Goal: Task Accomplishment & Management: Use online tool/utility

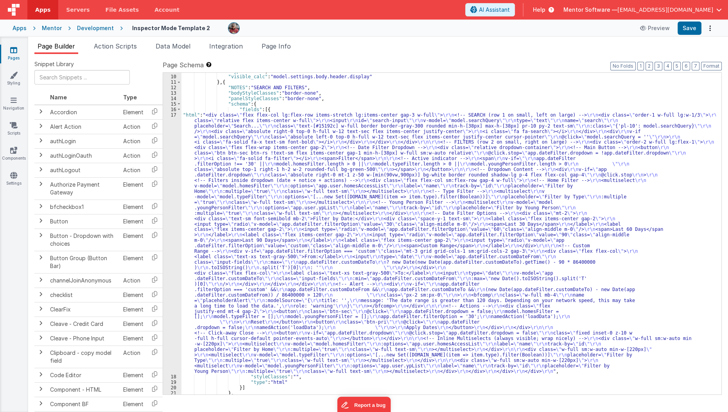
scroll to position [129, 0]
click at [274, 45] on span "Page Info" at bounding box center [276, 46] width 29 height 8
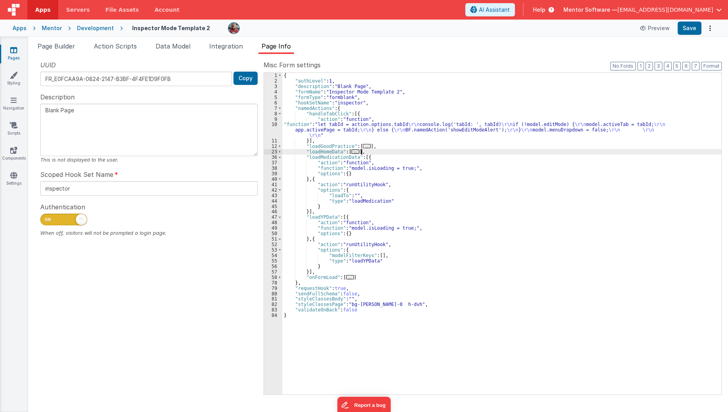
click at [372, 150] on div "{ "authLevel" : 1 , "description" : "Blank Page" , "formName" : "Inspector Mode…" at bounding box center [502, 239] width 440 height 332
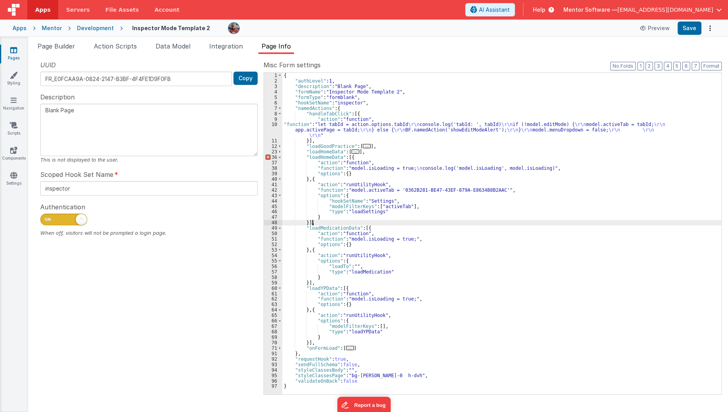
click at [323, 154] on div "{ "authLevel" : 1 , "description" : "Blank Page" , "formName" : "Inspector Mode…" at bounding box center [502, 239] width 440 height 332
click at [314, 190] on div "{ "authLevel" : 1 , "description" : "Blank Page" , "formName" : "Inspector Mode…" at bounding box center [502, 239] width 440 height 332
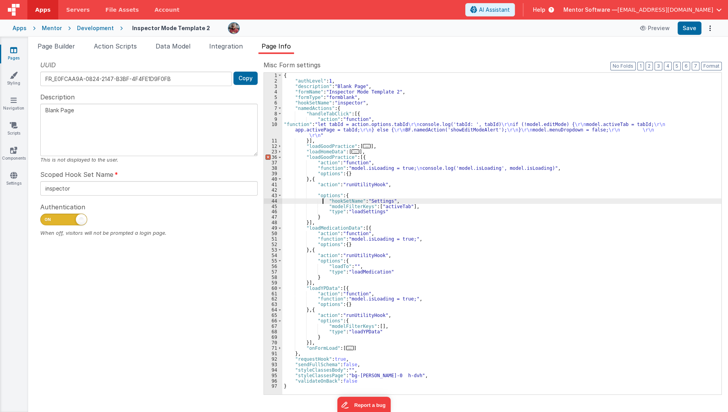
click at [322, 202] on div "{ "authLevel" : 1 , "description" : "Blank Page" , "formName" : "Inspector Mode…" at bounding box center [502, 239] width 440 height 332
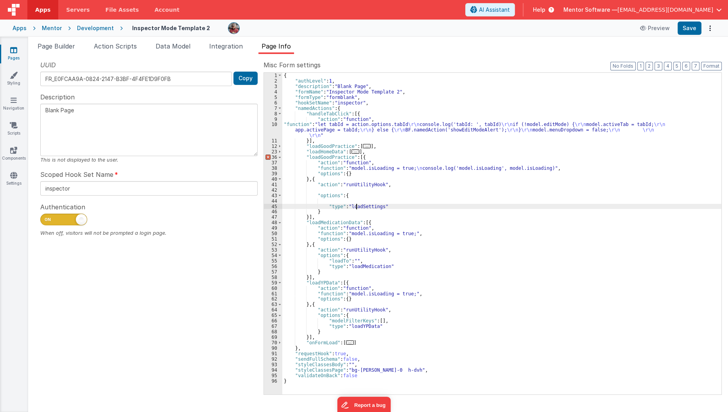
click at [355, 207] on div "{ "authLevel" : 1 , "description" : "Blank Page" , "formName" : "Inspector Mode…" at bounding box center [502, 239] width 440 height 332
click at [365, 147] on span "..." at bounding box center [367, 146] width 8 height 4
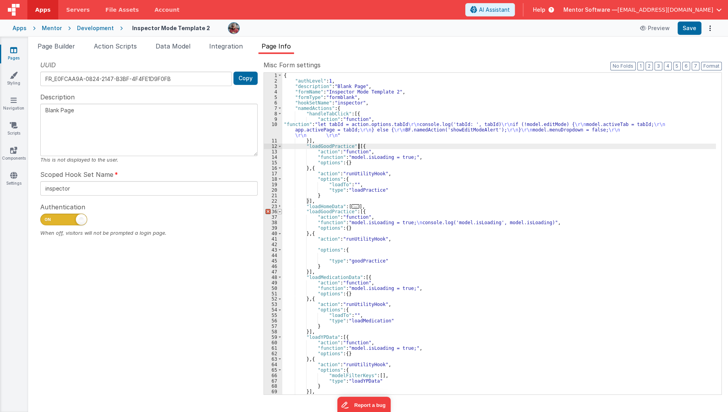
click at [279, 212] on span at bounding box center [280, 211] width 4 height 5
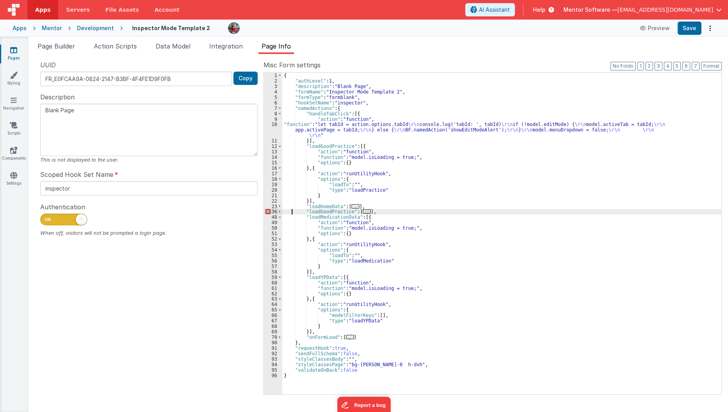
click at [291, 214] on div "{ "authLevel" : 1 , "description" : "Blank Page" , "formName" : "Inspector Mode…" at bounding box center [502, 239] width 440 height 332
click at [320, 145] on div "{ "authLevel" : 1 , "description" : "Blank Page" , "formName" : "Inspector Mode…" at bounding box center [502, 239] width 440 height 332
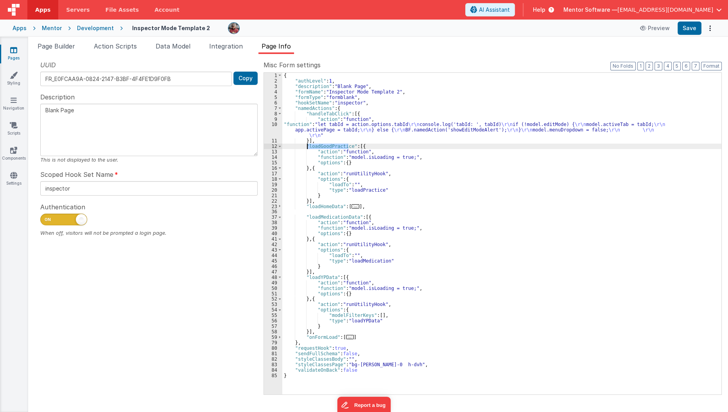
click at [320, 145] on div "{ "authLevel" : 1 , "description" : "Blank Page" , "formName" : "Inspector Mode…" at bounding box center [502, 239] width 440 height 332
click at [346, 338] on span "..." at bounding box center [350, 337] width 8 height 4
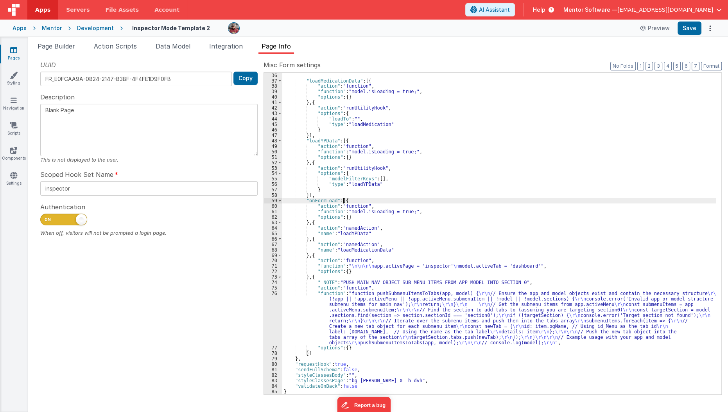
scroll to position [136, 0]
click at [312, 238] on div ""loadMedicationData" : [{ "action" : "function" , "function" : "model.isLoading…" at bounding box center [499, 239] width 434 height 332
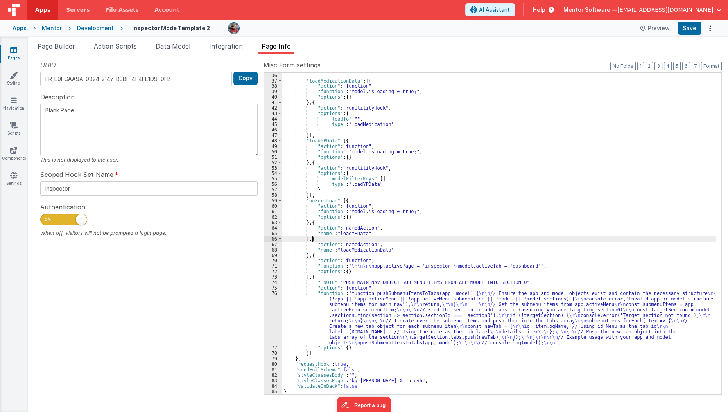
click at [312, 238] on div ""loadMedicationData" : [{ "action" : "function" , "function" : "model.isLoading…" at bounding box center [499, 239] width 434 height 332
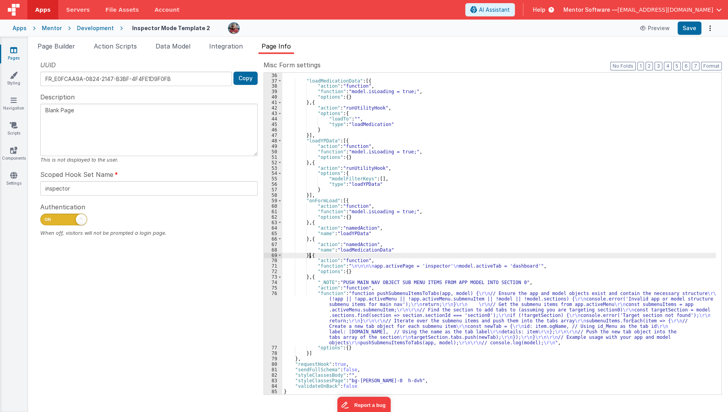
click at [309, 257] on div ""loadMedicationData" : [{ "action" : "function" , "function" : "model.isLoading…" at bounding box center [499, 239] width 434 height 332
paste textarea
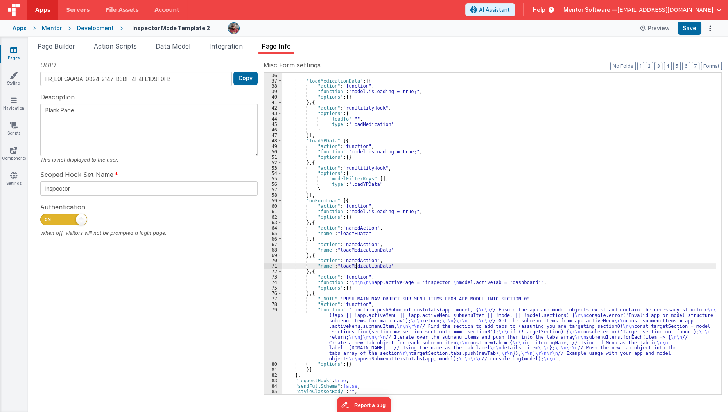
click at [357, 267] on div ""loadMedicationData" : [{ "action" : "function" , "function" : "model.isLoading…" at bounding box center [499, 239] width 434 height 332
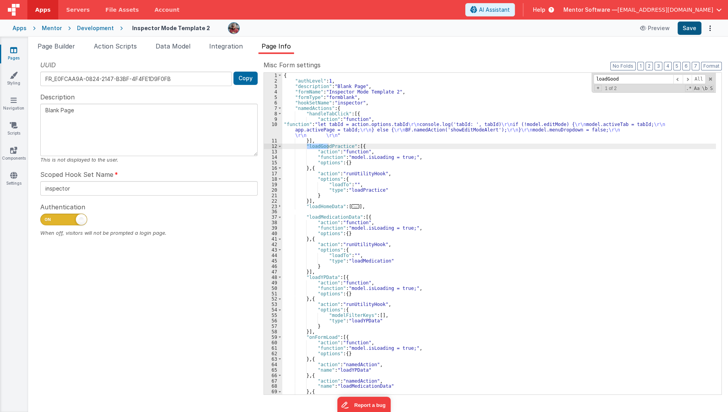
type input "loadGood"
click at [690, 25] on button "Save" at bounding box center [690, 28] width 24 height 13
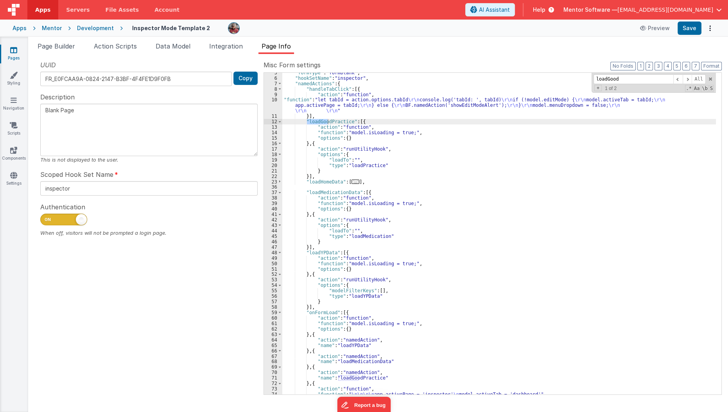
scroll to position [25, 0]
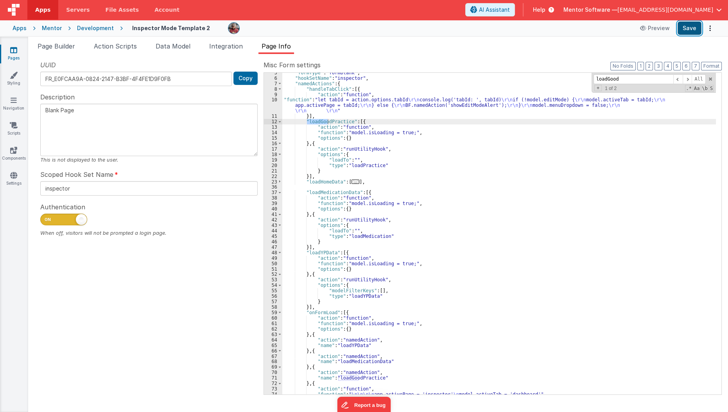
click at [688, 27] on button "Save" at bounding box center [690, 28] width 24 height 13
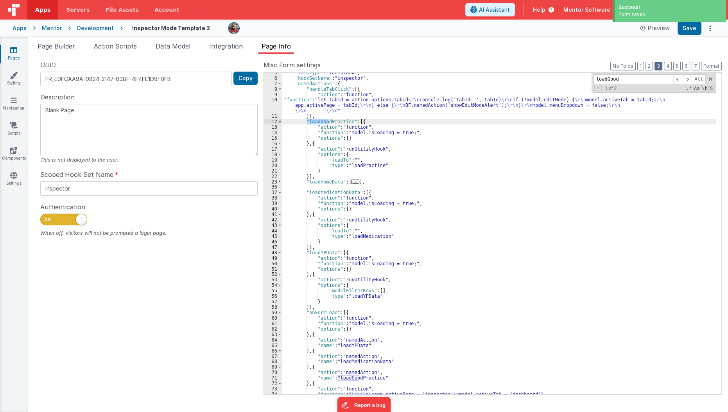
click at [660, 66] on button "3" at bounding box center [659, 66] width 8 height 9
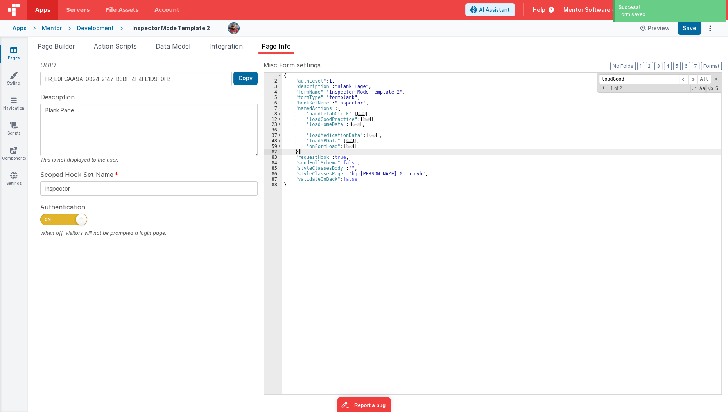
click at [362, 153] on div "{ "authLevel" : 1 , "description" : "Blank Page" , "formName" : "Inspector Mode…" at bounding box center [502, 239] width 440 height 332
click at [347, 146] on span "..." at bounding box center [350, 146] width 8 height 4
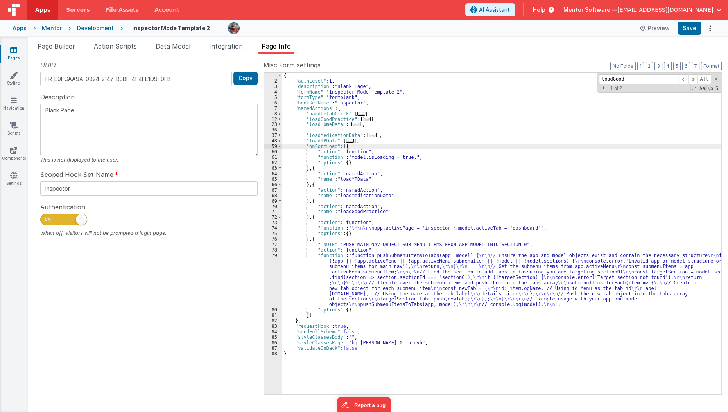
click at [328, 117] on div "{ "authLevel" : 1 , "description" : "Blank Page" , "formName" : "Inspector Mode…" at bounding box center [502, 239] width 440 height 332
click at [363, 208] on div "{ "authLevel" : 1 , "description" : "Blank Page" , "formName" : "Inspector Mode…" at bounding box center [502, 239] width 440 height 332
click at [363, 209] on div "{ "authLevel" : 1 , "description" : "Blank Page" , "formName" : "Inspector Mode…" at bounding box center [502, 239] width 440 height 332
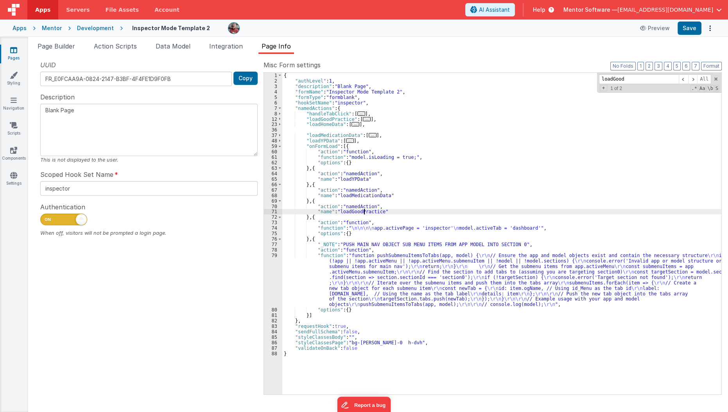
click at [363, 209] on div "{ "authLevel" : 1 , "description" : "Blank Page" , "formName" : "Inspector Mode…" at bounding box center [502, 239] width 440 height 332
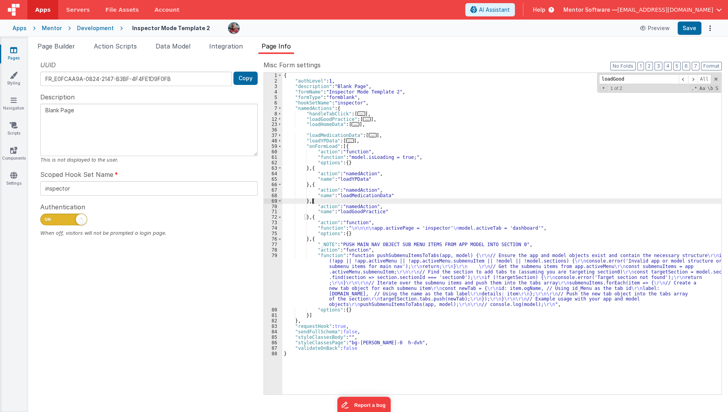
click at [408, 201] on div "{ "authLevel" : 1 , "description" : "Blank Page" , "formName" : "Inspector Mode…" at bounding box center [502, 239] width 440 height 332
click at [693, 29] on button "Save" at bounding box center [690, 28] width 24 height 13
click at [75, 47] on span "Page Builder" at bounding box center [57, 46] width 38 height 8
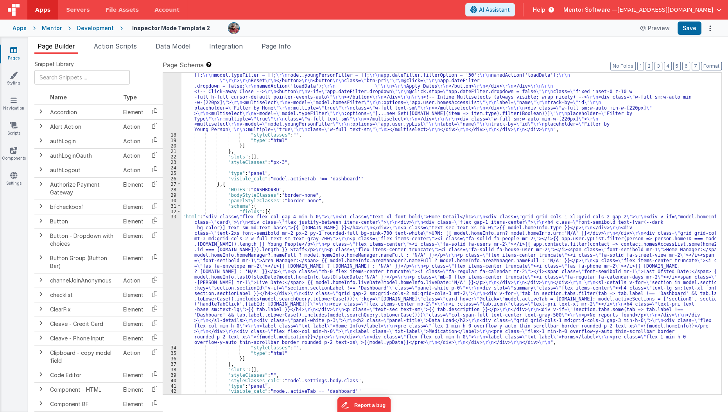
scroll to position [418, 0]
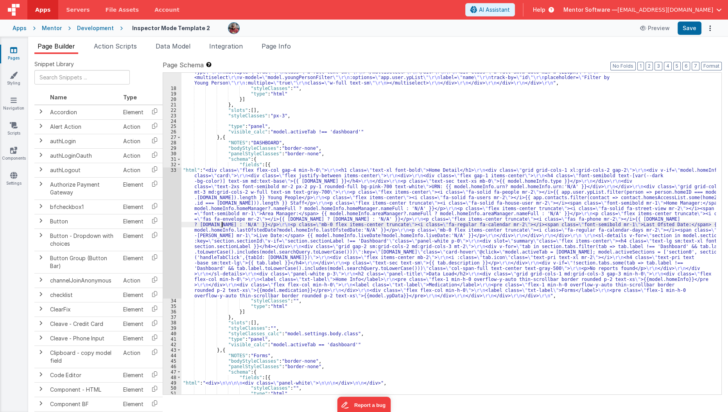
click at [222, 223] on div ""html" : "<div class= \" flex flex-col lg:flex-row items-stretch lg:items-cente…" at bounding box center [448, 118] width 535 height 589
click at [174, 242] on div "33" at bounding box center [172, 232] width 18 height 131
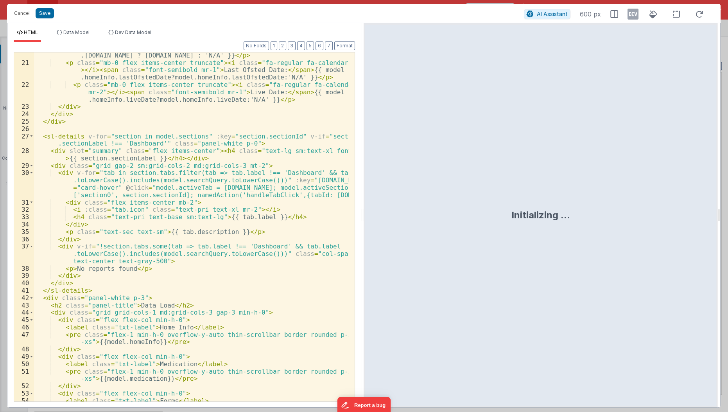
scroll to position [282, 0]
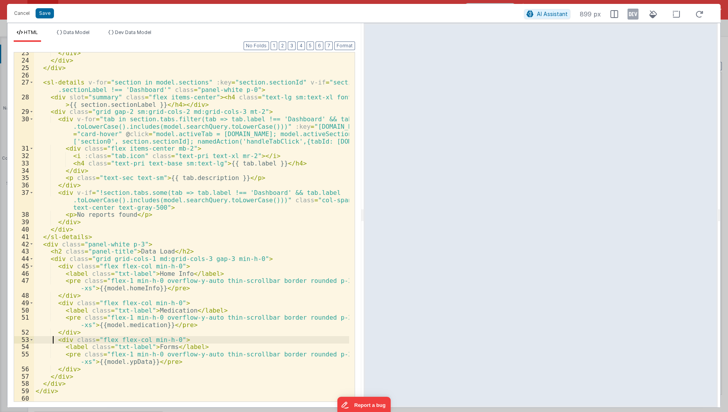
click at [52, 341] on div "</ div > </ div > </ div > < sl-details v-for = "section in model.sections" :ke…" at bounding box center [192, 231] width 316 height 365
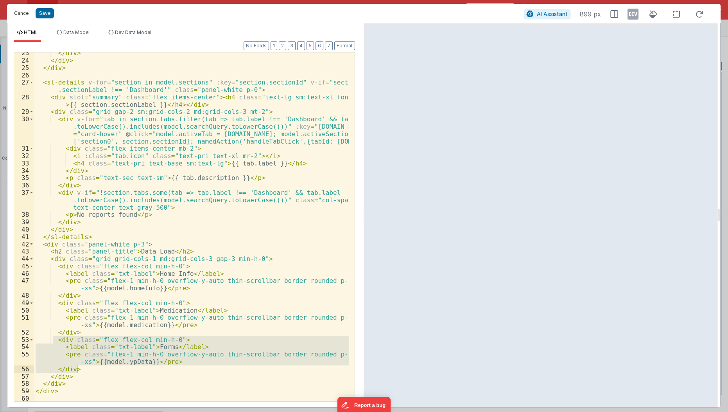
click at [22, 16] on button "Cancel" at bounding box center [21, 13] width 23 height 11
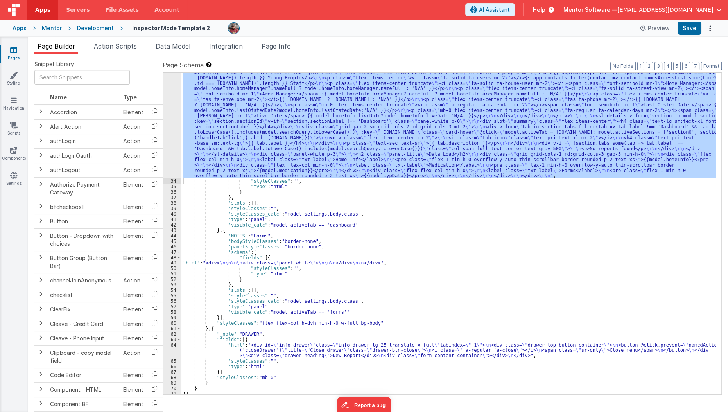
scroll to position [537, 0]
click at [171, 262] on div "49" at bounding box center [172, 262] width 18 height 5
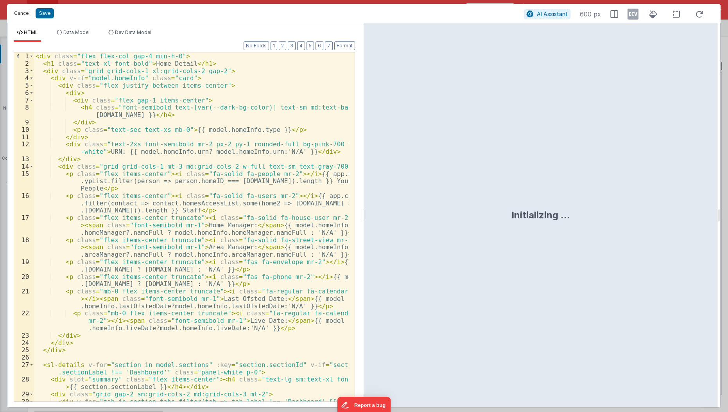
click at [18, 14] on button "Cancel" at bounding box center [21, 13] width 23 height 11
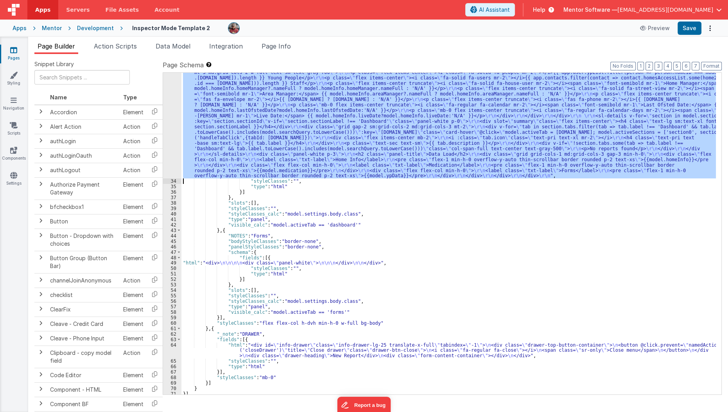
click at [173, 262] on div "49" at bounding box center [172, 262] width 18 height 5
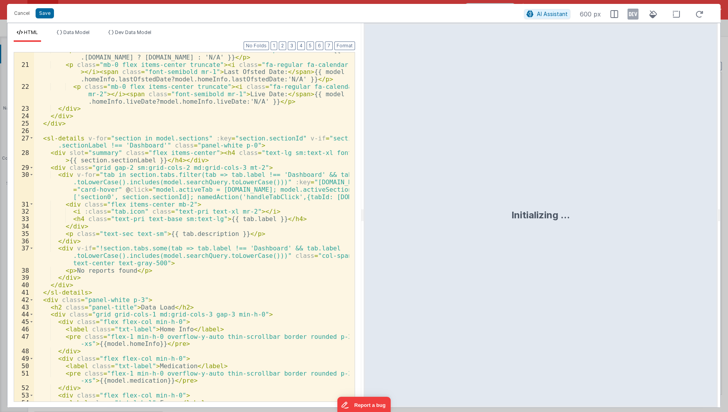
scroll to position [278, 0]
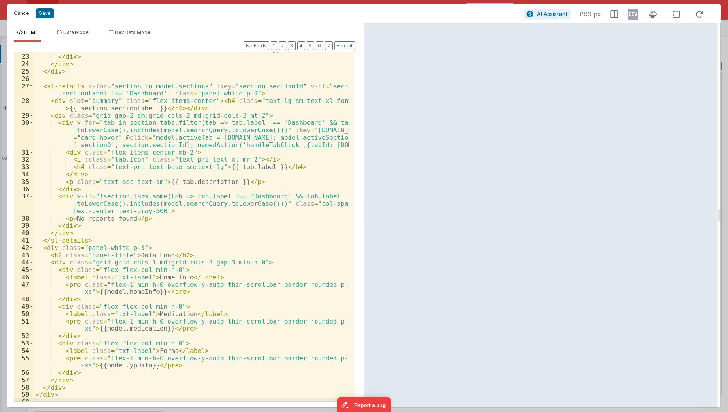
click at [24, 13] on button "Cancel" at bounding box center [21, 13] width 23 height 11
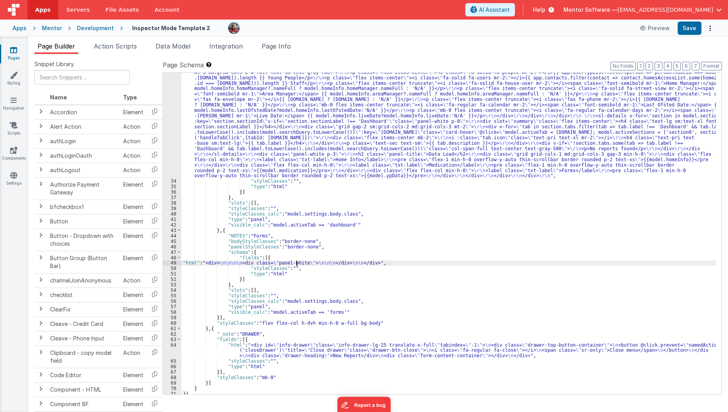
click at [296, 261] on div ""html" : "<div class= \" flex flex-col gap-4 min-h-0 \" > \r\n <h1 class= \" te…" at bounding box center [448, 277] width 535 height 458
click at [172, 261] on div "49" at bounding box center [172, 262] width 18 height 5
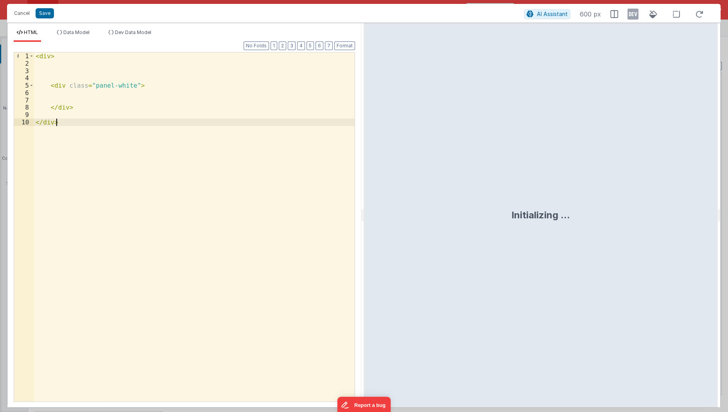
click at [172, 261] on div "< div > < div class = "panel-white" > </ div > </ div >" at bounding box center [194, 234] width 321 height 365
click at [119, 90] on div "< div > < div class = "panel-white" > </ div > </ div >" at bounding box center [194, 234] width 321 height 365
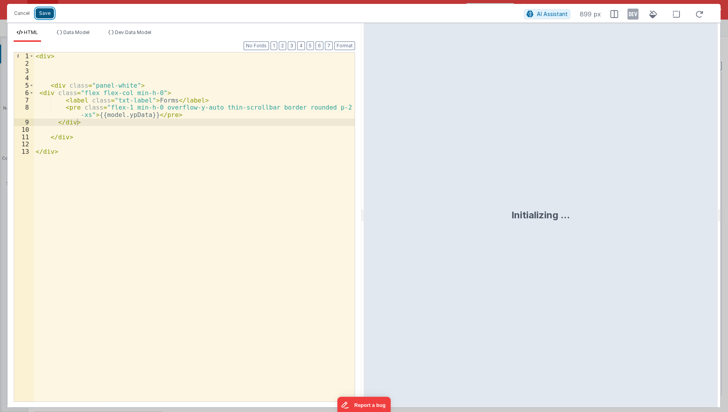
click at [46, 13] on button "Save" at bounding box center [45, 13] width 18 height 10
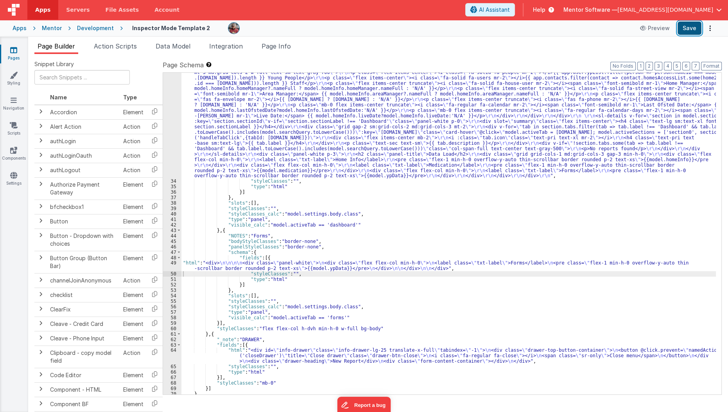
click at [697, 32] on button "Save" at bounding box center [690, 28] width 24 height 13
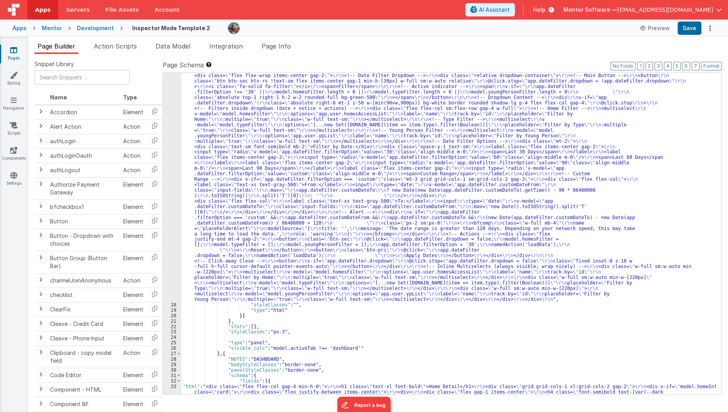
scroll to position [201, 0]
click at [243, 245] on div ""html" : "<div class= \" flex flex-col lg:flex-row items-stretch lg:items-cente…" at bounding box center [448, 397] width 535 height 714
click at [171, 250] on div "17" at bounding box center [172, 171] width 18 height 262
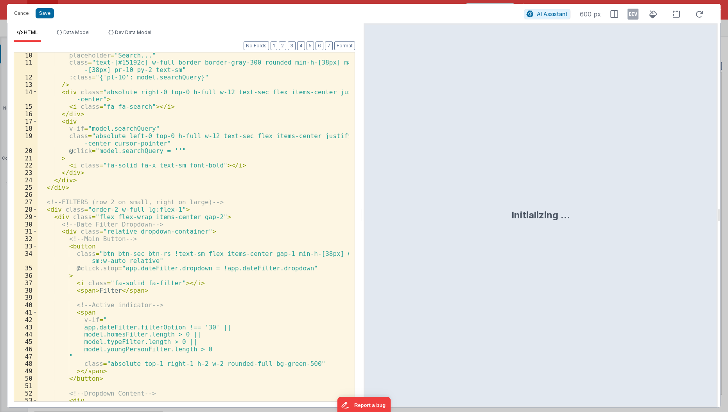
scroll to position [67, 0]
click at [22, 13] on button "Cancel" at bounding box center [21, 13] width 23 height 11
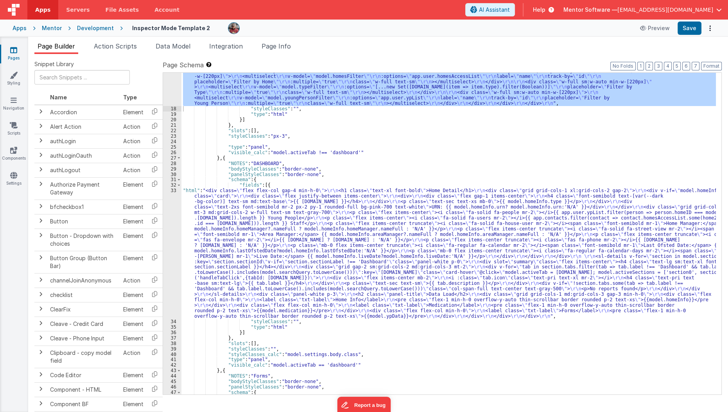
scroll to position [397, 0]
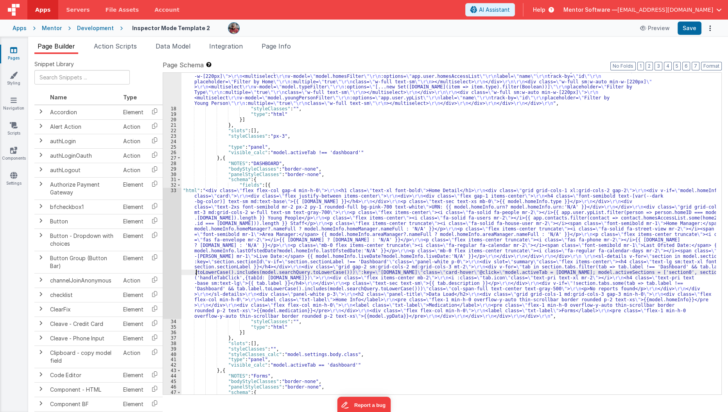
click at [197, 270] on div ""html" : "<div class= \" flex flex-col lg:flex-row items-stretch lg:items-cente…" at bounding box center [448, 138] width 535 height 589
click at [169, 271] on div "33" at bounding box center [172, 253] width 18 height 131
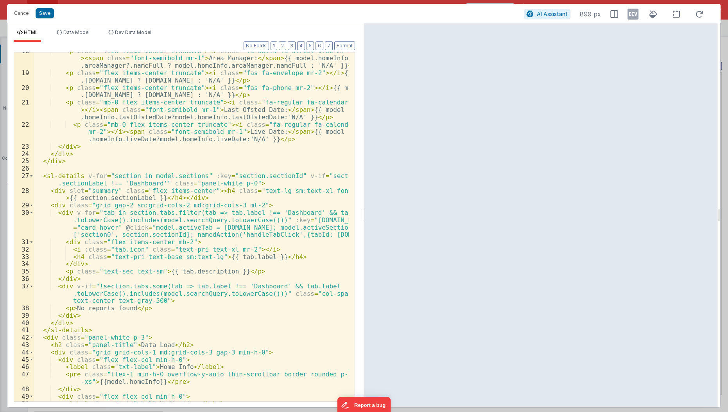
scroll to position [189, 0]
click at [169, 271] on div "< p class = "flex items-center truncate" > < i class = "fa-solid fa-street-view…" at bounding box center [192, 236] width 316 height 379
click at [162, 297] on div "< p class = "flex items-center truncate" > < i class = "fa-solid fa-street-view…" at bounding box center [192, 236] width 316 height 379
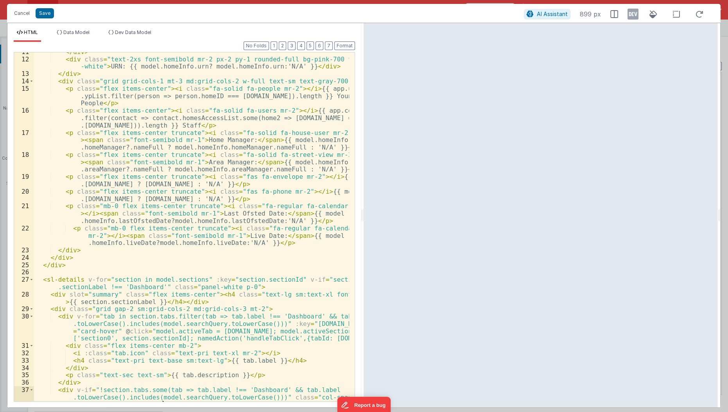
scroll to position [0, 0]
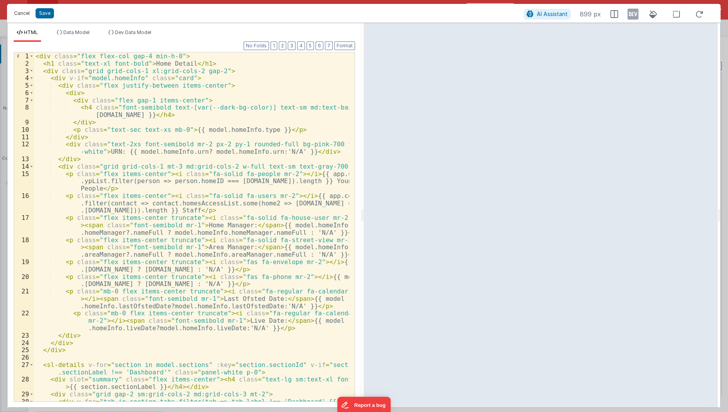
click at [20, 11] on button "Cancel" at bounding box center [21, 13] width 23 height 11
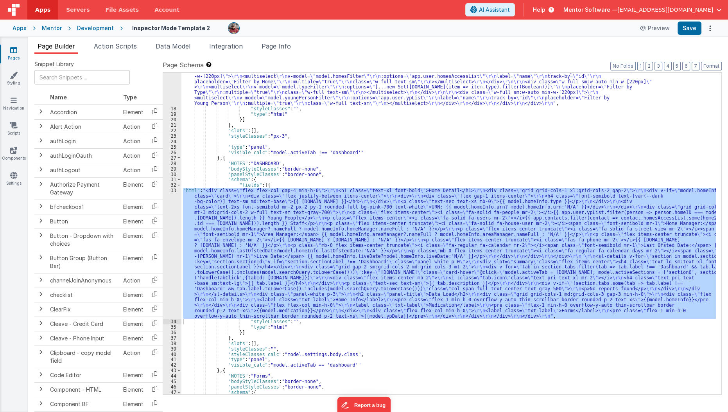
click at [171, 235] on div "33" at bounding box center [172, 253] width 18 height 131
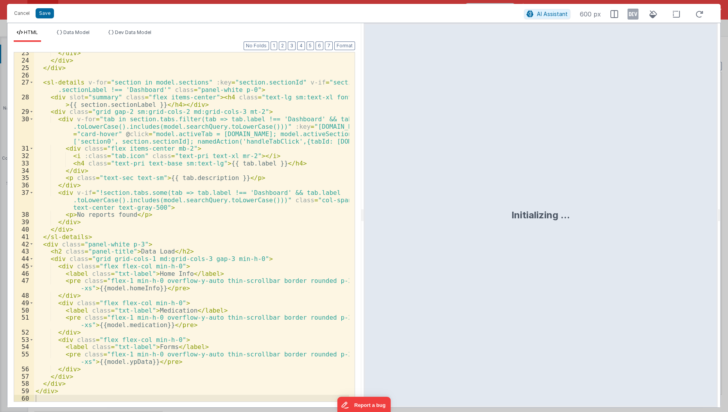
scroll to position [282, 0]
click at [41, 13] on button "Save" at bounding box center [45, 13] width 18 height 10
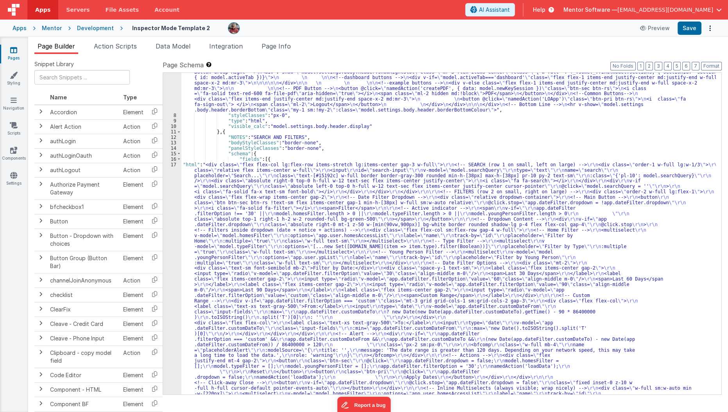
scroll to position [91, 0]
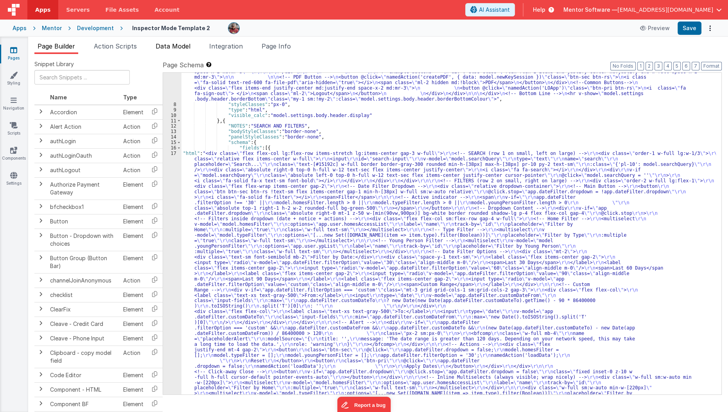
click at [180, 43] on span "Data Model" at bounding box center [173, 46] width 35 height 8
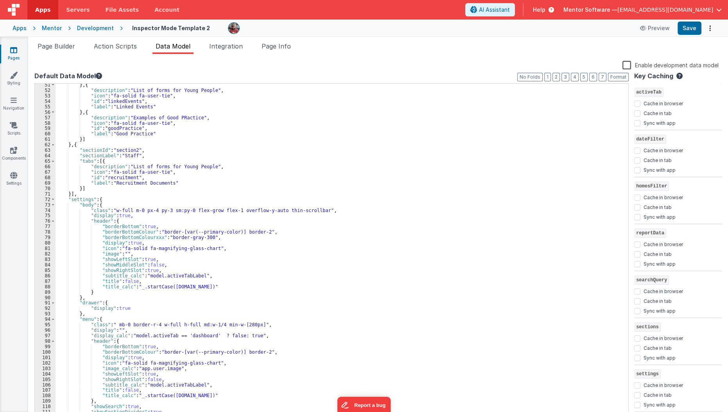
scroll to position [303, 0]
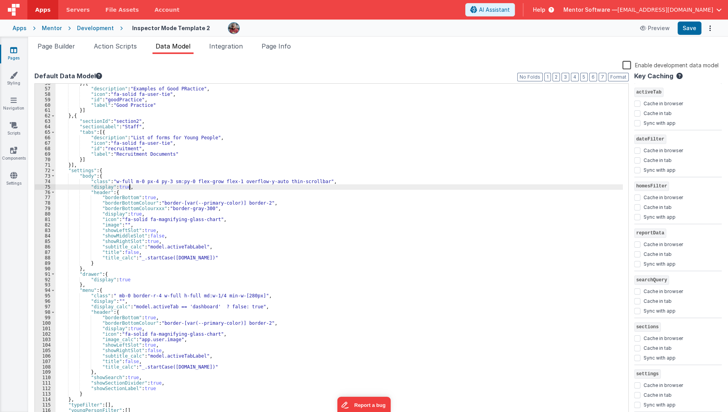
click at [188, 189] on div "} , { "description" : "Examples of Good PRactice" , "icon" : "fa-solid fa-user-…" at bounding box center [340, 254] width 568 height 346
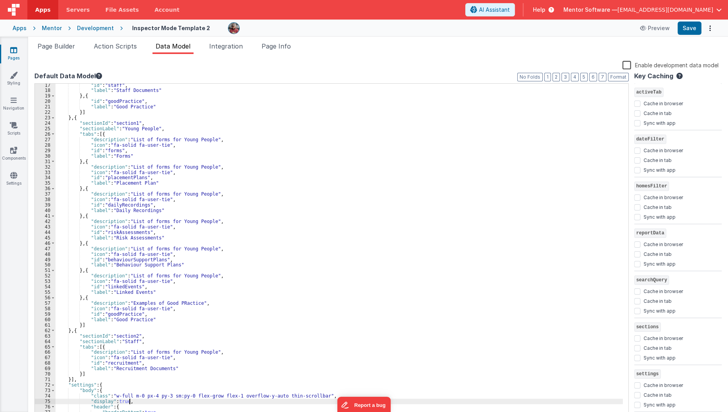
scroll to position [92, 0]
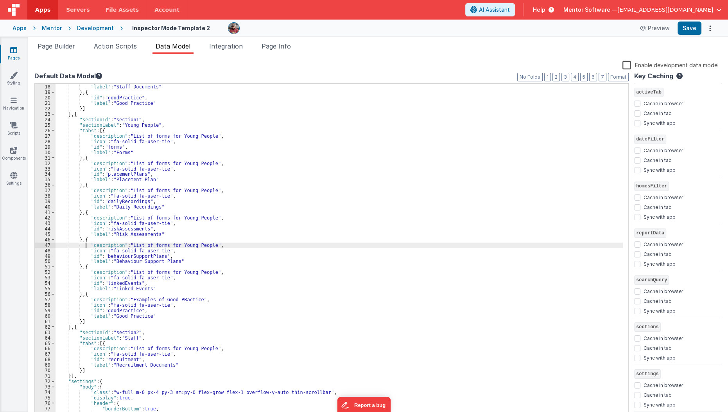
click at [85, 242] on div ""id" : "staff" , "label" : "Staff Documents" } , { "id" : "goodPractice" , "lab…" at bounding box center [340, 252] width 568 height 346
click at [85, 239] on div ""id" : "staff" , "label" : "Staff Documents" } , { "id" : "goodPractice" , "lab…" at bounding box center [340, 252] width 568 height 346
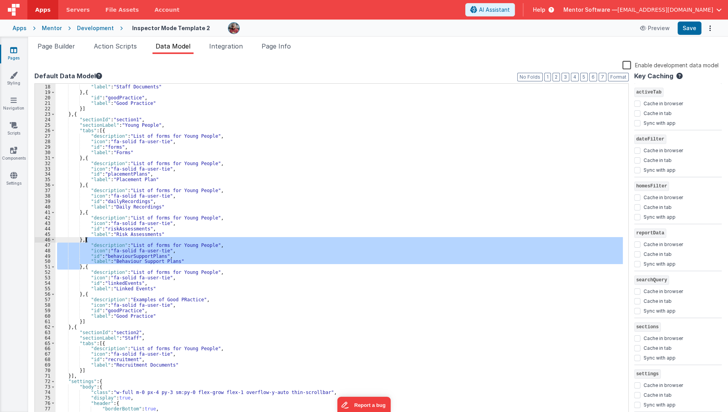
click at [85, 239] on div ""id" : "staff" , "label" : "Staff Documents" } , { "id" : "goodPractice" , "lab…" at bounding box center [340, 252] width 568 height 346
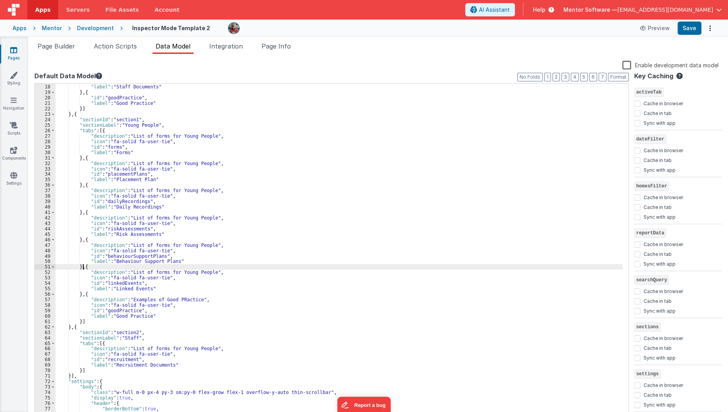
click at [83, 266] on div ""id" : "staff" , "label" : "Staff Documents" } , { "id" : "goodPractice" , "lab…" at bounding box center [340, 252] width 568 height 346
paste textarea
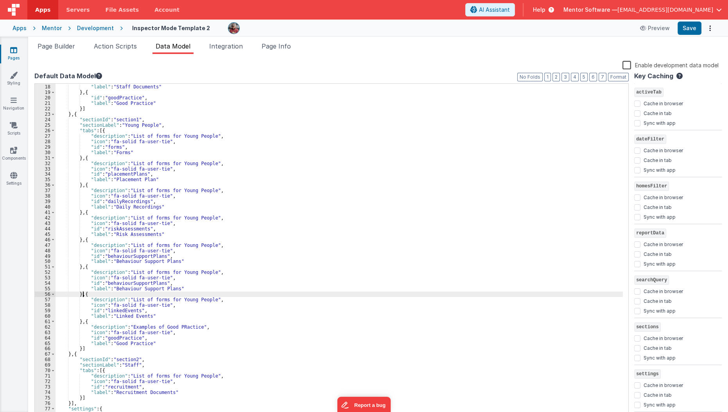
click at [129, 285] on div ""id" : "staff" , "label" : "Staff Documents" } , { "id" : "goodPractice" , "lab…" at bounding box center [340, 252] width 568 height 346
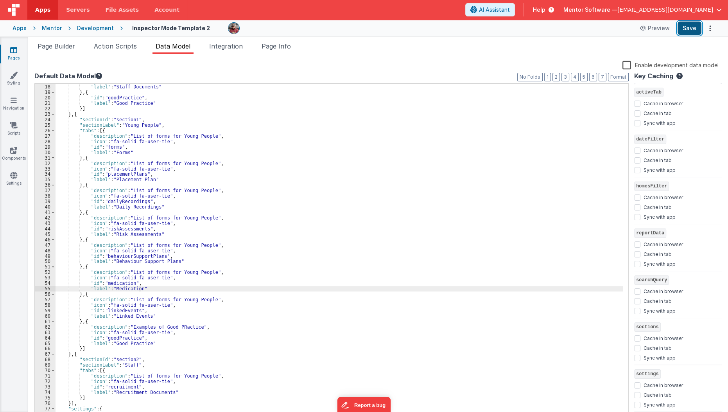
click at [690, 27] on button "Save" at bounding box center [690, 28] width 24 height 13
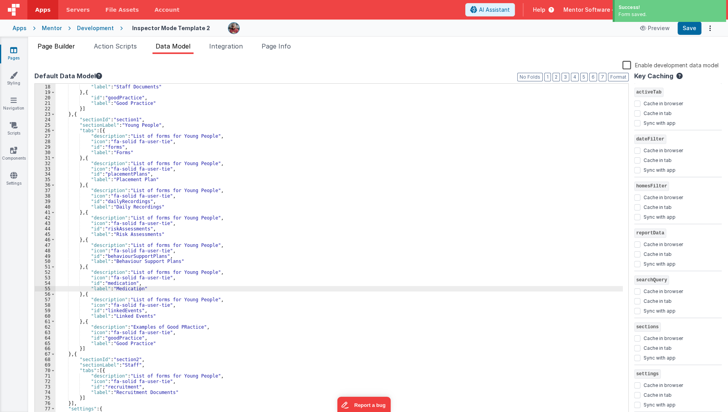
click at [52, 42] on span "Page Builder" at bounding box center [57, 46] width 38 height 8
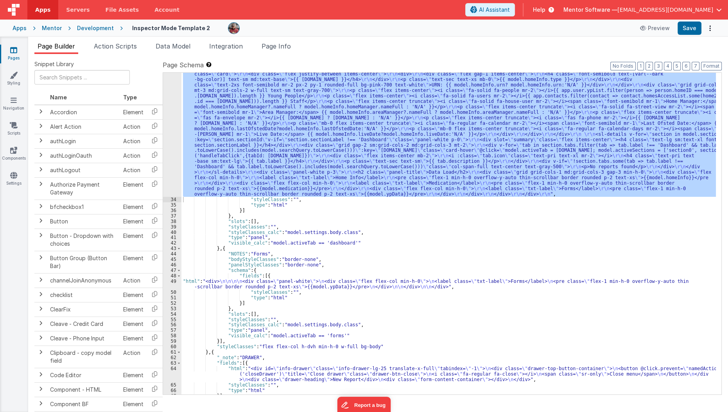
scroll to position [519, 0]
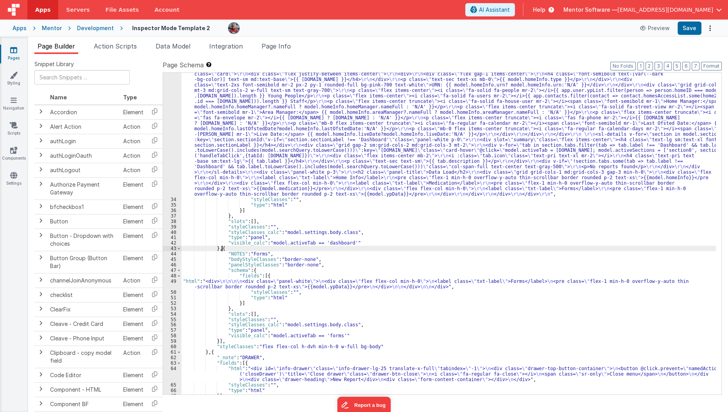
click at [222, 250] on div ""html" : "<div class= \" flex flex-col gap-4 min-h-0 \" > \r\n <h1 class= \" te…" at bounding box center [448, 295] width 535 height 458
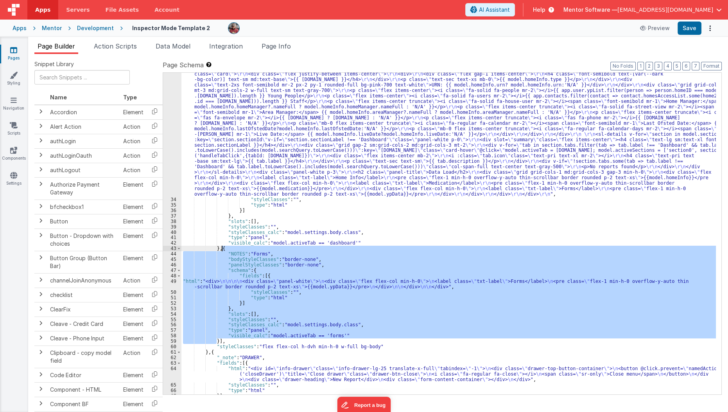
click at [222, 250] on div ""html" : "<div class= \" flex flex-col gap-4 min-h-0 \" > \r\n <h1 class= \" te…" at bounding box center [448, 295] width 535 height 458
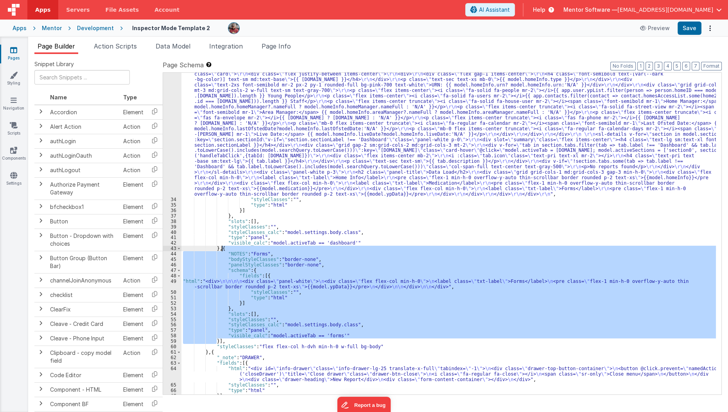
click at [215, 341] on div ""html" : "<div class= \" flex flex-col gap-4 min-h-0 \" > \r\n <h1 class= \" te…" at bounding box center [448, 233] width 535 height 321
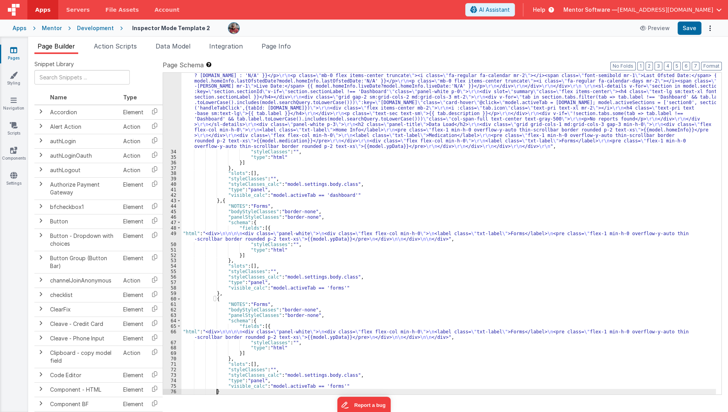
scroll to position [567, 0]
click at [251, 210] on div ""html" : "<div class= \" flex flex-col gap-4 min-h-0 \" > \r\n <h1 class= \" te…" at bounding box center [448, 247] width 535 height 458
click at [253, 208] on div ""html" : "<div class= \" flex flex-col gap-4 min-h-0 \" > \r\n <h1 class= \" te…" at bounding box center [448, 247] width 535 height 458
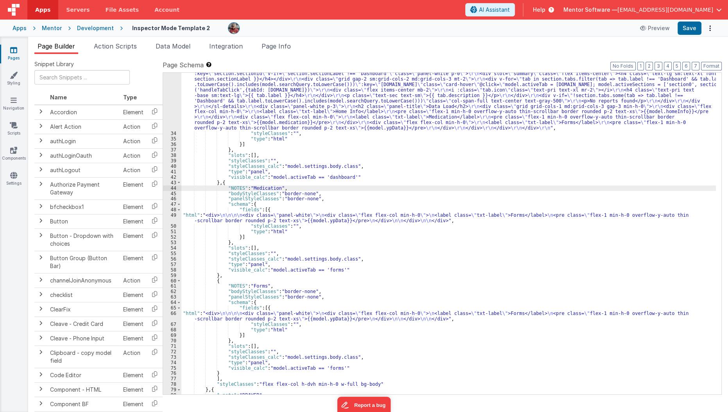
scroll to position [595, 0]
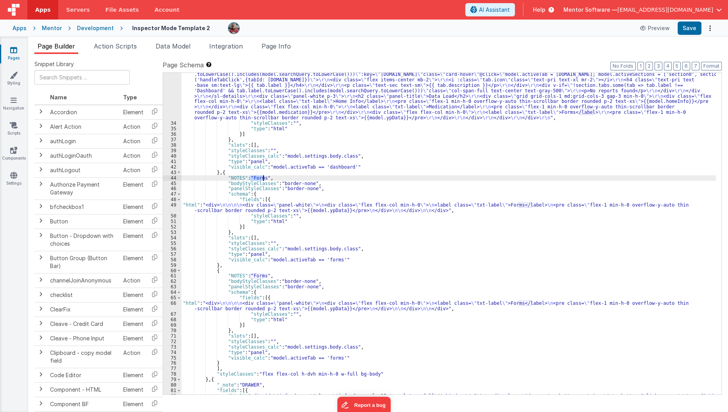
click at [256, 273] on div ""html" : "<div class= \" flex flex-col gap-4 min-h-0 \" > \r\n <h1 class= \" te…" at bounding box center [448, 224] width 535 height 469
click at [325, 310] on div ""html" : "<div class= \" flex flex-col gap-4 min-h-0 \" > \r\n <h1 class= \" te…" at bounding box center [448, 224] width 535 height 469
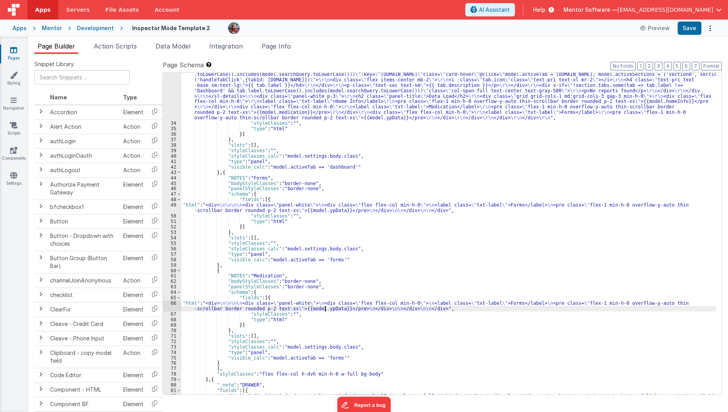
click at [325, 310] on div ""html" : "<div class= \" flex flex-col gap-4 min-h-0 \" > \r\n <h1 class= \" te…" at bounding box center [448, 224] width 535 height 469
click at [324, 359] on div ""html" : "<div class= \" flex flex-col gap-4 min-h-0 \" > \r\n <h1 class= \" te…" at bounding box center [448, 224] width 535 height 469
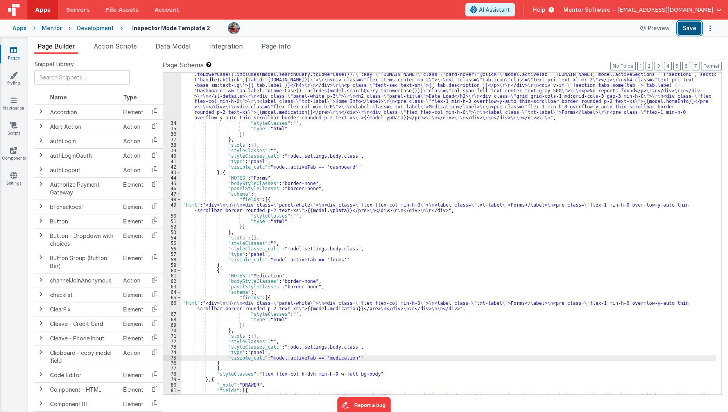
click at [688, 28] on button "Save" at bounding box center [690, 28] width 24 height 13
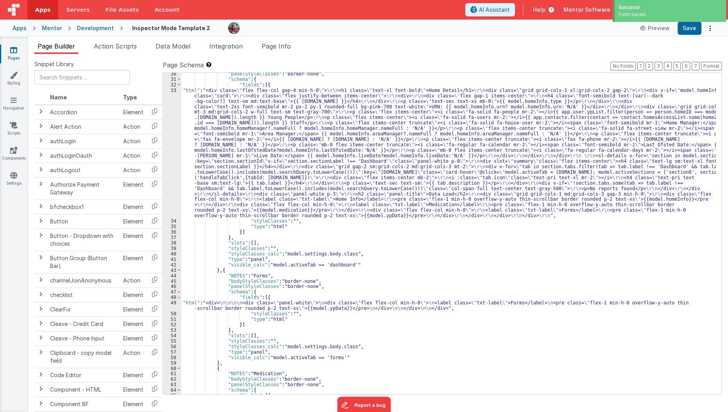
scroll to position [481, 0]
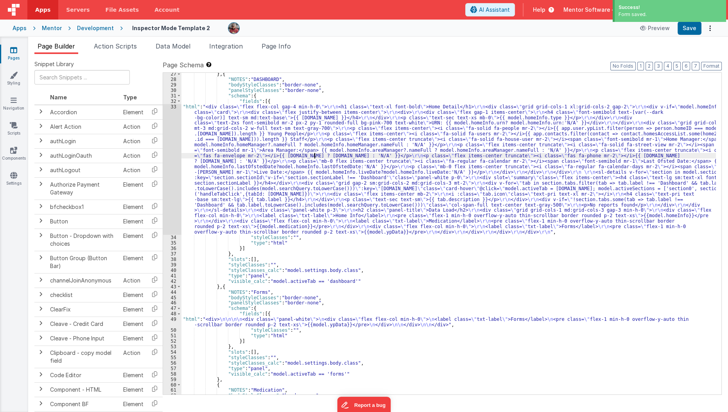
click at [313, 155] on div "} , { "NOTES" : "DASHBOARD" , "bodyStyleClasses" : "border-none" , "panelStyleC…" at bounding box center [448, 237] width 535 height 332
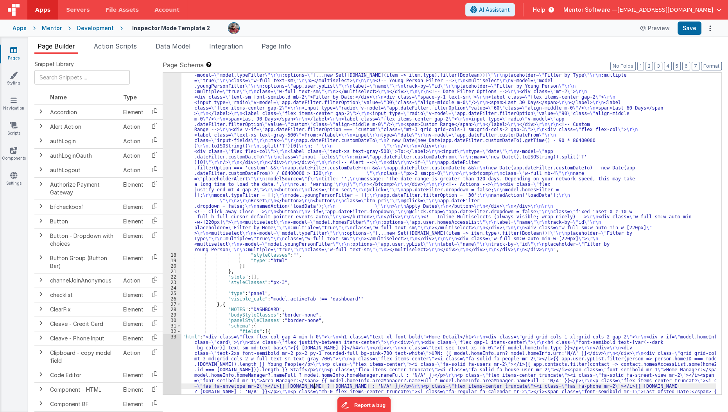
scroll to position [246, 0]
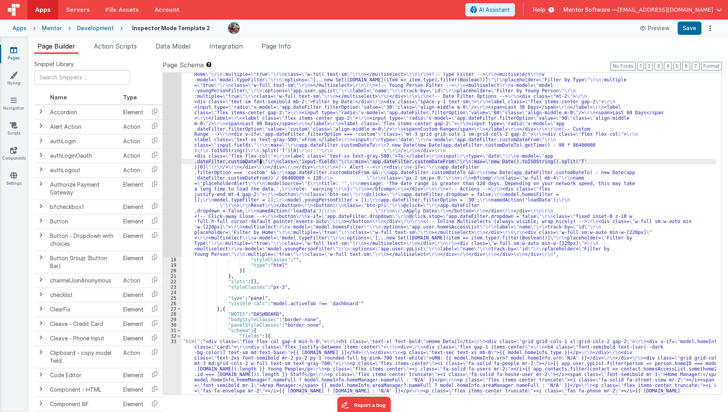
click at [260, 163] on div ""html" : "<div class= \" flex flex-col lg:flex-row items-stretch lg:items-cente…" at bounding box center [448, 352] width 535 height 714
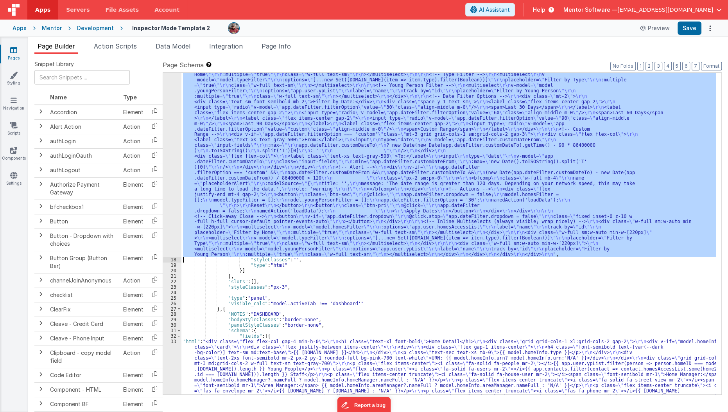
click at [173, 169] on div "17" at bounding box center [172, 126] width 18 height 262
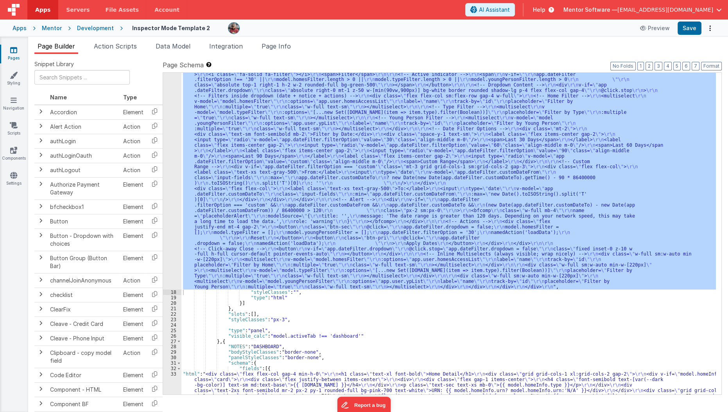
scroll to position [199, 0]
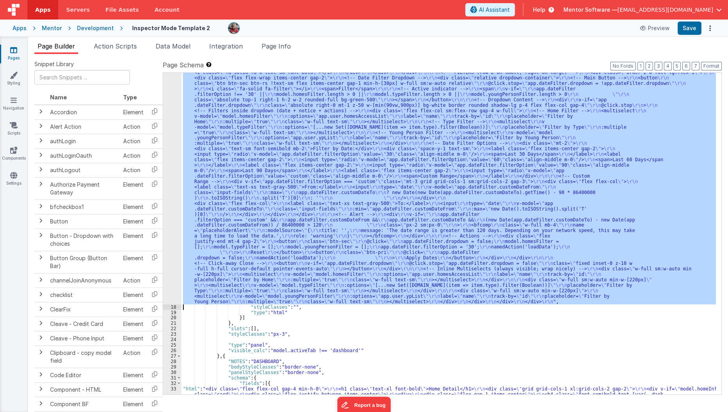
click at [245, 213] on div ""html" : "<div class= \" flex flex-col lg:flex-row items-stretch lg:items-cente…" at bounding box center [448, 233] width 535 height 321
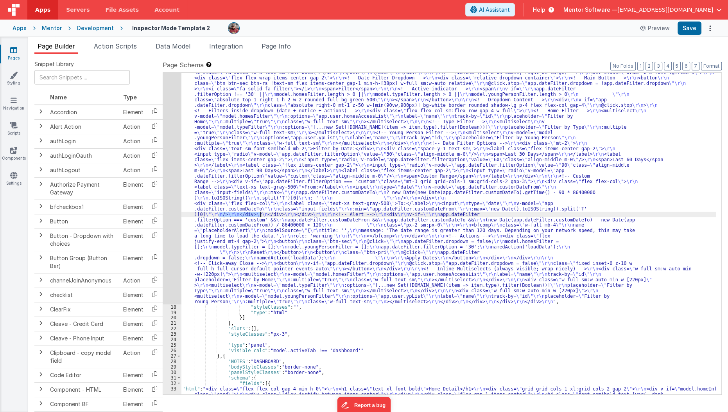
click at [245, 213] on div ""html" : "<div class= \" flex flex-col lg:flex-row items-stretch lg:items-cente…" at bounding box center [448, 400] width 535 height 714
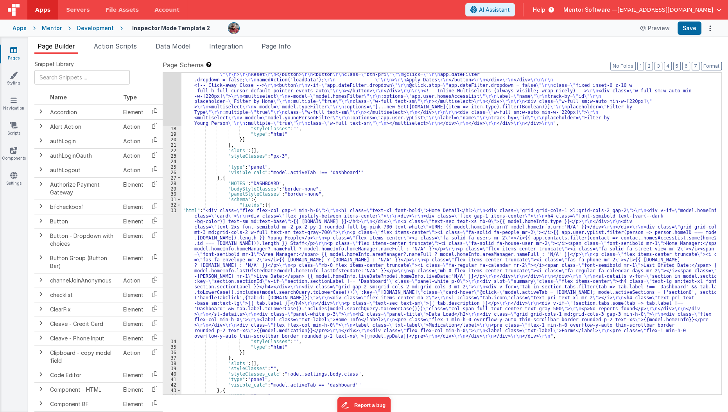
scroll to position [378, 0]
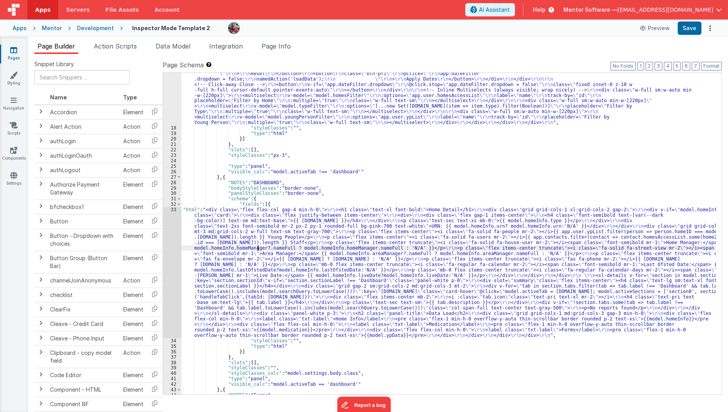
click at [258, 248] on div ""html" : "<div class= \" flex flex-col lg:flex-row items-stretch lg:items-cente…" at bounding box center [448, 158] width 535 height 589
click at [172, 264] on div "33" at bounding box center [172, 272] width 18 height 131
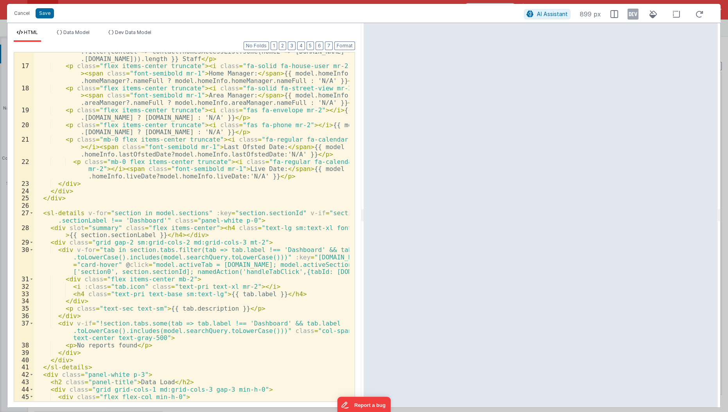
scroll to position [151, 0]
click at [77, 214] on div "< p class = "flex items-center" > < i class = "fa-solid fa-users mr-2" > </ i >…" at bounding box center [192, 229] width 316 height 379
drag, startPoint x: 99, startPoint y: 214, endPoint x: 44, endPoint y: 214, distance: 54.4
click at [44, 214] on div "< p class = "flex items-center" > < i class = "fa-solid fa-users mr-2" > </ i >…" at bounding box center [192, 229] width 316 height 379
click at [17, 13] on button "Cancel" at bounding box center [21, 13] width 23 height 11
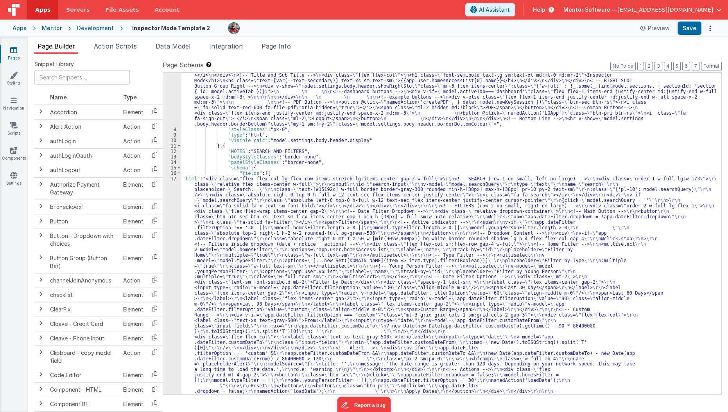
scroll to position [17, 0]
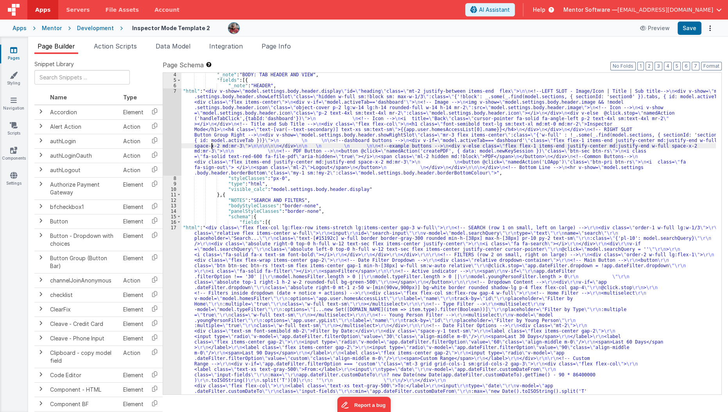
click at [212, 145] on div ""_note" : "BODY: TAB HEADER AND VIEW" , "fields" : [{ "_note" : "HEADER" , "htm…" at bounding box center [448, 366] width 535 height 589
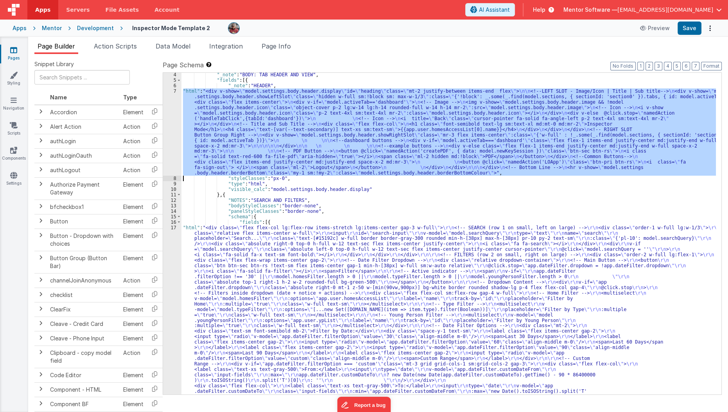
click at [165, 154] on div "7" at bounding box center [172, 131] width 18 height 87
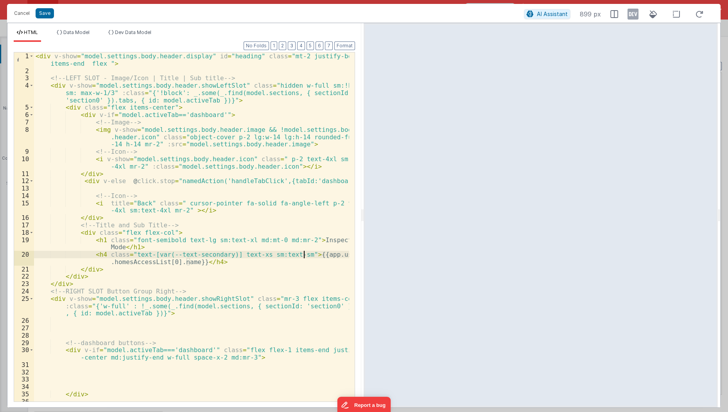
click at [303, 256] on div "< div v-show = "model.settings.body.header.display" id = "heading" class = "mt-…" at bounding box center [192, 238] width 316 height 372
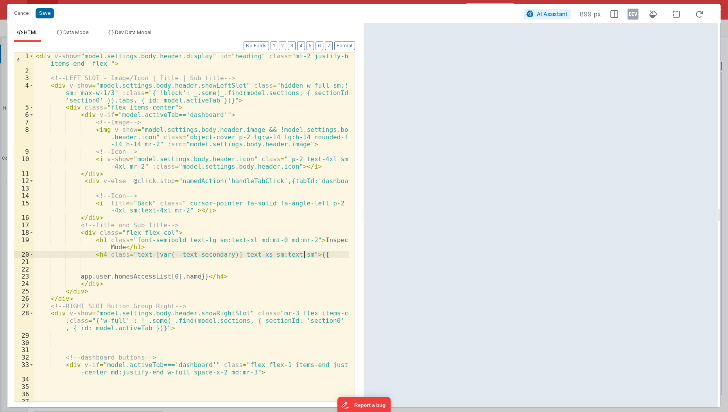
click at [303, 256] on div "< div v-show = "model.settings.body.header.display" id = "heading" class = "mt-…" at bounding box center [192, 238] width 316 height 372
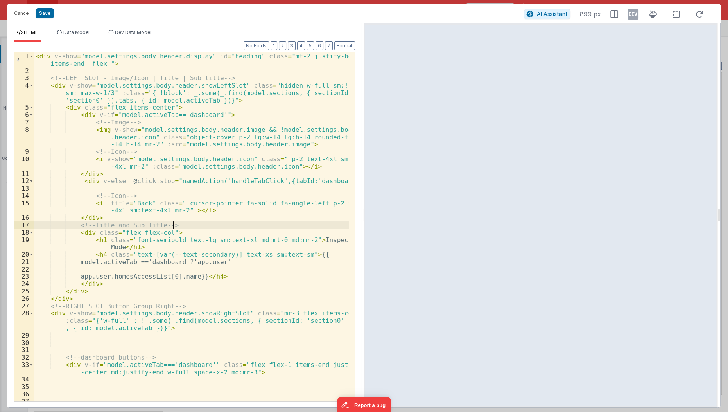
click at [297, 223] on div "< div v-show = "model.settings.body.header.display" id = "heading" class = "mt-…" at bounding box center [192, 238] width 316 height 372
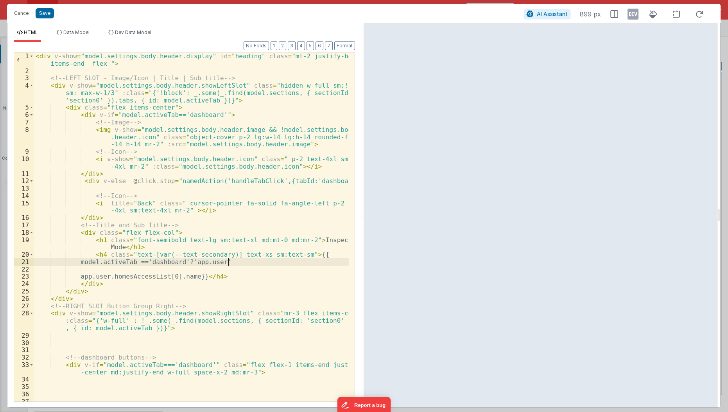
click at [229, 262] on div "< div v-show = "model.settings.body.header.display" id = "heading" class = "mt-…" at bounding box center [192, 238] width 316 height 372
paste textarea
click at [196, 260] on div "< div v-show = "model.settings.body.header.display" id = "heading" class = "mt-…" at bounding box center [192, 238] width 316 height 372
click at [283, 262] on div "< div v-show = "model.settings.body.header.display" id = "heading" class = "mt-…" at bounding box center [192, 238] width 316 height 372
click at [195, 261] on div "< div v-show = "model.settings.body.header.display" id = "heading" class = "mt-…" at bounding box center [192, 238] width 316 height 372
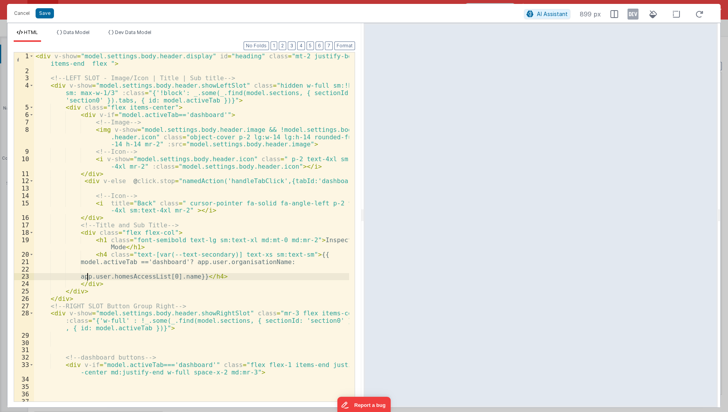
click at [85, 275] on div "< div v-show = "model.settings.body.header.display" id = "heading" class = "mt-…" at bounding box center [192, 238] width 316 height 372
click at [300, 239] on div "< div v-show = "model.settings.body.header.display" id = "heading" class = "mt-…" at bounding box center [192, 238] width 316 height 372
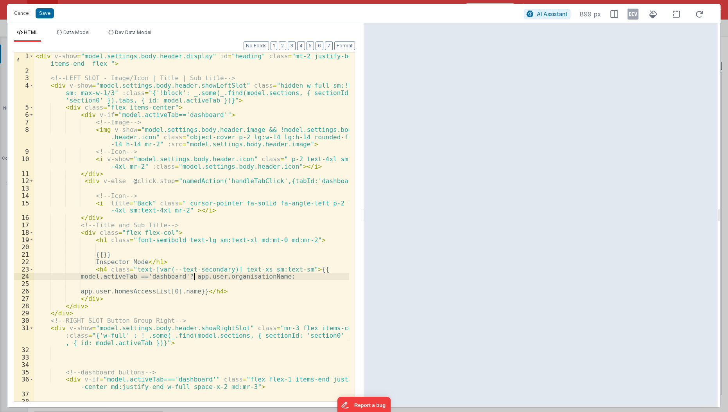
click at [193, 276] on div "< div v-show = "model.settings.body.header.display" id = "heading" class = "mt-…" at bounding box center [192, 238] width 316 height 372
click at [110, 253] on div "< div v-show = "model.settings.body.header.display" id = "heading" class = "mt-…" at bounding box center [192, 238] width 316 height 372
paste textarea
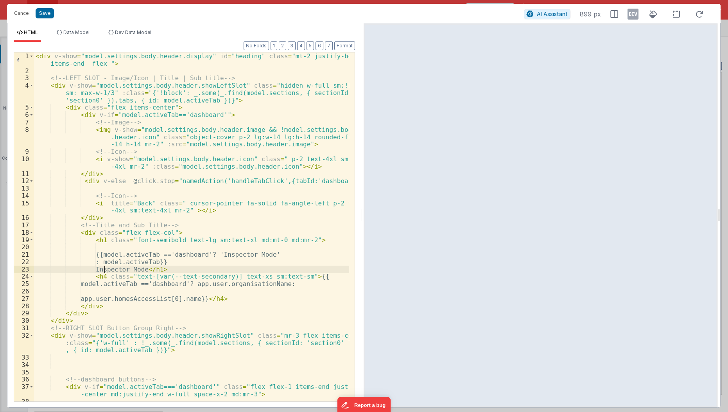
click at [103, 269] on div "< div v-show = "model.settings.body.header.display" id = "heading" class = "mt-…" at bounding box center [192, 238] width 316 height 372
click at [47, 11] on button "Save" at bounding box center [45, 13] width 18 height 10
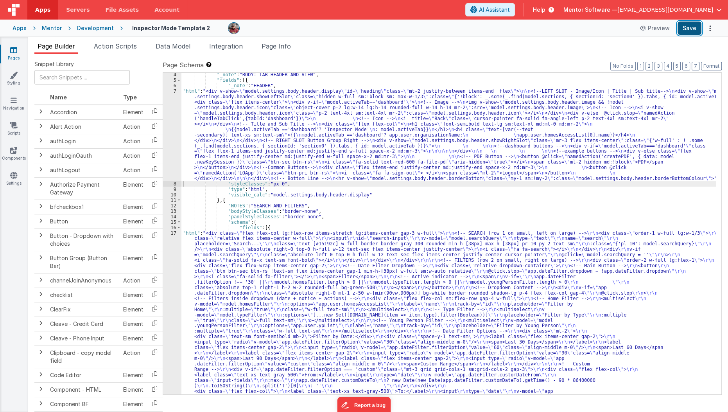
click at [697, 33] on button "Save" at bounding box center [690, 28] width 24 height 13
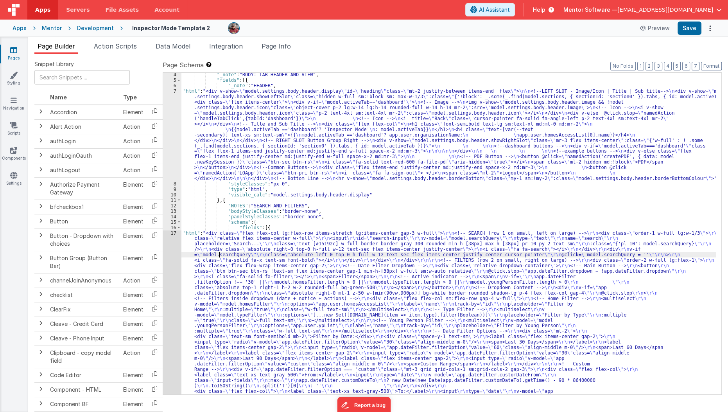
click at [219, 253] on div ""_note" : "BODY: TAB HEADER AND VIEW" , "fields" : [{ "_note" : "HEADER" , "htm…" at bounding box center [448, 366] width 535 height 589
click at [167, 279] on div "4 5 6 7 8 9 10 11 12 13 14 15 16 17 18" at bounding box center [172, 366] width 18 height 589
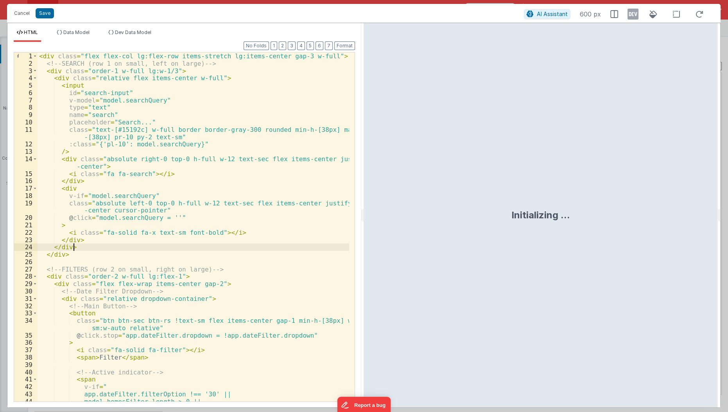
click at [199, 243] on div "< div class = "flex flex-col lg:flex-row items-stretch lg:items-center gap-3 w-…" at bounding box center [194, 234] width 312 height 365
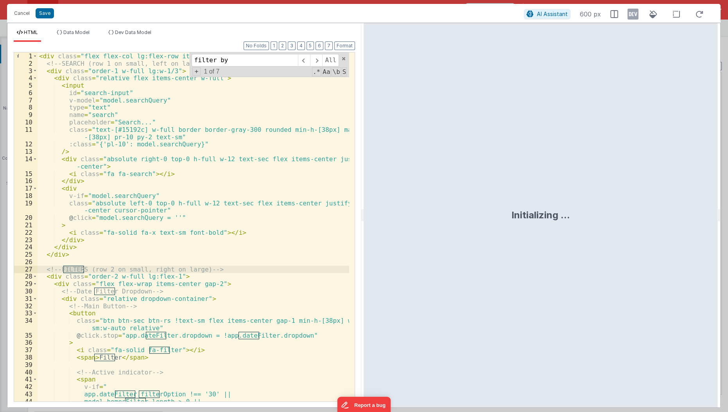
scroll to position [347, 0]
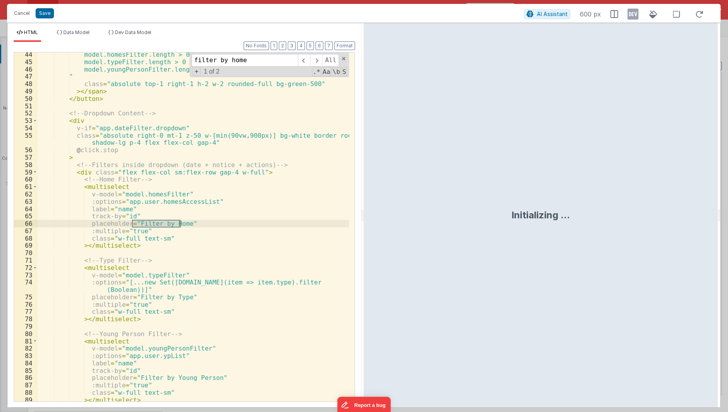
type input "filter by home"
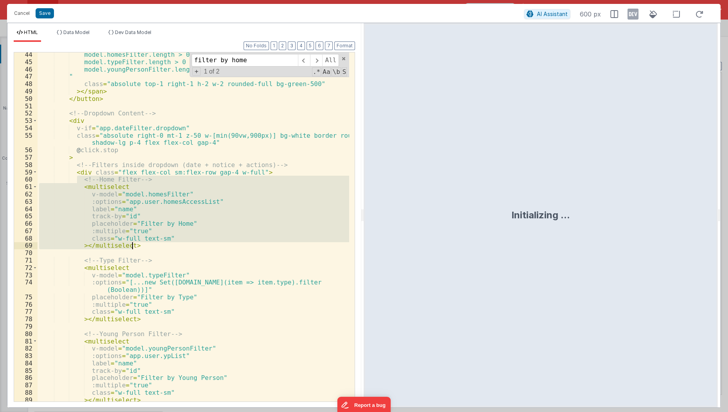
drag, startPoint x: 76, startPoint y: 181, endPoint x: 159, endPoint y: 248, distance: 106.8
click at [159, 248] on div "model.homesFilter.length > 0 || model.typeFilter.length > 0 || model.youngPerso…" at bounding box center [194, 233] width 312 height 365
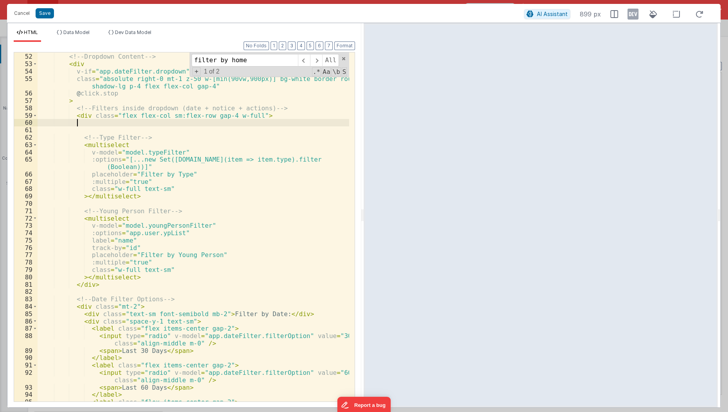
scroll to position [440, 0]
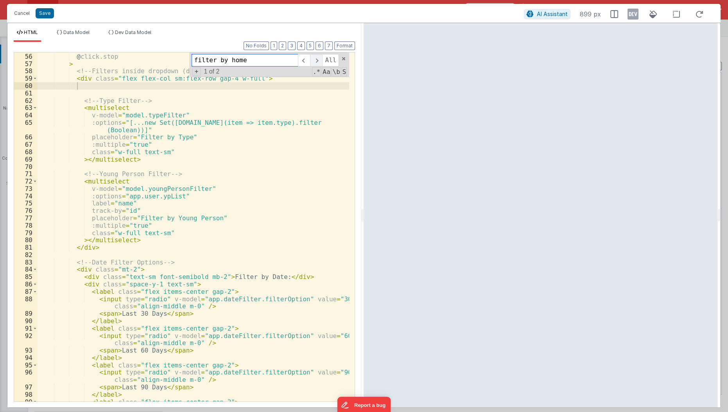
click at [320, 59] on span at bounding box center [316, 60] width 12 height 13
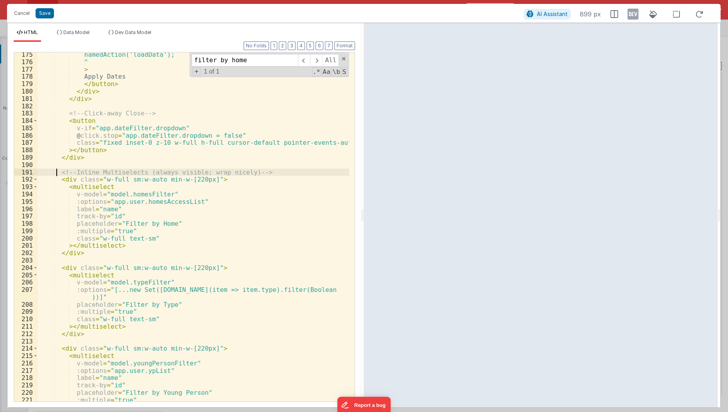
click at [55, 171] on div "namedAction('loadData'); " > Apply Dates </ button > </ div > </ div > <!-- Cli…" at bounding box center [194, 233] width 312 height 365
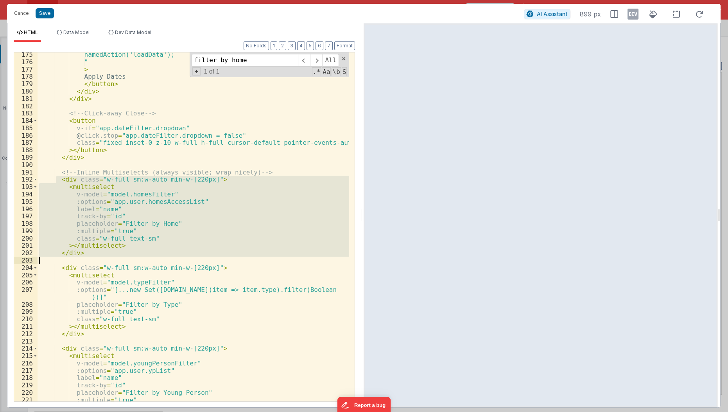
drag, startPoint x: 56, startPoint y: 181, endPoint x: 105, endPoint y: 255, distance: 88.8
click at [105, 255] on div "namedAction('loadData'); " > Apply Dates </ button > </ div > </ div > <!-- Cli…" at bounding box center [194, 233] width 312 height 365
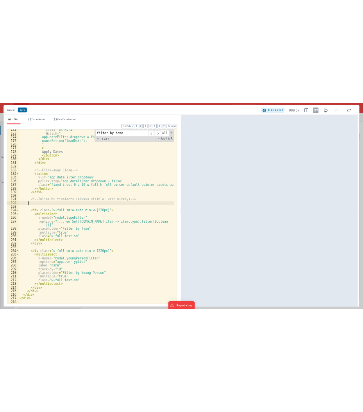
scroll to position [1362, 0]
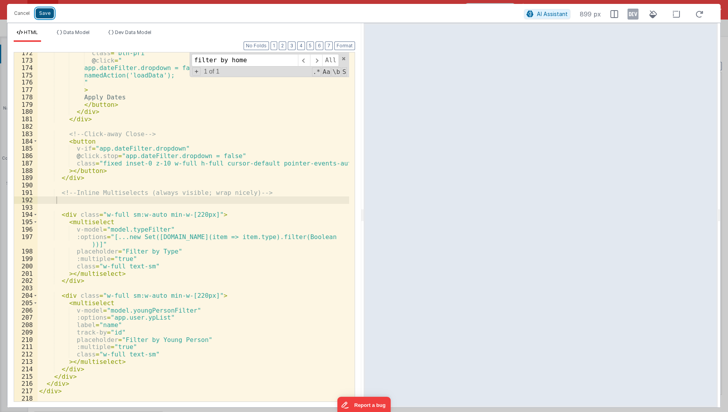
click at [45, 14] on button "Save" at bounding box center [45, 13] width 18 height 10
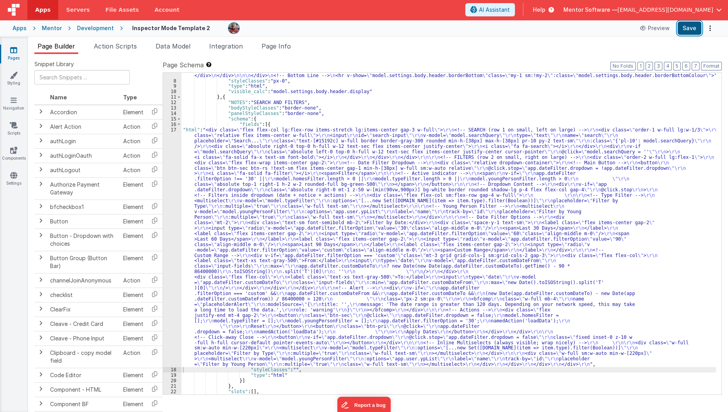
click at [693, 30] on button "Save" at bounding box center [690, 28] width 24 height 13
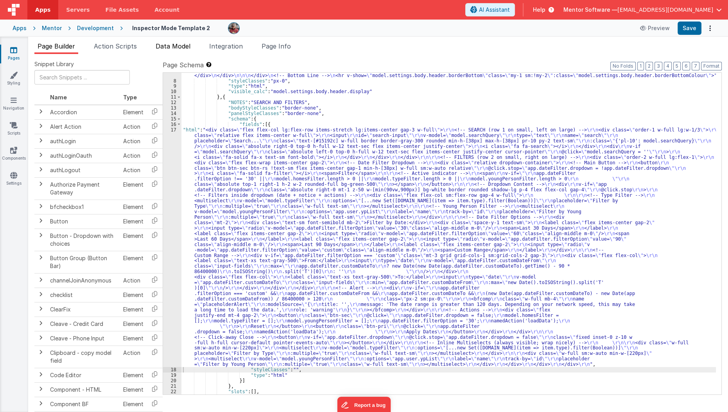
click at [174, 50] on li "Data Model" at bounding box center [173, 47] width 41 height 13
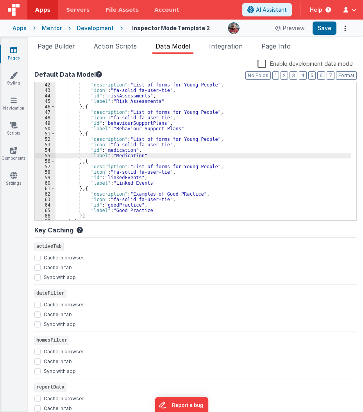
scroll to position [223, 0]
click at [52, 48] on span "Page Builder" at bounding box center [57, 46] width 38 height 8
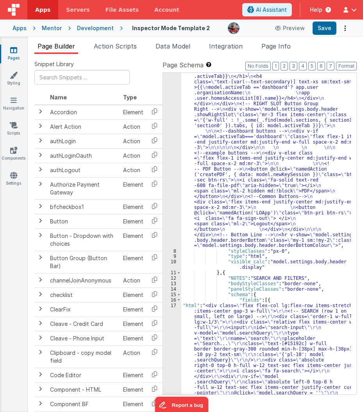
scroll to position [173, 0]
click at [180, 50] on li "Data Model" at bounding box center [173, 47] width 41 height 13
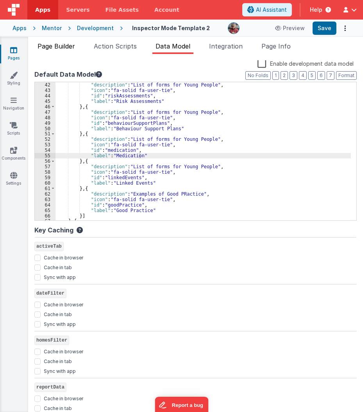
click at [52, 47] on span "Page Builder" at bounding box center [57, 46] width 38 height 8
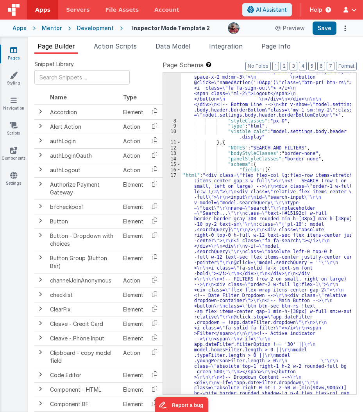
scroll to position [303, 0]
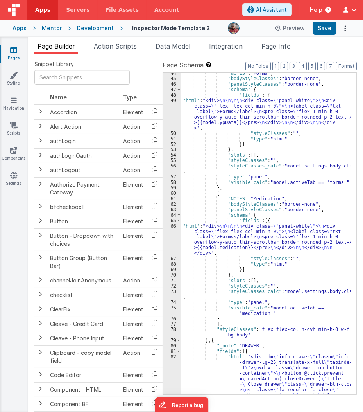
scroll to position [1839, 0]
click at [215, 191] on div ""NOTES" : "Forms" , "bodyStyleClasses" : "border-none" , "panelStyleClasses" : …" at bounding box center [266, 266] width 170 height 392
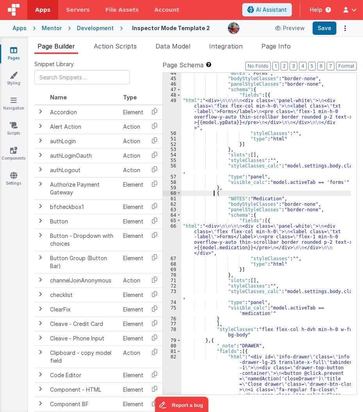
click at [215, 191] on div ""NOTES" : "Forms" , "bodyStyleClasses" : "border-none" , "panelStyleClasses" : …" at bounding box center [266, 266] width 170 height 392
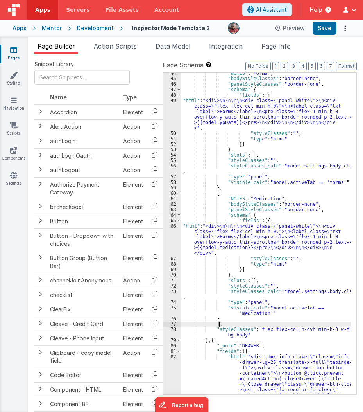
click at [228, 322] on div ""NOTES" : "Forms" , "bodyStyleClasses" : "border-none" , "panelStyleClasses" : …" at bounding box center [266, 266] width 170 height 392
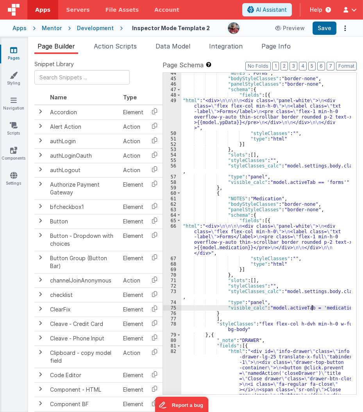
click at [329, 305] on div ""NOTES" : "Forms" , "bodyStyleClasses" : "border-none" , "panelStyleClasses" : …" at bounding box center [266, 266] width 170 height 392
click at [298, 322] on div ""NOTES" : "Forms" , "bodyStyleClasses" : "border-none" , "panelStyleClasses" : …" at bounding box center [266, 266] width 170 height 392
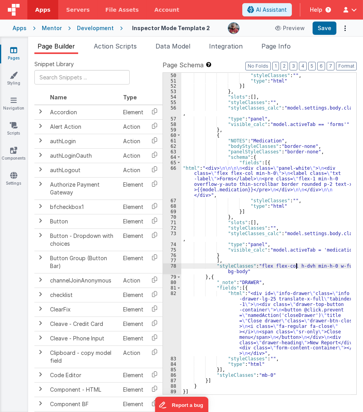
scroll to position [1897, 0]
click at [213, 135] on div ""styleClasses" : "" , "type" : "html" }] } , "slots" : [ ] , "styleClasses" : "…" at bounding box center [266, 239] width 170 height 332
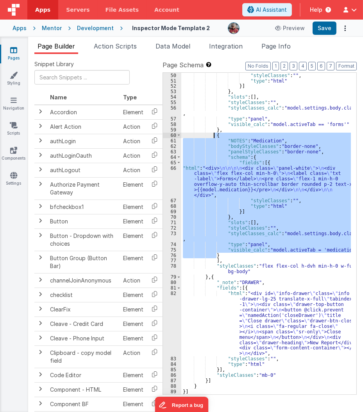
click at [213, 135] on div ""styleClasses" : "" , "type" : "html" }] } , "slots" : [ ] , "styleClasses" : "…" at bounding box center [266, 239] width 170 height 332
click at [241, 257] on div ""styleClasses" : "" , "type" : "html" }] } , "slots" : [ ] , "styleClasses" : "…" at bounding box center [266, 233] width 170 height 321
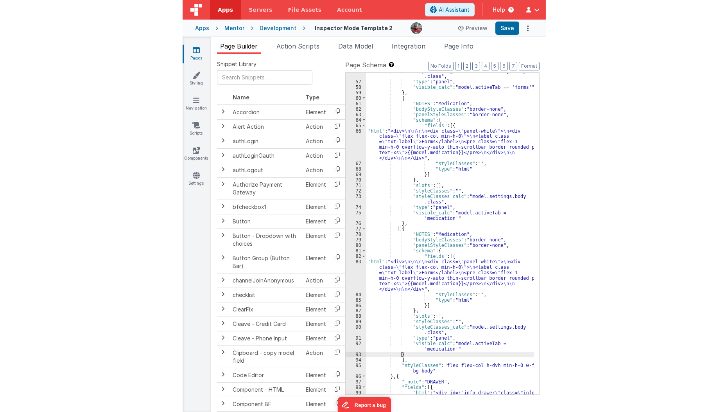
scroll to position [1978, 0]
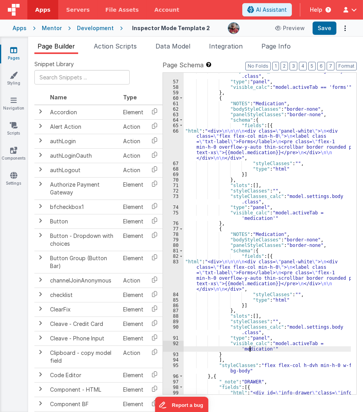
click at [250, 351] on div ""styleClasses_calc" : "model.settings.body .class" , "type" : "panel" , "visibl…" at bounding box center [268, 267] width 168 height 398
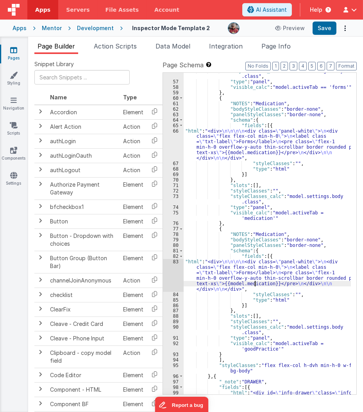
click at [254, 284] on div ""styleClasses_calc" : "model.settings.body .class" , "type" : "panel" , "visibl…" at bounding box center [268, 267] width 168 height 398
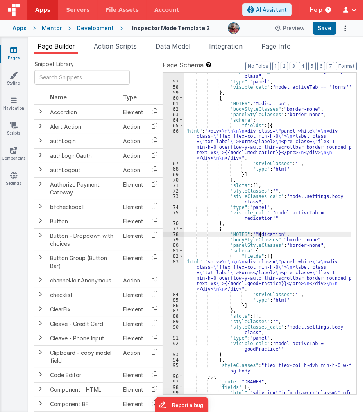
click at [259, 236] on div ""styleClasses_calc" : "model.settings.body .class" , "type" : "panel" , "visibl…" at bounding box center [268, 267] width 168 height 398
click at [322, 28] on button "Save" at bounding box center [325, 28] width 24 height 13
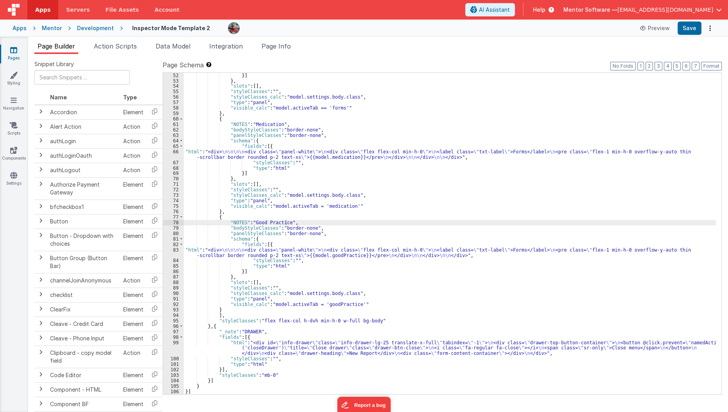
scroll to position [730, 0]
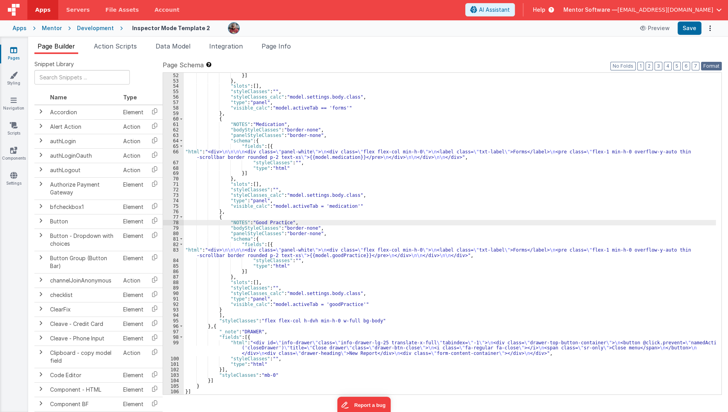
click at [710, 63] on button "Format" at bounding box center [711, 66] width 21 height 9
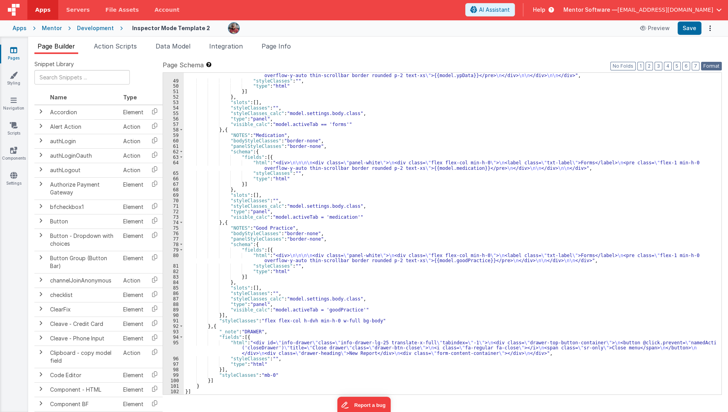
scroll to position [779, 0]
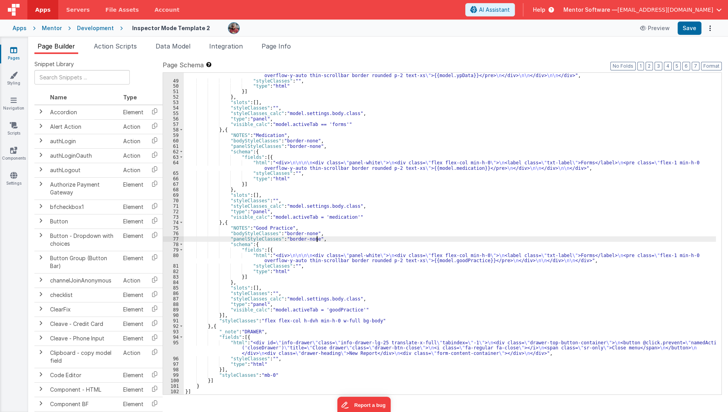
click at [384, 238] on div ""html" : "<div> \n\n\n\n <div class= \" panel-white \" > \n <div class= \" flex…" at bounding box center [450, 236] width 533 height 338
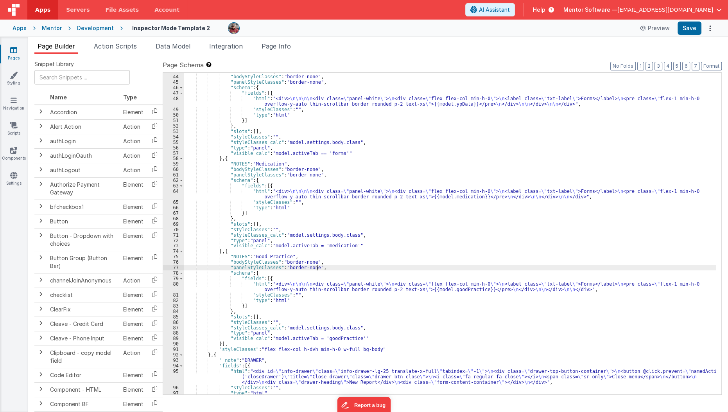
scroll to position [751, 0]
drag, startPoint x: 330, startPoint y: 282, endPoint x: 177, endPoint y: 43, distance: 282.8
click at [177, 43] on span "Data Model" at bounding box center [173, 46] width 35 height 8
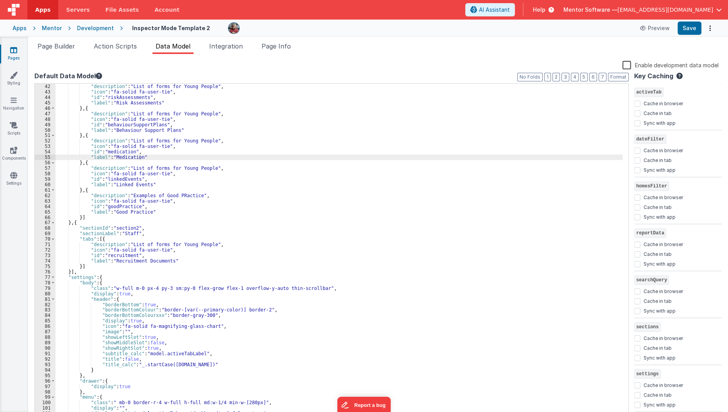
scroll to position [0, 0]
click at [156, 215] on div "} , { "description" : "List of forms for Young People" , "icon" : "fa-solid fa-…" at bounding box center [340, 251] width 568 height 346
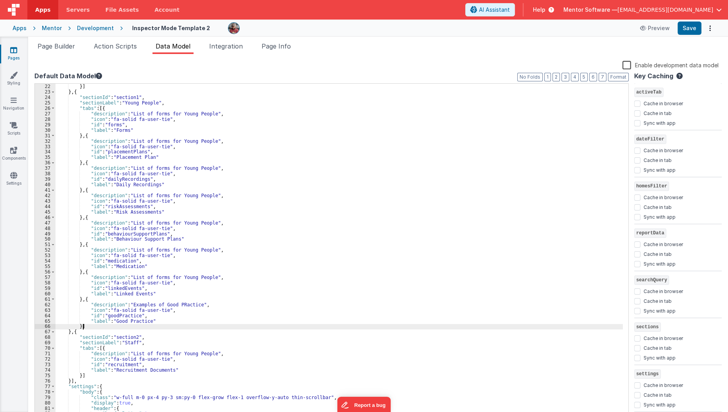
scroll to position [103, 0]
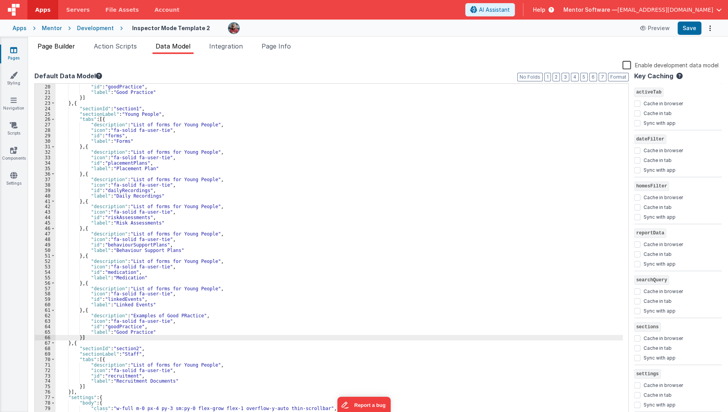
click at [54, 45] on span "Page Builder" at bounding box center [57, 46] width 38 height 8
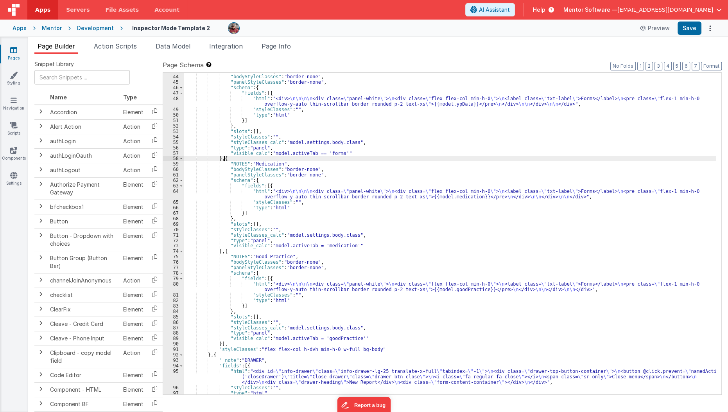
click at [224, 159] on div ""NOTES" : "Forms" , "bodyStyleClasses" : "border-none" , "panelStyleClasses" : …" at bounding box center [450, 234] width 533 height 332
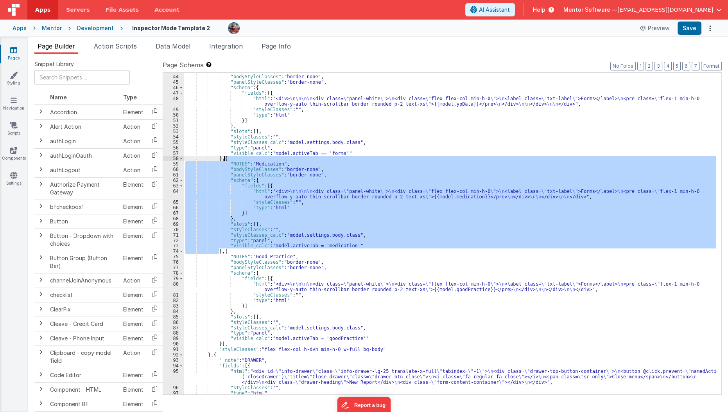
click at [224, 159] on div ""NOTES" : "Forms" , "bodyStyleClasses" : "border-none" , "panelStyleClasses" : …" at bounding box center [450, 234] width 533 height 332
click at [172, 44] on span "Data Model" at bounding box center [173, 46] width 35 height 8
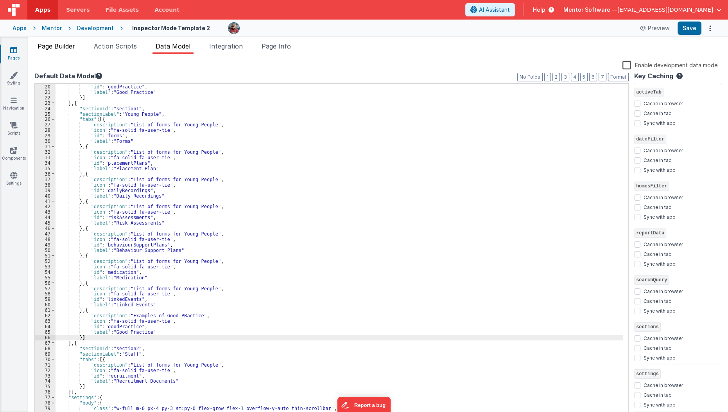
click at [72, 43] on span "Page Builder" at bounding box center [57, 46] width 38 height 8
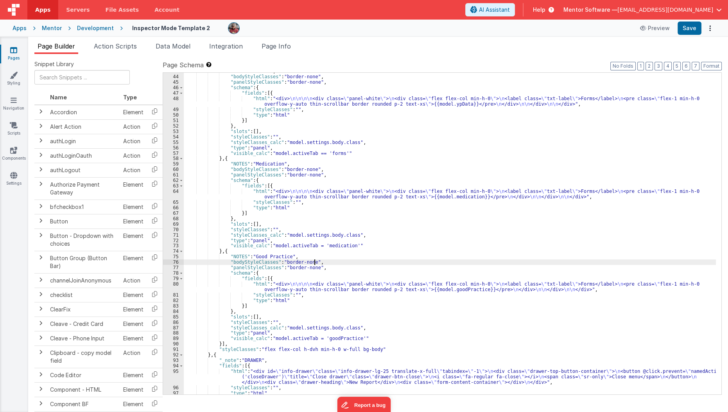
click at [387, 261] on div ""NOTES" : "Forms" , "bodyStyleClasses" : "border-none" , "panelStyleClasses" : …" at bounding box center [450, 234] width 533 height 332
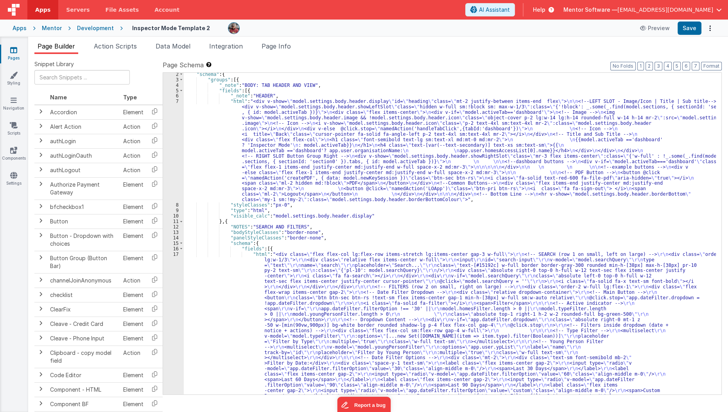
scroll to position [0, 0]
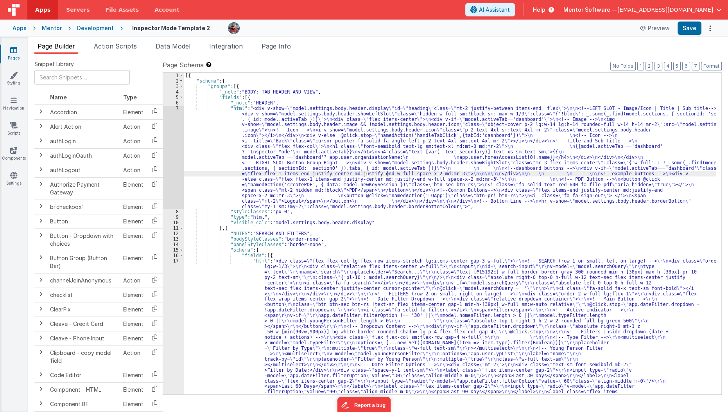
click at [387, 172] on div "[{ "schema" : { "groups" : [{ "_note" : "BODY: TAB HEADER AND VIEW" , "fields" …" at bounding box center [450, 375] width 533 height 605
click at [287, 43] on span "Page Info" at bounding box center [276, 46] width 29 height 8
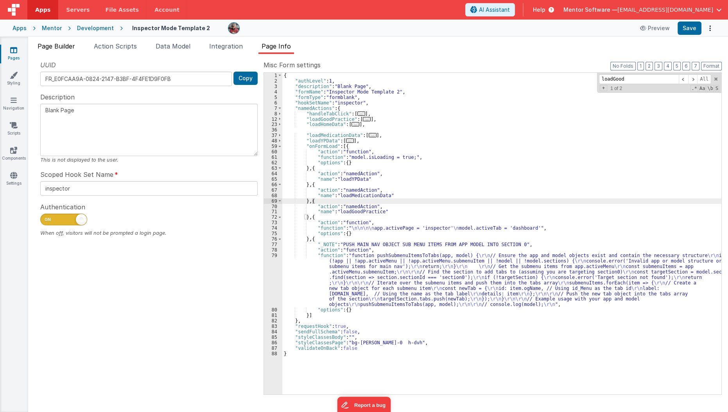
click at [74, 48] on span "Page Builder" at bounding box center [57, 46] width 38 height 8
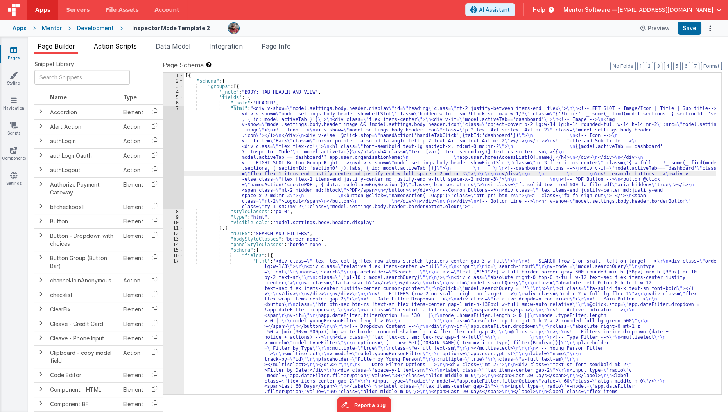
click at [112, 48] on span "Action Scripts" at bounding box center [115, 46] width 43 height 8
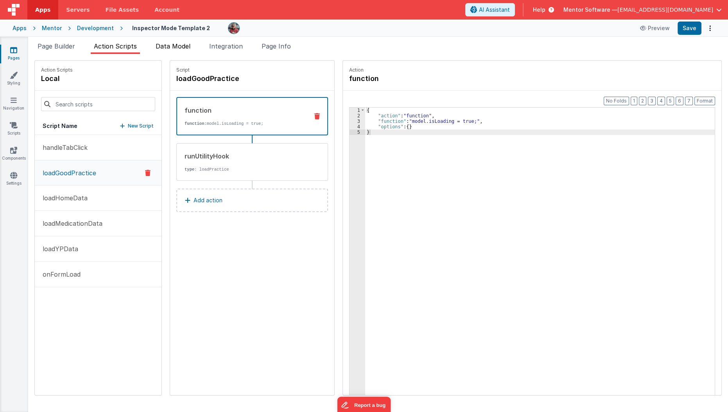
click at [169, 48] on span "Data Model" at bounding box center [173, 46] width 35 height 8
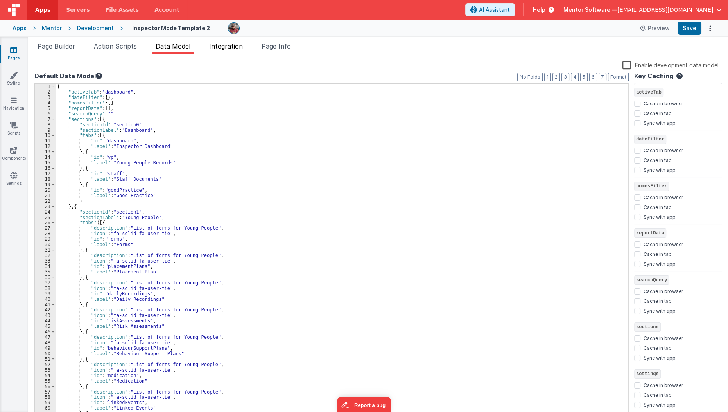
click at [223, 48] on span "Integration" at bounding box center [226, 46] width 34 height 8
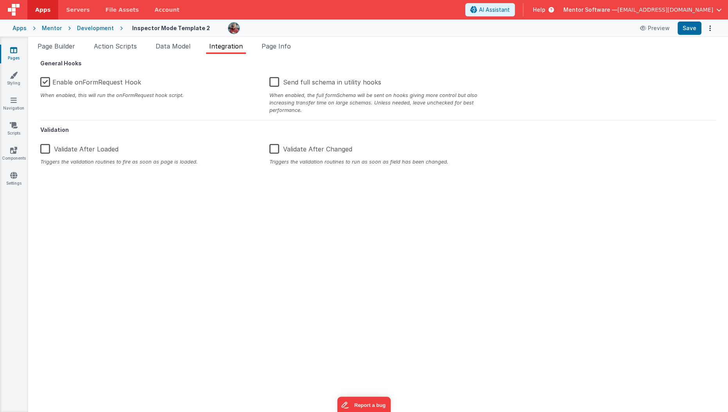
click at [91, 83] on label "Enable onFormRequest Hook" at bounding box center [90, 80] width 101 height 17
click at [0, 0] on input "Enable onFormRequest Hook" at bounding box center [0, 0] width 0 height 0
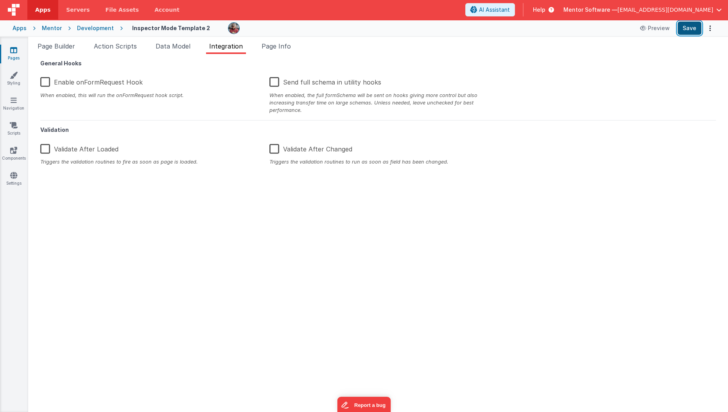
click at [697, 31] on button "Save" at bounding box center [690, 28] width 24 height 13
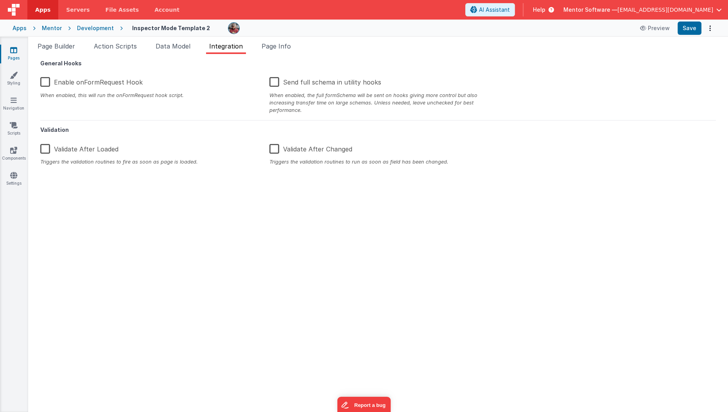
click at [455, 201] on div "General Hooks Enable onFormRequest Hook When enabled, this will run the onFormR…" at bounding box center [378, 232] width 688 height 345
click at [52, 48] on span "Page Builder" at bounding box center [57, 46] width 38 height 8
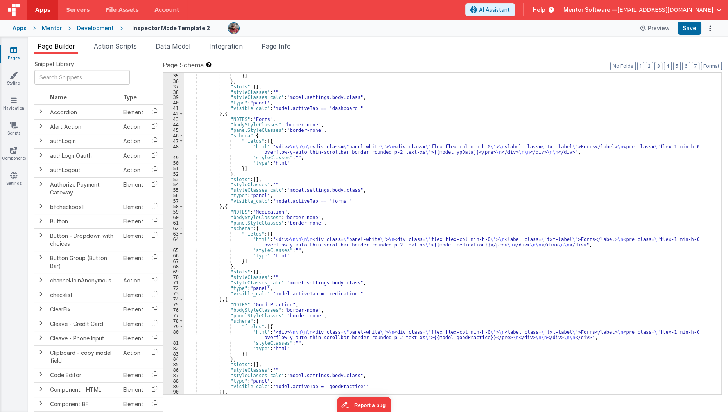
scroll to position [703, 0]
click at [311, 293] on div "}] } , "slots" : [ ] , "styleClasses" : "" , "styleClasses_calc" : "model.setti…" at bounding box center [450, 238] width 533 height 332
click at [314, 386] on div "}] } , "slots" : [ ] , "styleClasses" : "" , "styleClasses_calc" : "model.setti…" at bounding box center [450, 238] width 533 height 332
click at [684, 33] on button "Save" at bounding box center [690, 28] width 24 height 13
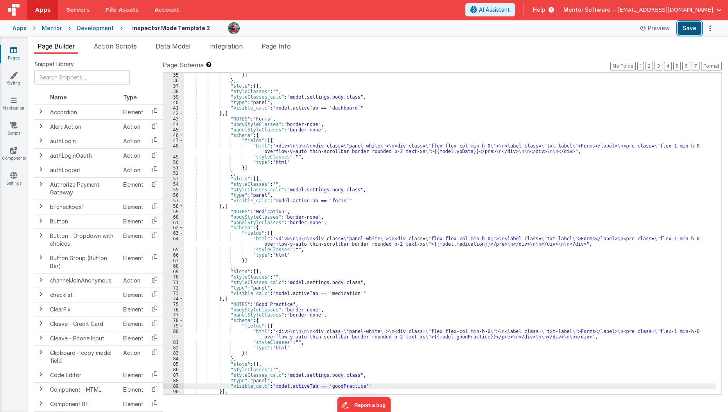
click at [688, 31] on button "Save" at bounding box center [690, 28] width 24 height 13
click at [219, 46] on span "Integration" at bounding box center [226, 46] width 34 height 8
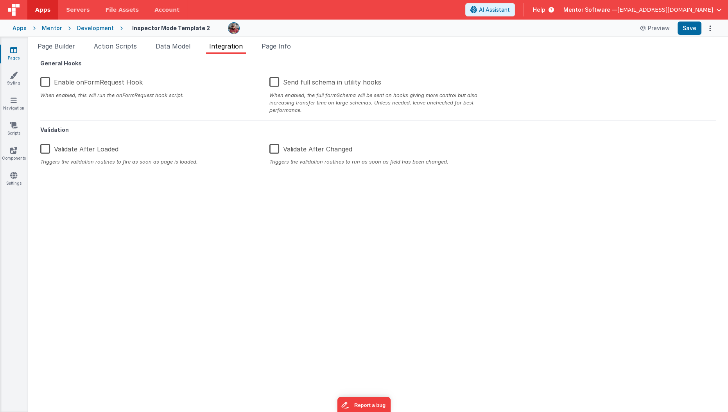
click at [42, 83] on label "Enable onFormRequest Hook" at bounding box center [91, 80] width 102 height 17
click at [0, 0] on input "Enable onFormRequest Hook" at bounding box center [0, 0] width 0 height 0
click at [690, 31] on button "Save" at bounding box center [690, 28] width 24 height 13
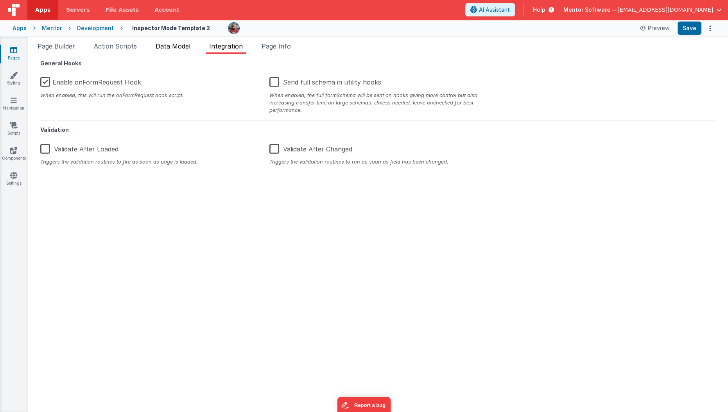
click at [187, 43] on span "Data Model" at bounding box center [173, 46] width 35 height 8
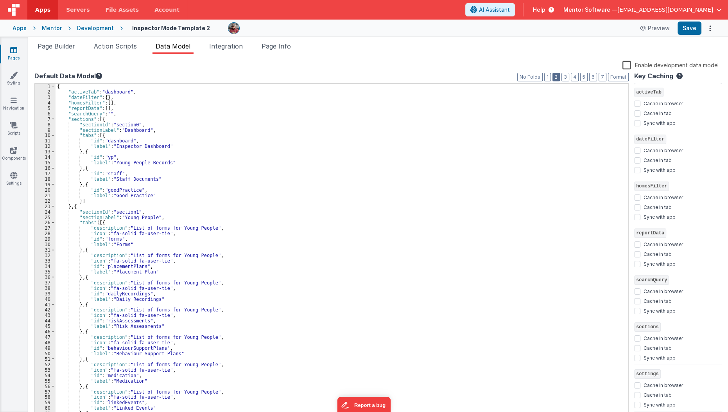
click at [559, 75] on button "2" at bounding box center [556, 77] width 7 height 9
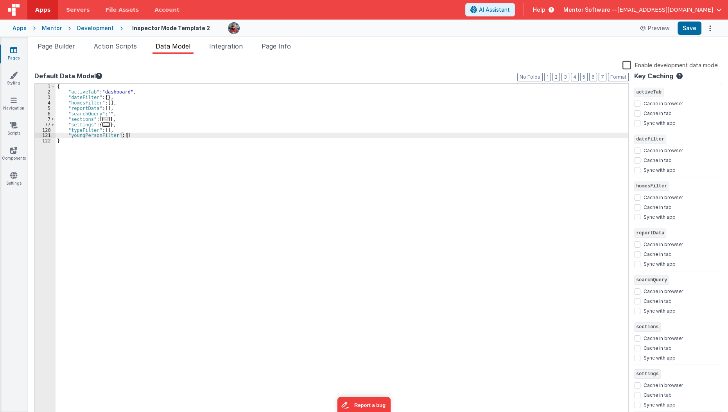
click at [158, 133] on div "{ "activeTab" : "dashboard" , "dateFilter" : { } , "homesFilter" : [ ] , "repor…" at bounding box center [342, 257] width 573 height 346
click at [694, 27] on button "Save" at bounding box center [690, 28] width 24 height 13
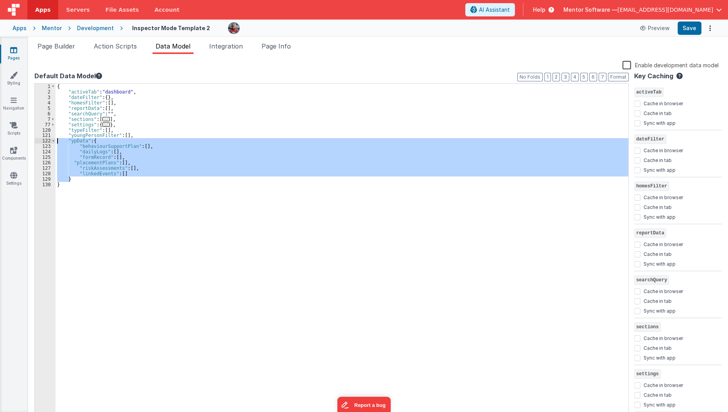
drag, startPoint x: 78, startPoint y: 180, endPoint x: 56, endPoint y: 142, distance: 44.0
click at [56, 142] on div "{ "activeTab" : "dashboard" , "dateFilter" : { } , "homesFilter" : [ ] , "repor…" at bounding box center [342, 257] width 573 height 346
click at [99, 172] on div "{ "activeTab" : "dashboard" , "dateFilter" : { } , "homesFilter" : [ ] , "repor…" at bounding box center [342, 251] width 573 height 335
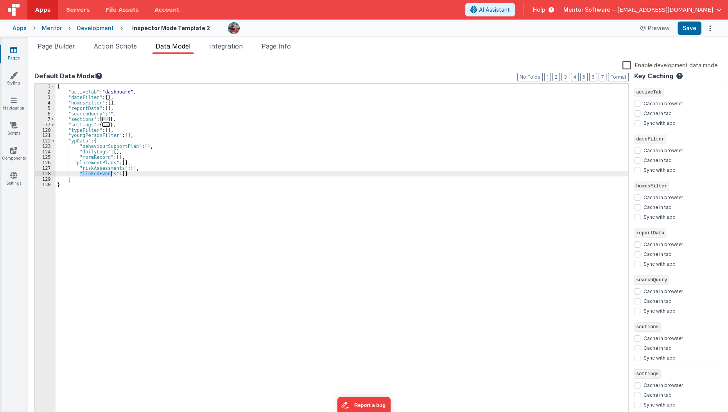
click at [99, 172] on div "{ "activeTab" : "dashboard" , "dateFilter" : { } , "homesFilter" : [ ] , "repor…" at bounding box center [342, 257] width 573 height 346
click at [53, 142] on span at bounding box center [53, 140] width 4 height 5
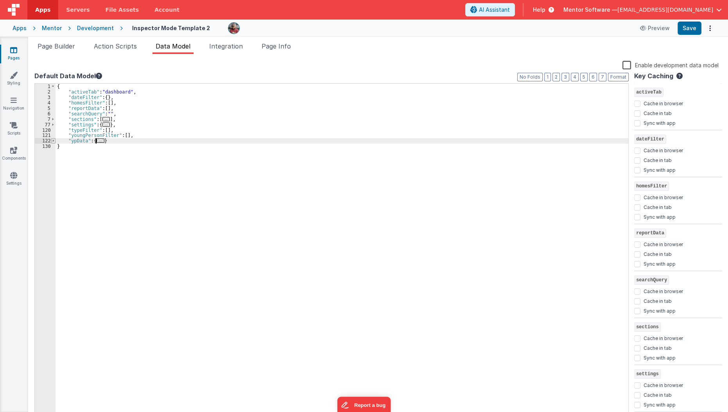
click at [53, 142] on span at bounding box center [53, 140] width 4 height 5
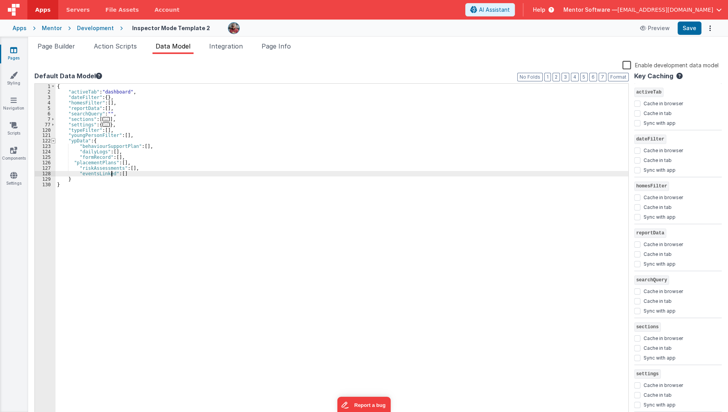
click at [53, 142] on span at bounding box center [53, 140] width 4 height 5
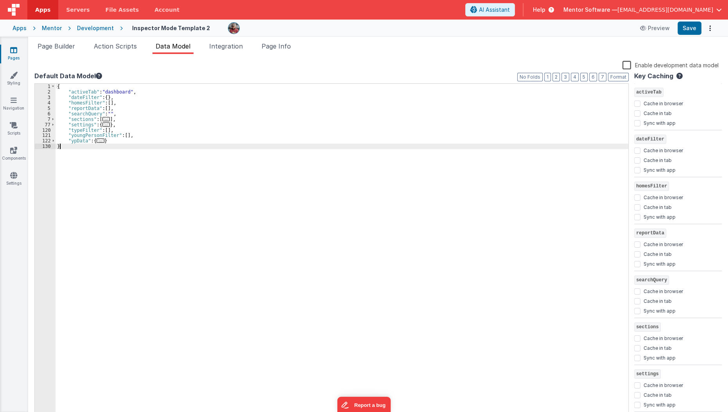
click at [115, 144] on div "{ "activeTab" : "dashboard" , "dateFilter" : { } , "homesFilter" : [ ] , "repor…" at bounding box center [342, 257] width 573 height 346
click at [118, 139] on div "{ "activeTab" : "dashboard" , "dateFilter" : { } , "homesFilter" : [ ] , "repor…" at bounding box center [342, 257] width 573 height 346
click at [84, 153] on div "{ "activeTab" : "dashboard" , "dateFilter" : { } , "homesFilter" : [ ] , "repor…" at bounding box center [342, 257] width 573 height 346
click at [70, 152] on div "{ "activeTab" : "dashboard" , "dateFilter" : { } , "homesFilter" : [ ] , "repor…" at bounding box center [342, 251] width 573 height 335
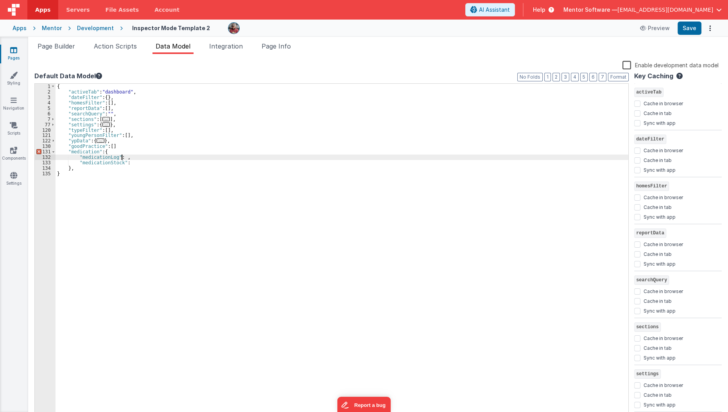
click at [121, 159] on div "{ "activeTab" : "dashboard" , "dateFilter" : { } , "homesFilter" : [ ] , "repor…" at bounding box center [342, 257] width 573 height 346
click at [121, 162] on div "{ "activeTab" : "dashboard" , "dateFilter" : { } , "homesFilter" : [ ] , "repor…" at bounding box center [342, 257] width 573 height 346
click at [127, 162] on div "{ "activeTab" : "dashboard" , "dateFilter" : { } , "homesFilter" : [ ] , "repor…" at bounding box center [342, 257] width 573 height 346
click at [120, 147] on div "{ "activeTab" : "dashboard" , "dateFilter" : { } , "homesFilter" : [ ] , "repor…" at bounding box center [342, 257] width 573 height 346
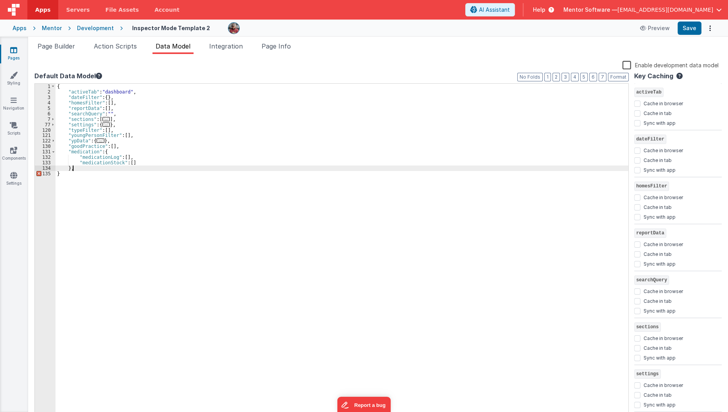
click at [77, 166] on div "{ "activeTab" : "dashboard" , "dateFilter" : { } , "homesFilter" : [ ] , "repor…" at bounding box center [342, 257] width 573 height 346
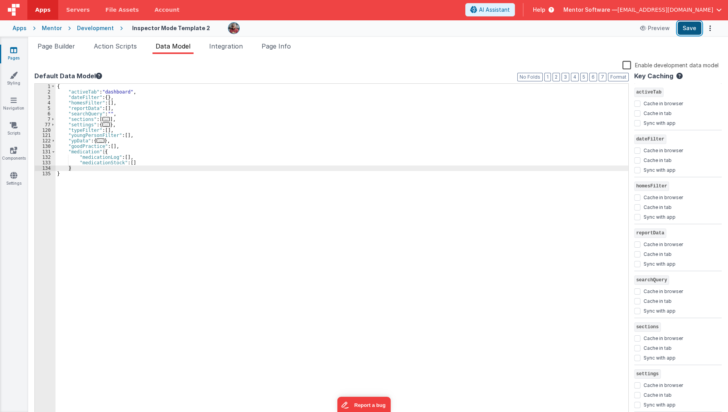
click at [688, 32] on button "Save" at bounding box center [690, 28] width 24 height 13
click at [685, 29] on button "Save" at bounding box center [690, 28] width 24 height 13
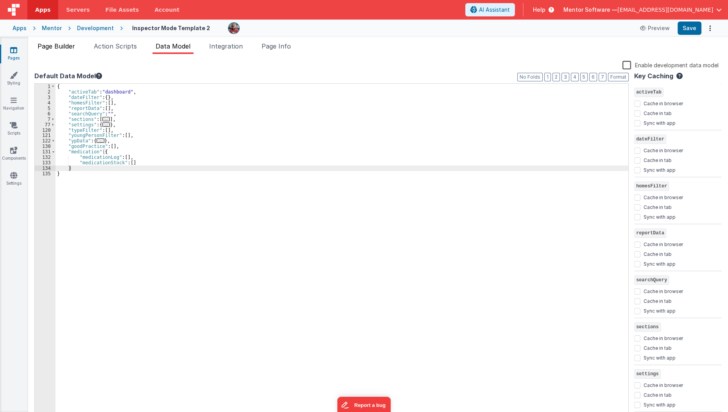
click at [68, 45] on span "Page Builder" at bounding box center [57, 46] width 38 height 8
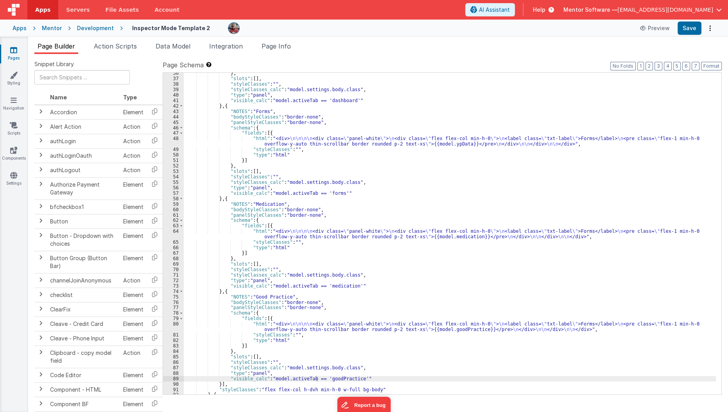
scroll to position [779, 0]
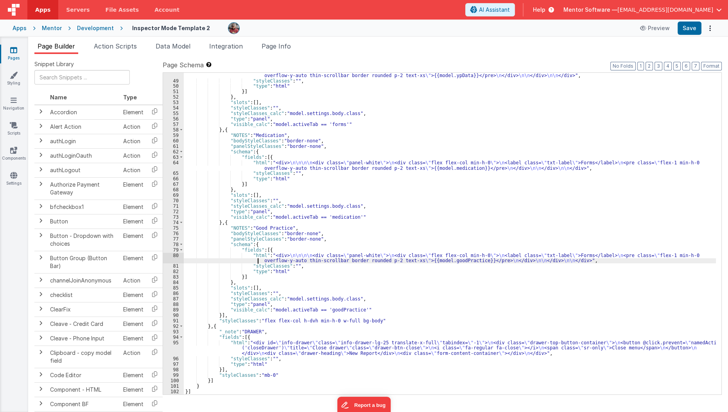
click at [238, 261] on div ""html" : "<div> \n\n\n\n <div class= \" panel-white \" > \n <div class= \" flex…" at bounding box center [450, 236] width 533 height 338
click at [175, 262] on div "80" at bounding box center [173, 258] width 21 height 11
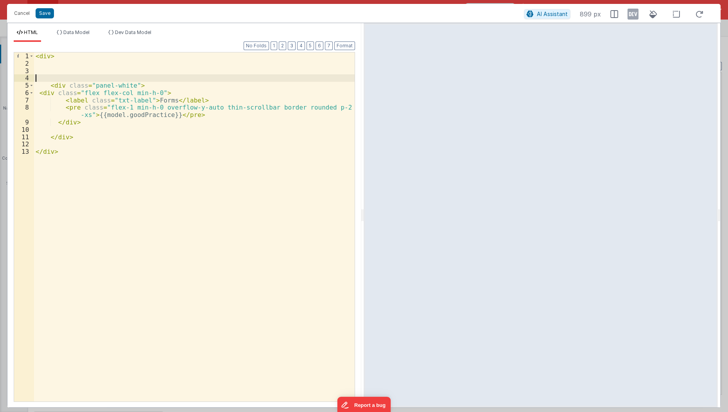
click at [72, 74] on div "< div > < div class = "panel-white" > < div class = "flex flex-col min-h-0" > <…" at bounding box center [194, 234] width 321 height 365
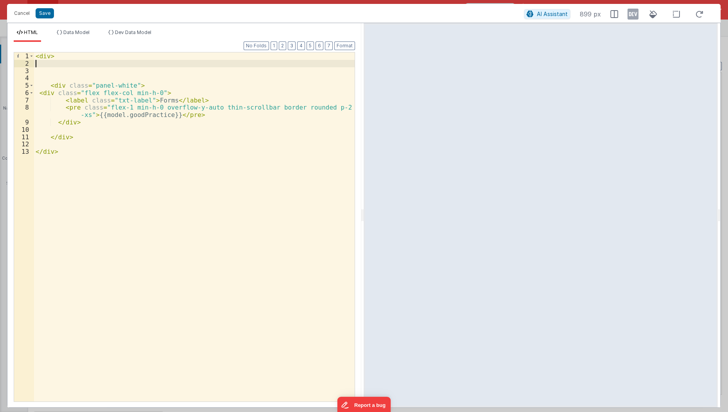
click at [78, 65] on div "< div > < div class = "panel-white" > < div class = "flex flex-col min-h-0" > <…" at bounding box center [194, 234] width 321 height 365
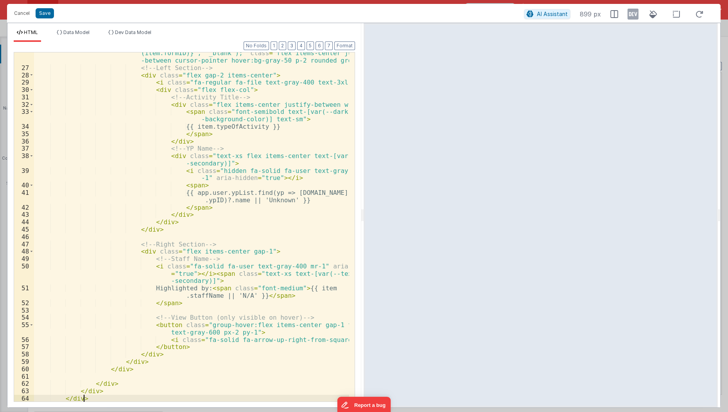
scroll to position [245, 0]
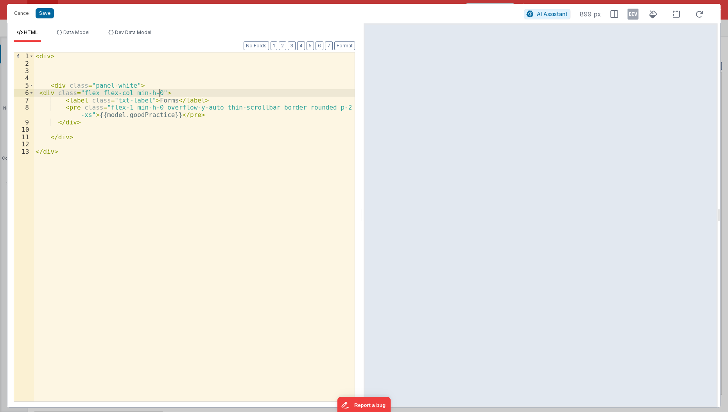
click at [174, 91] on div "< div > < div class = "panel-white" > < div class = "flex flex-col min-h-0" > <…" at bounding box center [194, 234] width 321 height 365
click at [160, 85] on div "< div > < div class = "panel-white" > < div class = "flex flex-col min-h-0" > <…" at bounding box center [194, 234] width 321 height 365
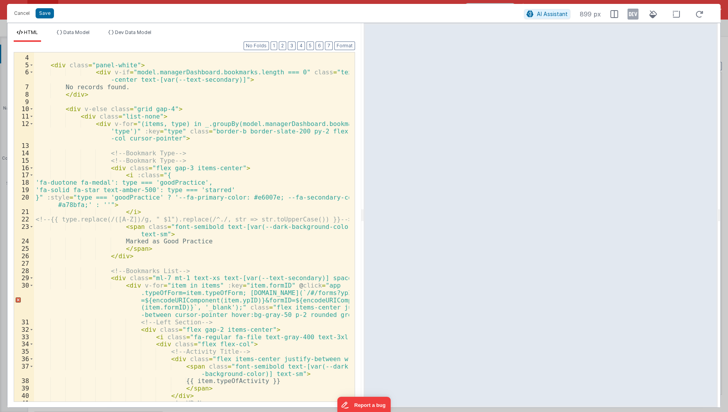
scroll to position [17, 0]
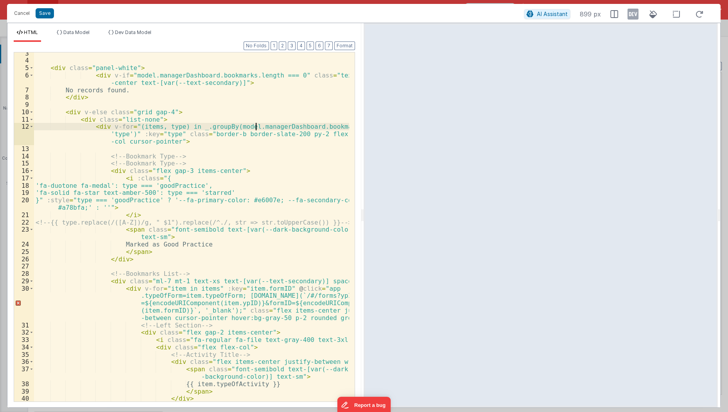
click at [255, 126] on div "< div class = "panel-white" > < div v-if = "model.managerDashboard.bookmarks.le…" at bounding box center [192, 232] width 316 height 365
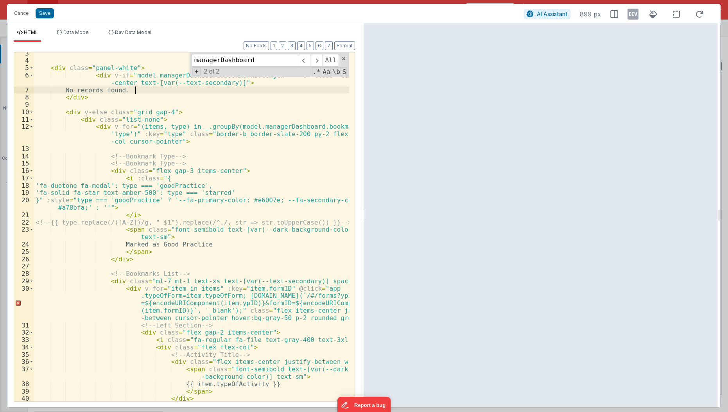
click at [163, 90] on div "< div class = "panel-white" > < div v-if = "model.managerDashboard.bookmarks.le…" at bounding box center [192, 232] width 316 height 365
click at [342, 59] on span at bounding box center [343, 58] width 5 height 5
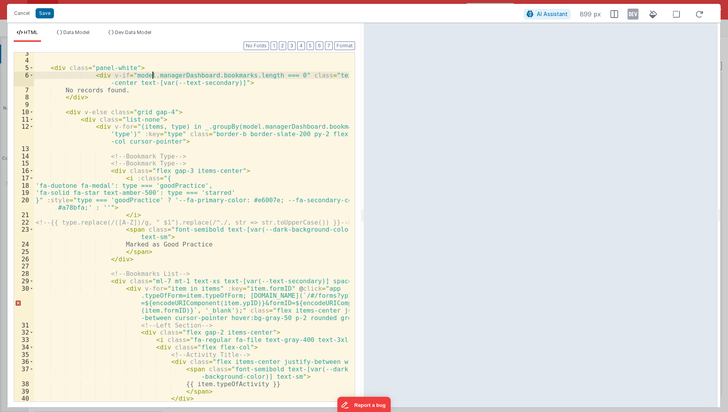
click at [151, 77] on div "< div class = "panel-white" > < div v-if = "model.managerDashboard.bookmarks.le…" at bounding box center [192, 232] width 316 height 365
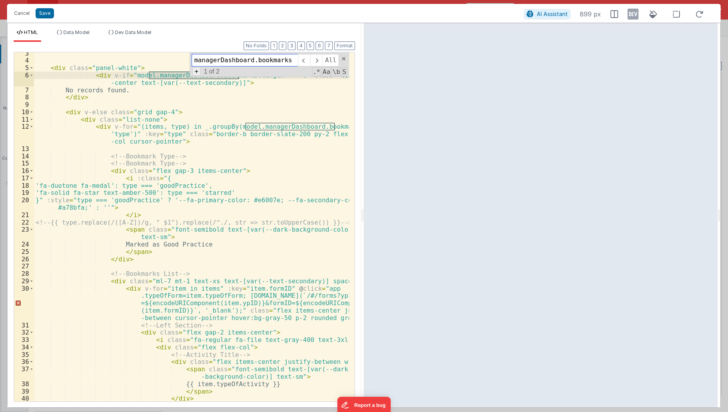
click at [199, 71] on span "+" at bounding box center [196, 71] width 9 height 8
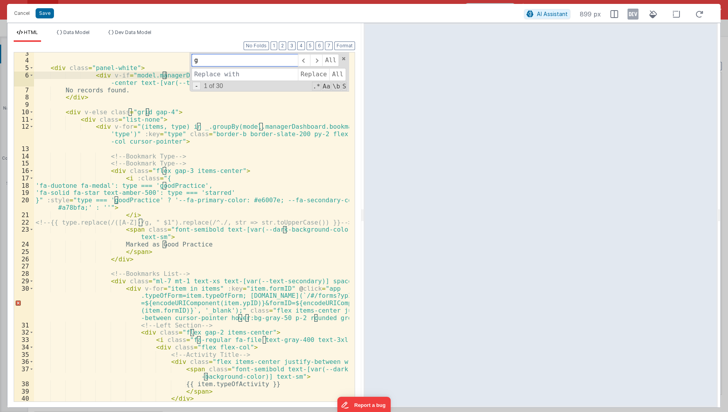
type input "managerDashboard.bookmarks"
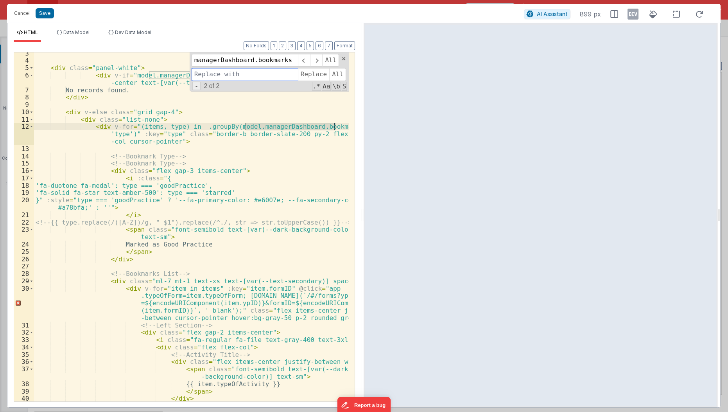
click at [199, 71] on input at bounding box center [245, 74] width 106 height 13
type input "goodPractice"
click at [332, 76] on span "All" at bounding box center [337, 74] width 17 height 13
click at [344, 58] on span at bounding box center [343, 58] width 5 height 5
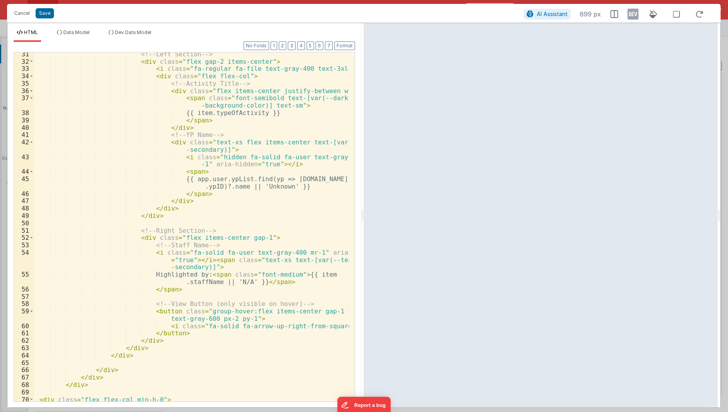
scroll to position [289, 0]
click at [48, 14] on button "Save" at bounding box center [45, 13] width 18 height 10
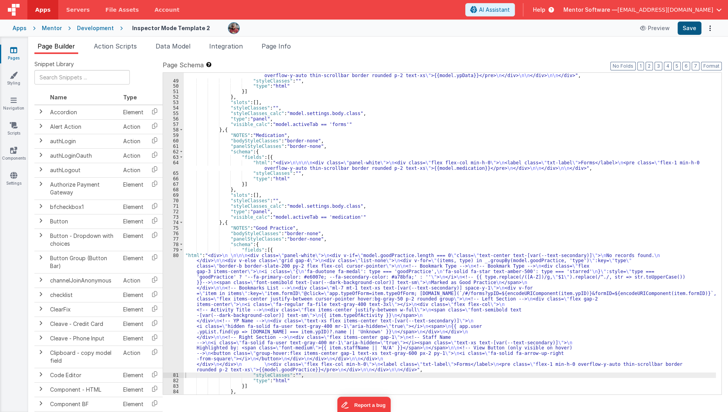
scroll to position [779, 0]
click at [690, 29] on button "Save" at bounding box center [690, 28] width 24 height 13
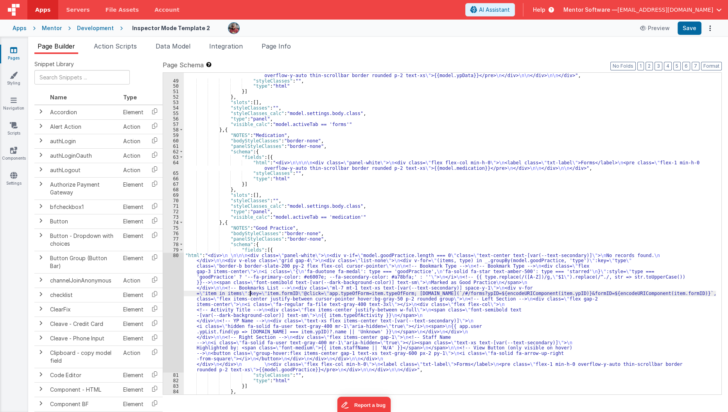
click at [251, 294] on div ""html" : "<div> \n\n\n\n <div class= \" panel-white \" > \n <div class= \" flex…" at bounding box center [450, 236] width 533 height 338
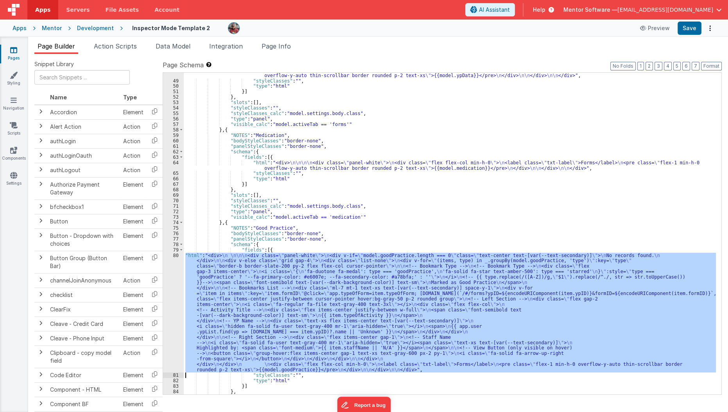
click at [174, 307] on div "80" at bounding box center [173, 313] width 21 height 120
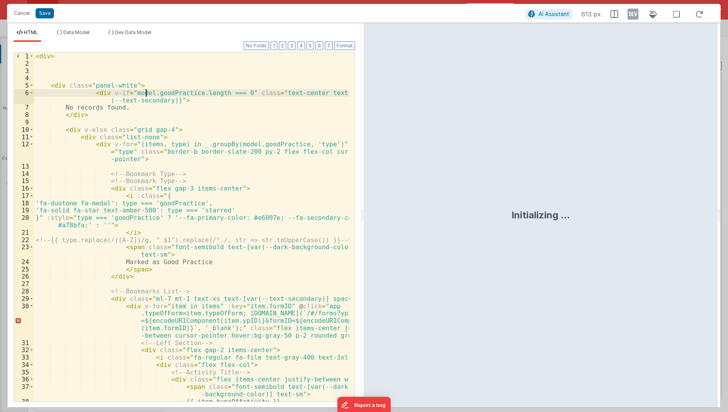
click at [147, 92] on div "< div > < div class = "panel-white" > < div v-if = "model.goodPractice.length =…" at bounding box center [192, 234] width 316 height 365
click at [45, 12] on button "Save" at bounding box center [45, 13] width 18 height 10
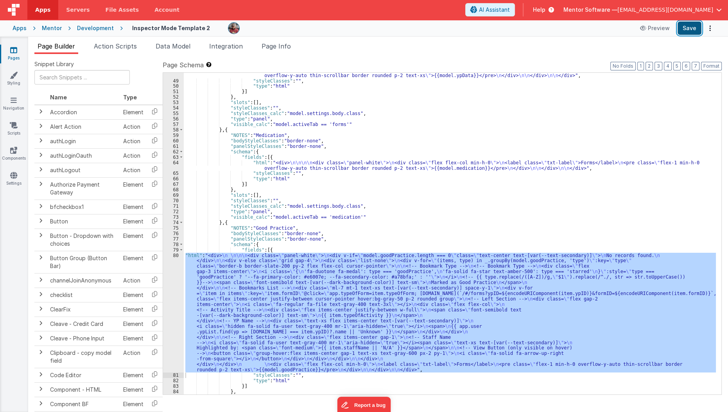
click at [682, 34] on button "Save" at bounding box center [690, 28] width 24 height 13
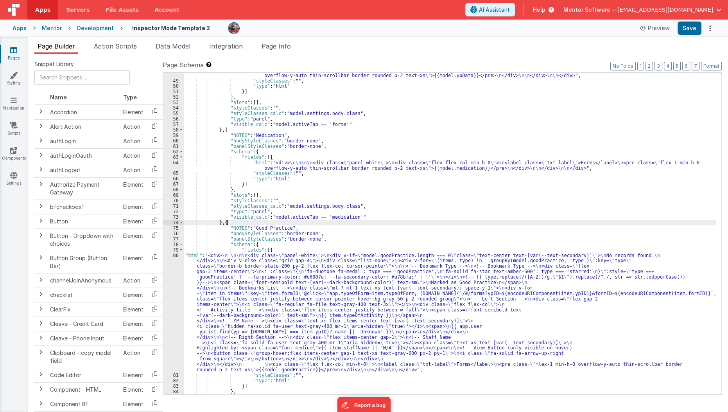
click at [364, 223] on div ""html" : "<div> \n\n\n\n <div class= \" panel-white \" > \n <div class= \" flex…" at bounding box center [450, 236] width 533 height 338
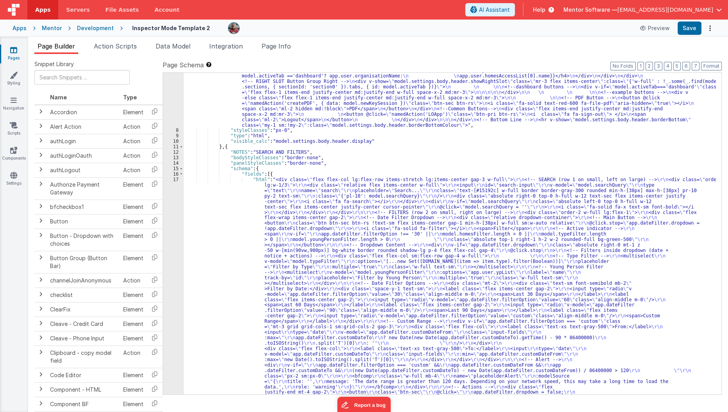
scroll to position [0, 0]
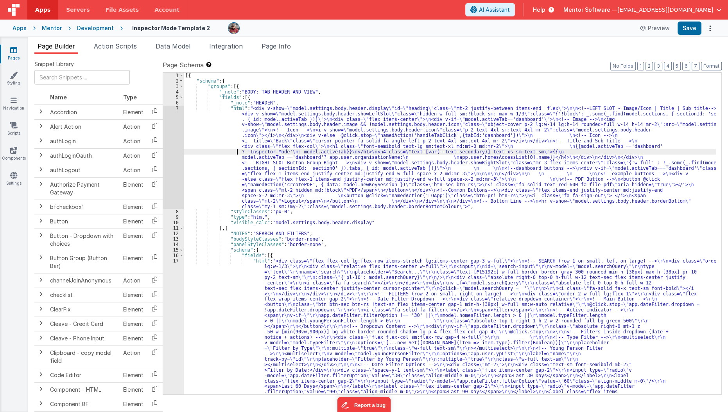
click at [214, 152] on div "[{ "schema" : { "groups" : [{ "_note" : "BODY: TAB HEADER AND VIEW" , "fields" …" at bounding box center [450, 375] width 533 height 605
click at [168, 165] on div "7" at bounding box center [173, 158] width 21 height 104
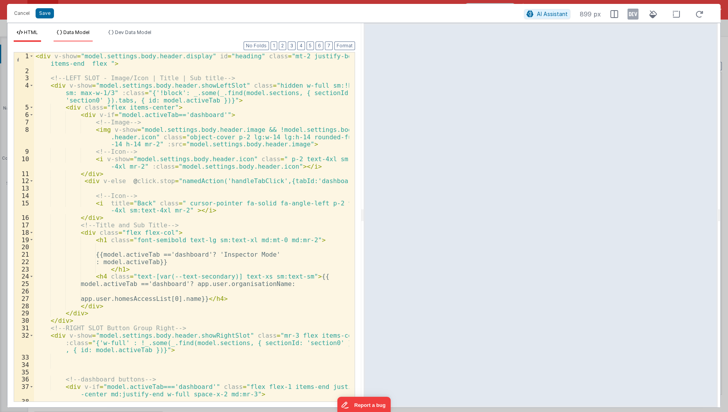
click at [79, 35] on li "Data Model" at bounding box center [73, 35] width 39 height 13
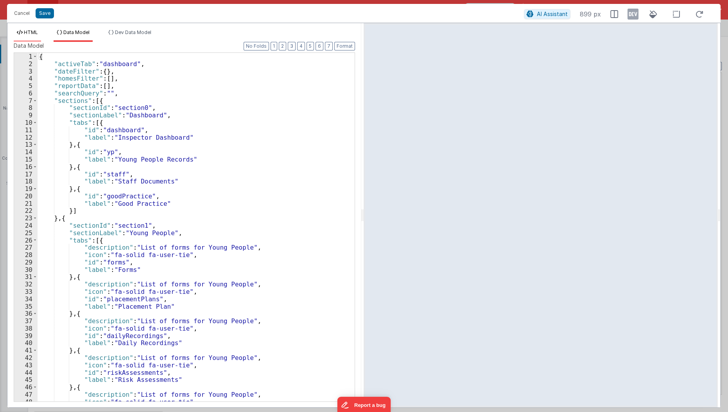
click at [38, 31] on li "HTML" at bounding box center [27, 35] width 27 height 13
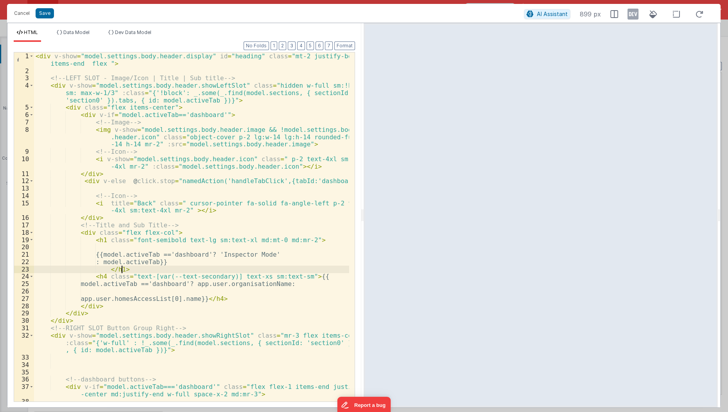
click at [150, 270] on div "< div v-show = "model.settings.body.header.display" id = "heading" class = "mt-…" at bounding box center [192, 238] width 316 height 372
click at [85, 36] on li "Data Model" at bounding box center [73, 35] width 39 height 13
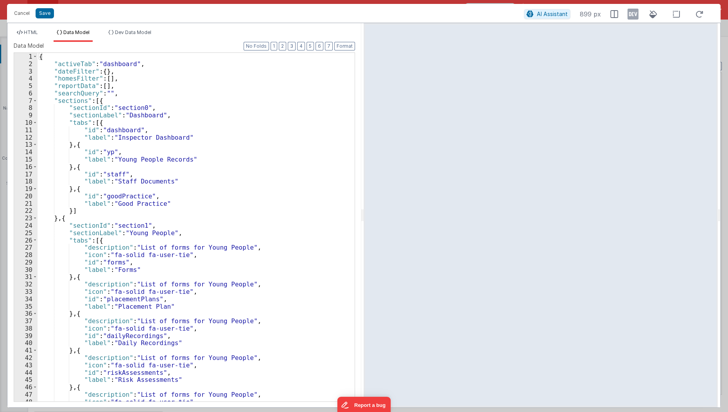
click at [285, 41] on ul "HTML Data Model Dev Data Model" at bounding box center [184, 35] width 354 height 13
click at [286, 46] on button "2" at bounding box center [282, 46] width 7 height 9
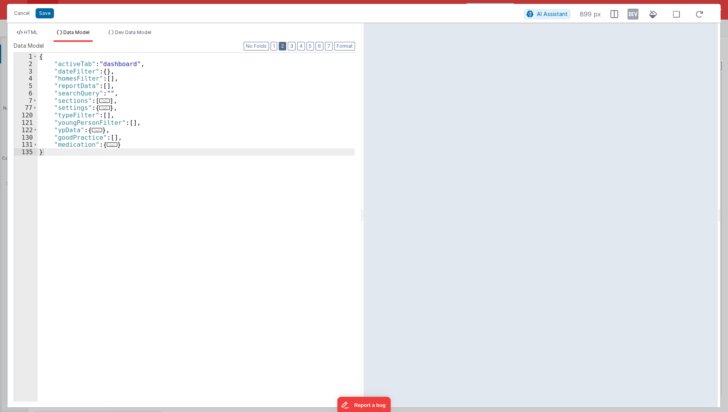
click at [286, 46] on button "2" at bounding box center [282, 46] width 7 height 9
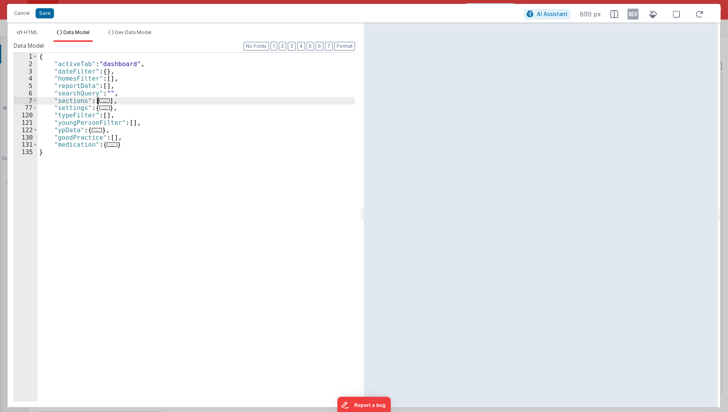
click at [103, 100] on span "..." at bounding box center [104, 101] width 10 height 4
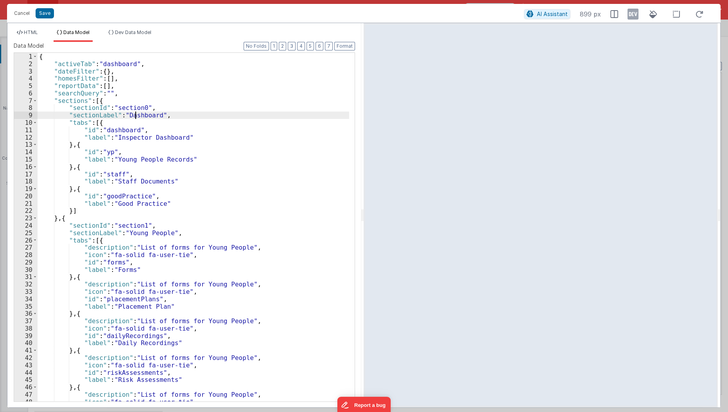
click at [136, 113] on div "{ "activeTab" : "dashboard" , "dateFilter" : { } , "homesFilter" : [ ] , "repor…" at bounding box center [194, 235] width 312 height 364
click at [25, 19] on div "Cancel Save AI Assistant 899 px" at bounding box center [364, 13] width 714 height 19
click at [25, 16] on button "Cancel" at bounding box center [21, 13] width 23 height 11
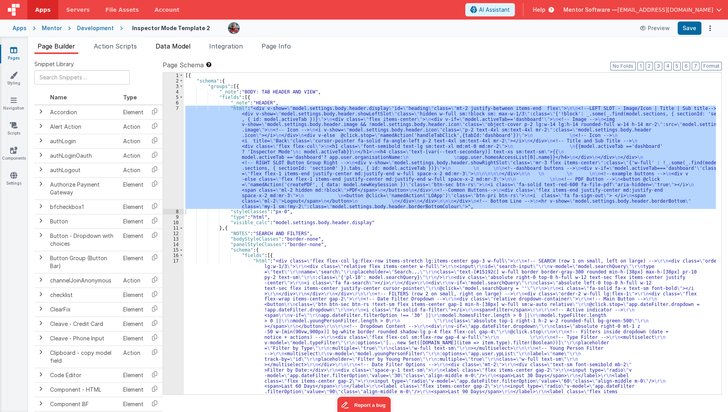
click at [165, 45] on span "Data Model" at bounding box center [173, 46] width 35 height 8
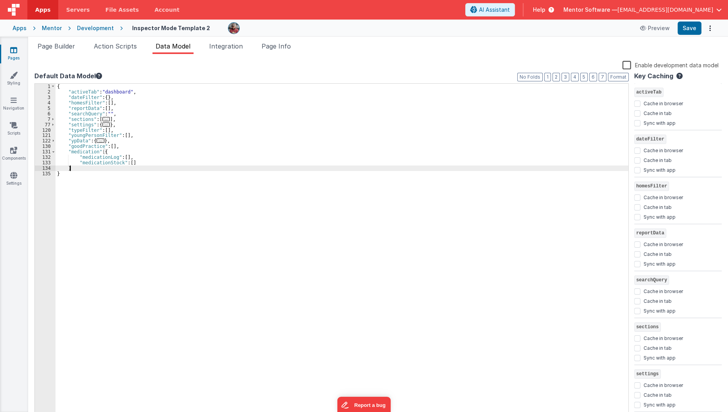
click at [139, 168] on div "{ "activeTab" : "dashboard" , "dateFilter" : { } , "homesFilter" : [ ] , "repor…" at bounding box center [342, 257] width 573 height 346
click at [140, 137] on div "{ "activeTab" : "dashboard" , "dateFilter" : { } , "homesFilter" : [ ] , "repor…" at bounding box center [342, 257] width 573 height 346
click at [149, 90] on div "{ "activeTab" : "dashboard" , "dateFilter" : { } , "homesFilter" : [ ] , "repor…" at bounding box center [342, 257] width 573 height 346
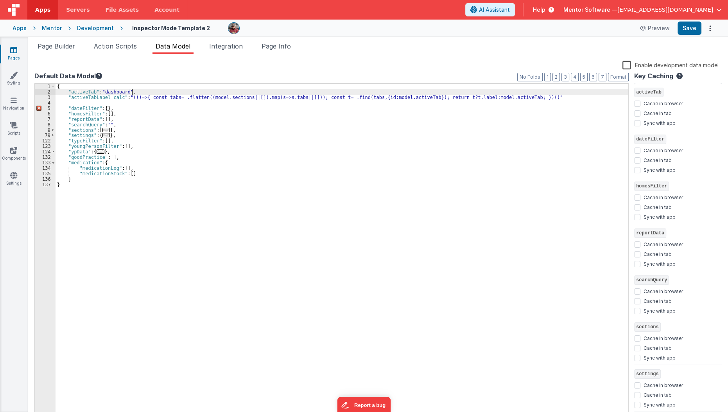
click at [149, 90] on div "{ "activeTab" : "dashboard" , "activeTabLabel_calc" : "(()=>{ const tabs=_.flat…" at bounding box center [342, 257] width 573 height 346
click at [537, 96] on div "{ "activeTab" : "dashboard" , "activeTabLabel_calc" : "(()=>{ const tabs=_.flat…" at bounding box center [342, 257] width 573 height 346
click at [688, 32] on button "Save" at bounding box center [690, 28] width 24 height 13
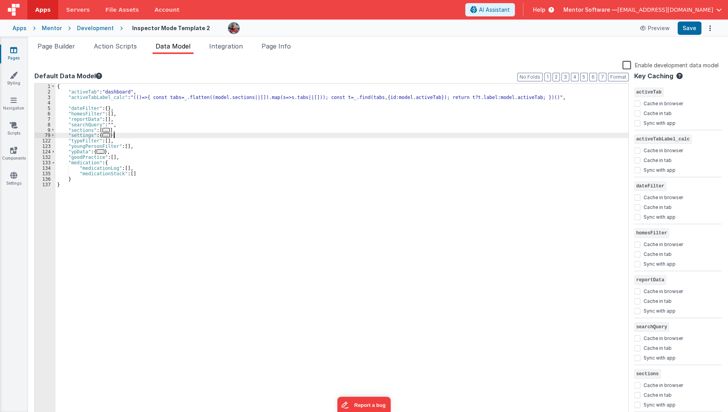
click at [180, 136] on div "{ "activeTab" : "dashboard" , "activeTabLabel_calc" : "(()=>{ const tabs=_.flat…" at bounding box center [342, 257] width 573 height 346
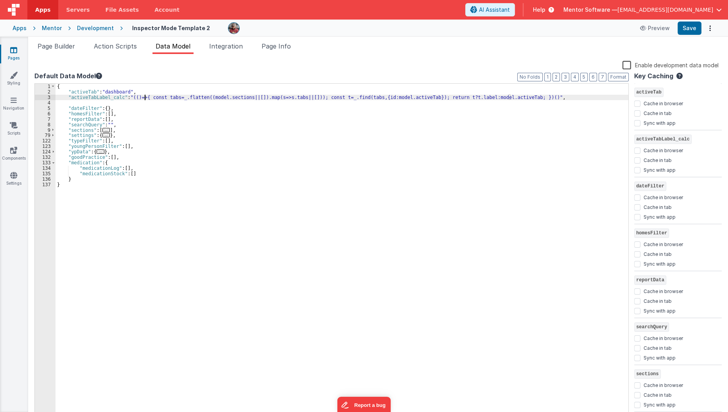
click at [144, 98] on div "{ "activeTab" : "dashboard" , "activeTabLabel_calc" : "(()=>{ const tabs=_.flat…" at bounding box center [342, 257] width 573 height 346
click at [174, 97] on div "{ "activeTab" : "dashboard" , "activeTabLabel_calc" : "(()=>{ const tabs=_.flat…" at bounding box center [342, 257] width 573 height 346
click at [71, 101] on div "{ "activeTab" : "dashboard" , "activeTabLabel_calc" : "(()=>{ const tabs=_.flat…" at bounding box center [342, 257] width 573 height 346
click at [68, 98] on div "{ "activeTab" : "dashboard" , "activeTabLabel_calc" : "(()=>{ const tabs=_.flat…" at bounding box center [342, 257] width 573 height 346
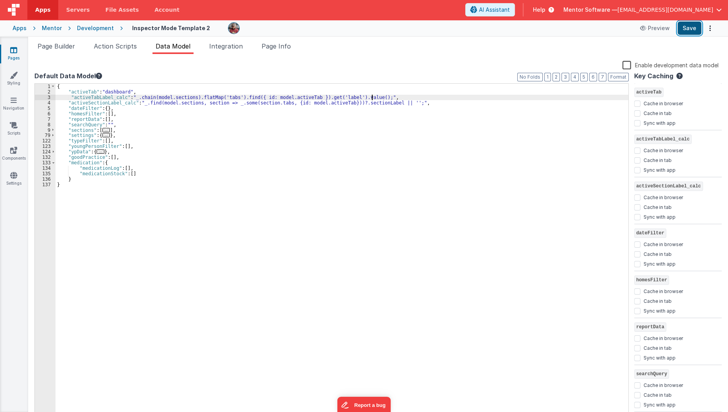
click at [690, 26] on button "Save" at bounding box center [690, 28] width 24 height 13
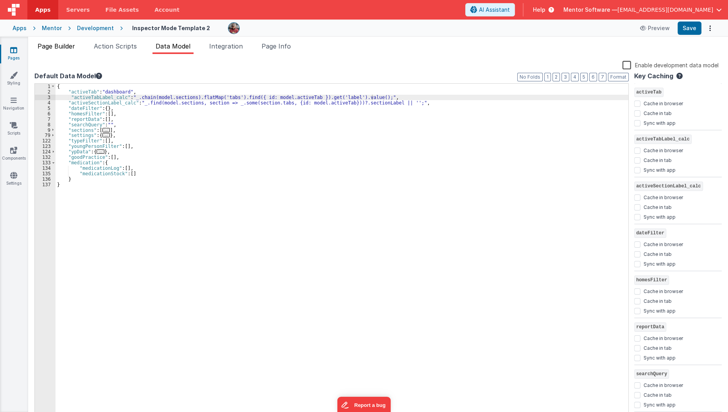
click at [63, 47] on span "Page Builder" at bounding box center [57, 46] width 38 height 8
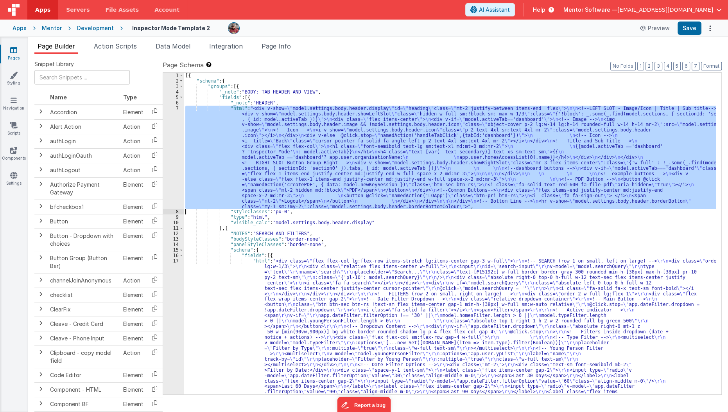
click at [206, 137] on div "[{ "schema" : { "groups" : [{ "_note" : "BODY: TAB HEADER AND VIEW" , "fields" …" at bounding box center [450, 233] width 532 height 321
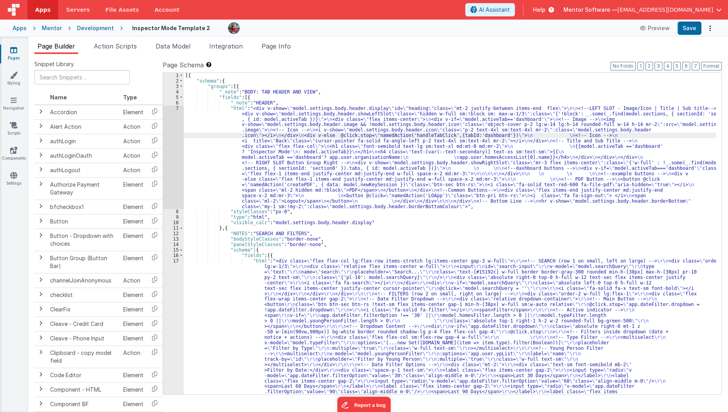
click at [169, 147] on div "7" at bounding box center [173, 158] width 21 height 104
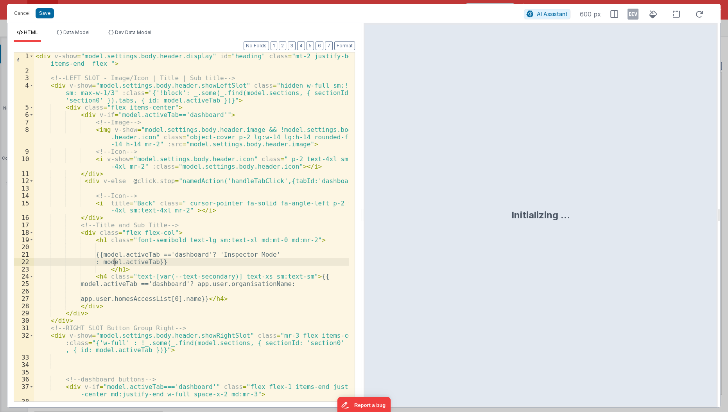
click at [113, 263] on div "< div v-show = "model.settings.body.header.display" id = "heading" class = "mt-…" at bounding box center [192, 238] width 316 height 372
click at [164, 262] on div "< div v-show = "model.settings.body.header.display" id = "heading" class = "mt-…" at bounding box center [192, 238] width 316 height 372
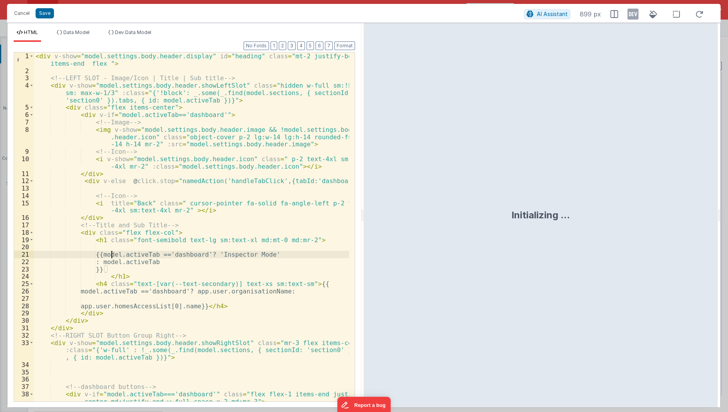
click at [111, 254] on div "< div v-show = "model.settings.body.header.display" id = "heading" class = "mt-…" at bounding box center [192, 238] width 316 height 372
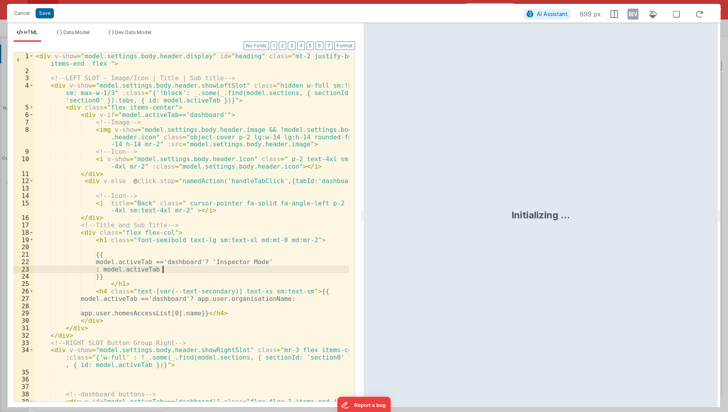
click at [162, 271] on div "< div v-show = "model.settings.body.header.display" id = "heading" class = "mt-…" at bounding box center [192, 241] width 316 height 379
click at [20, 14] on button "Cancel" at bounding box center [21, 13] width 23 height 11
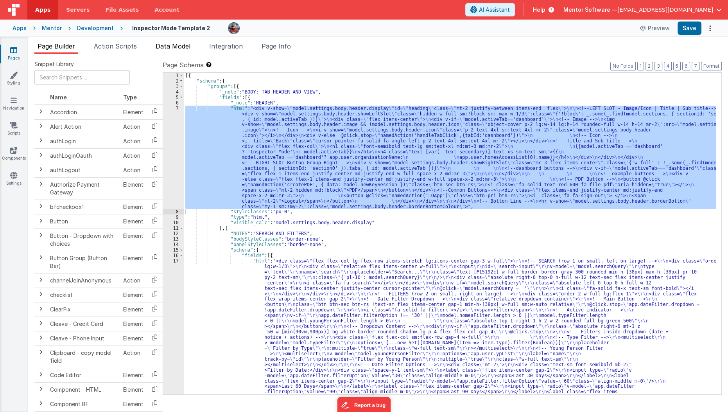
click at [174, 48] on span "Data Model" at bounding box center [173, 46] width 35 height 8
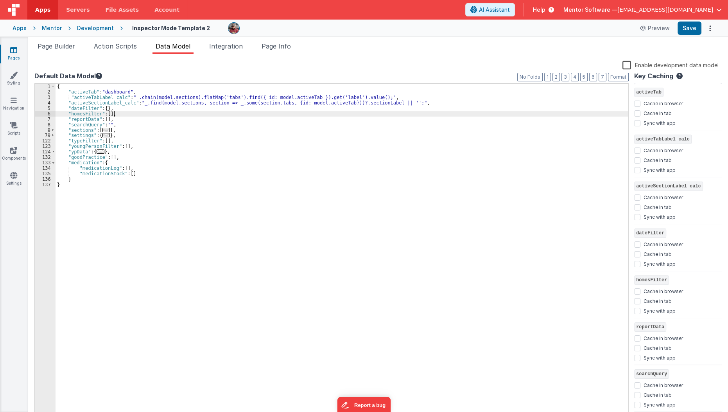
click at [139, 112] on div "{ "activeTab" : "dashboard" , "activeTabLabel_calc" : "_.chain(model.sections).…" at bounding box center [342, 257] width 573 height 346
click at [95, 97] on div "{ "activeTab" : "dashboard" , "activeTabLabel_calc" : "_.chain(model.sections).…" at bounding box center [342, 257] width 573 height 346
click at [105, 98] on div "{ "activeTab" : "dashboard" , "activeTabLabel_calc" : "_.chain(model.sections).…" at bounding box center [342, 251] width 573 height 335
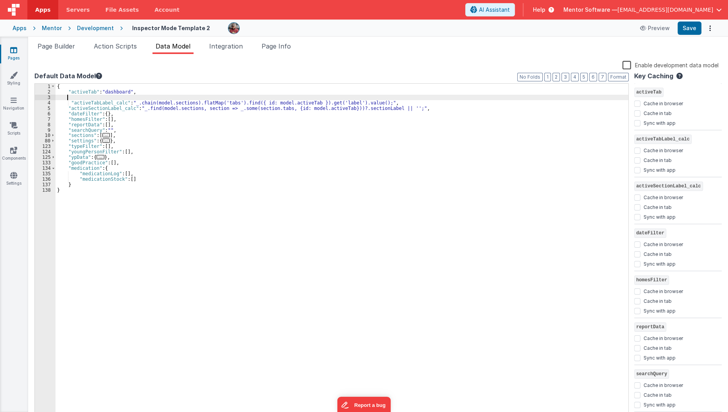
paste textarea
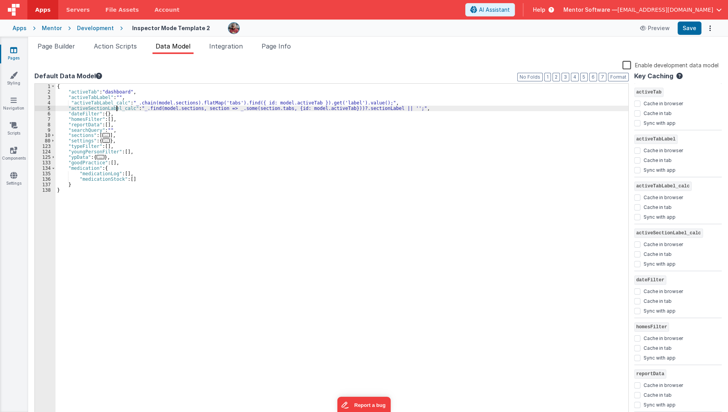
click at [117, 109] on div "{ "activeTab" : "dashboard" , "activeTabLabel" : "" , "activeTabLabel_calc" : "…" at bounding box center [342, 257] width 573 height 346
paste textarea
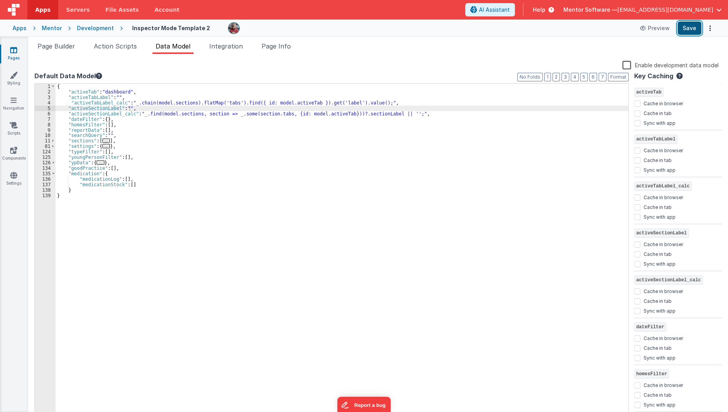
click at [682, 29] on button "Save" at bounding box center [690, 28] width 24 height 13
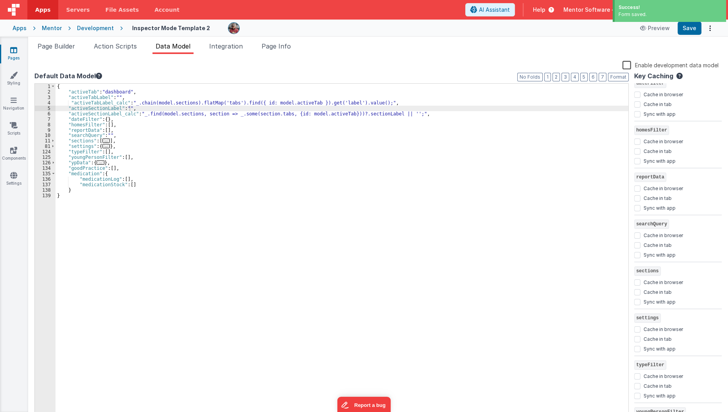
scroll to position [413, 0]
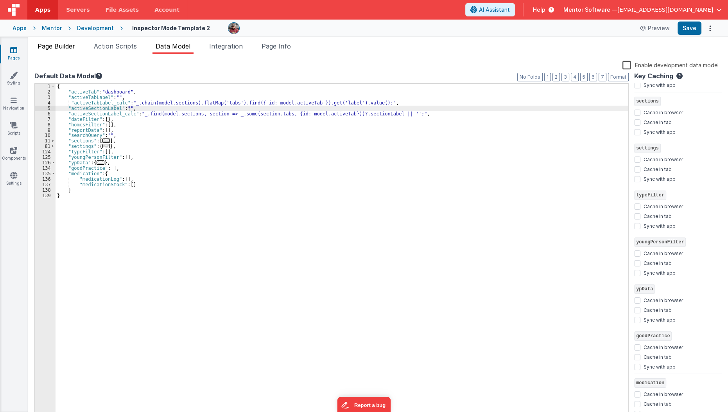
click at [65, 45] on span "Page Builder" at bounding box center [57, 46] width 38 height 8
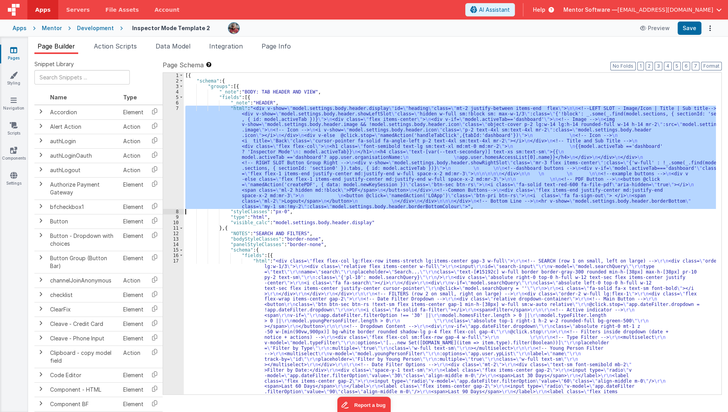
click at [201, 163] on div "[{ "schema" : { "groups" : [{ "_note" : "BODY: TAB HEADER AND VIEW" , "fields" …" at bounding box center [450, 233] width 532 height 321
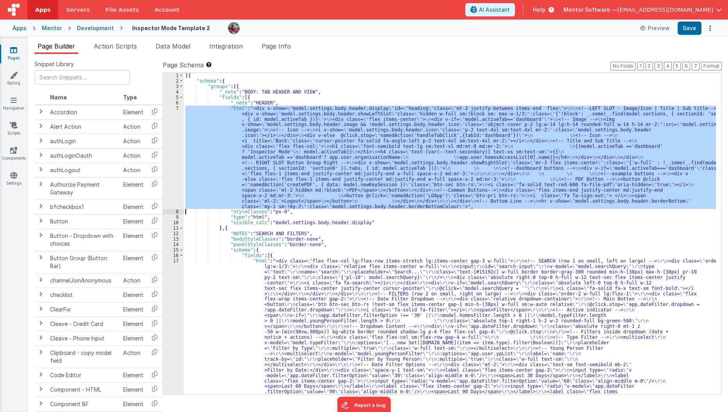
click at [169, 174] on div "7" at bounding box center [173, 158] width 21 height 104
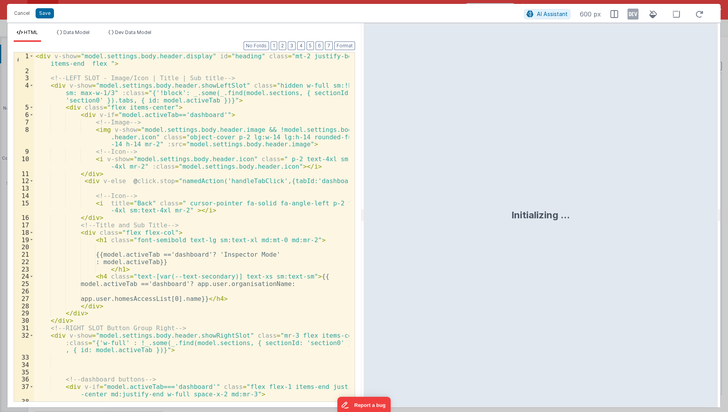
click at [146, 260] on div "< div v-show = "model.settings.body.header.display" id = "heading" class = "mt-…" at bounding box center [192, 238] width 316 height 372
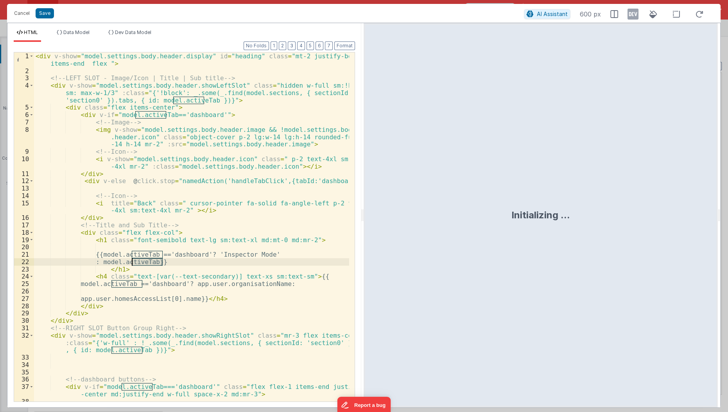
click at [146, 260] on div "< div v-show = "model.settings.body.header.display" id = "heading" class = "mt-…" at bounding box center [192, 238] width 316 height 372
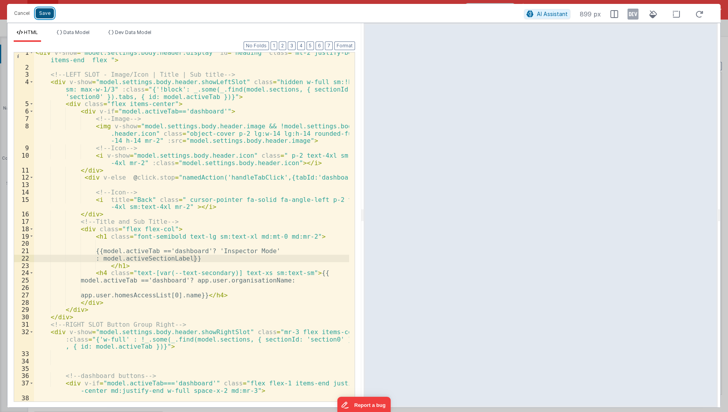
click at [50, 13] on button "Save" at bounding box center [45, 13] width 18 height 10
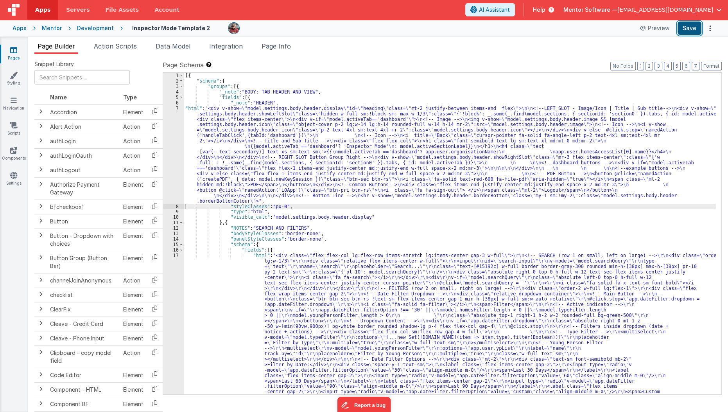
click at [686, 31] on button "Save" at bounding box center [690, 28] width 24 height 13
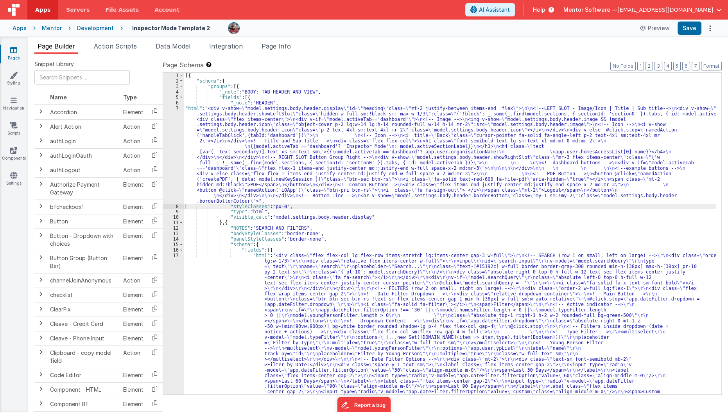
scroll to position [0, 0]
click at [215, 188] on div "[{ "schema" : { "groups" : [{ "_note" : "BODY: TAB HEADER AND VIEW" , "fields" …" at bounding box center [450, 375] width 533 height 605
click at [163, 181] on div "7" at bounding box center [173, 155] width 21 height 98
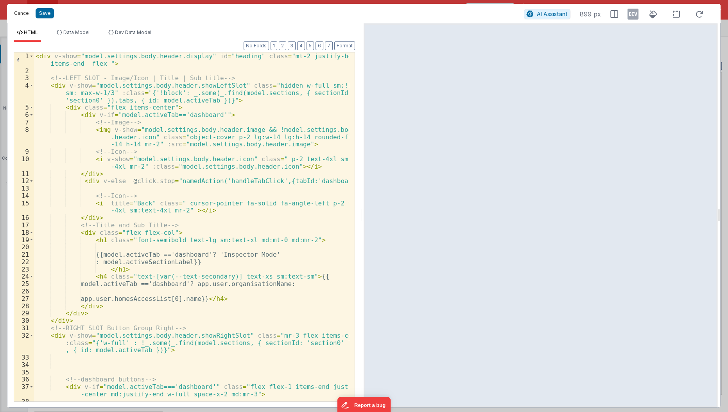
click at [26, 18] on button "Cancel" at bounding box center [21, 13] width 23 height 11
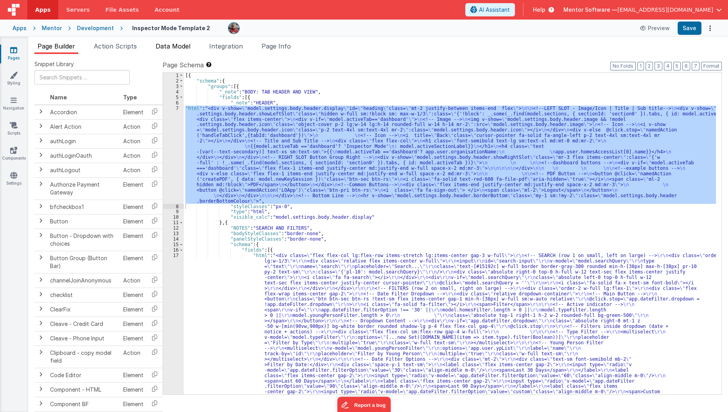
click at [170, 47] on span "Data Model" at bounding box center [173, 46] width 35 height 8
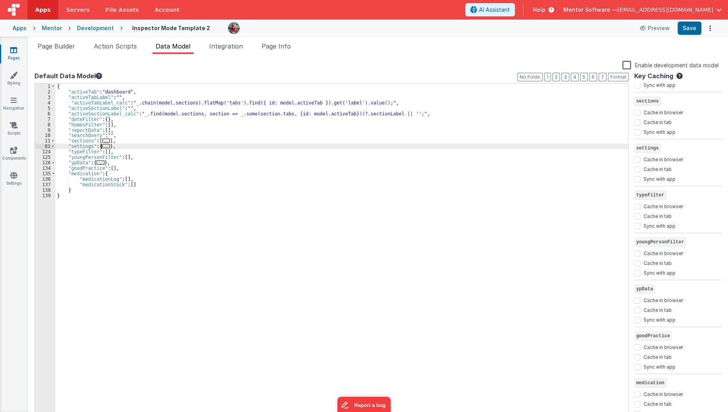
click at [105, 147] on span "..." at bounding box center [106, 146] width 8 height 4
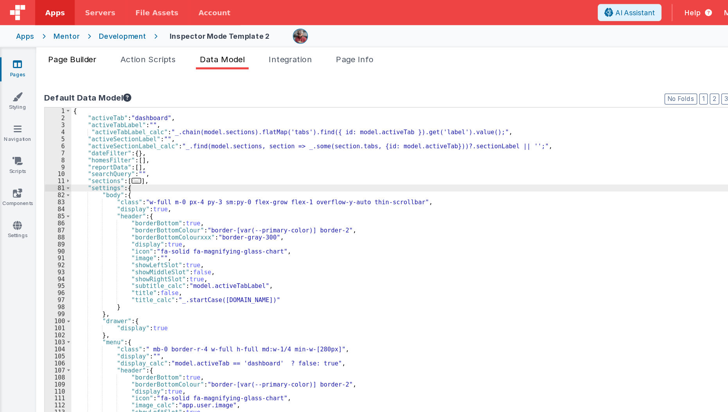
click at [56, 49] on span "Page Builder" at bounding box center [57, 46] width 38 height 8
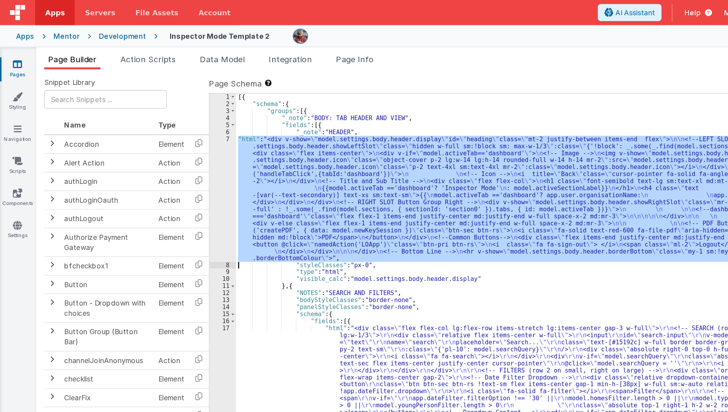
click at [203, 122] on div "[{ "schema" : { "groups" : [{ "_note" : "BODY: TAB HEADER AND VIEW" , "fields" …" at bounding box center [450, 233] width 532 height 321
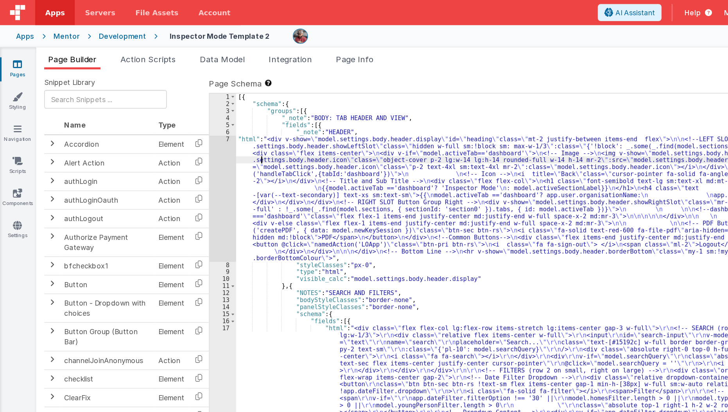
click at [173, 144] on div "7" at bounding box center [173, 155] width 21 height 98
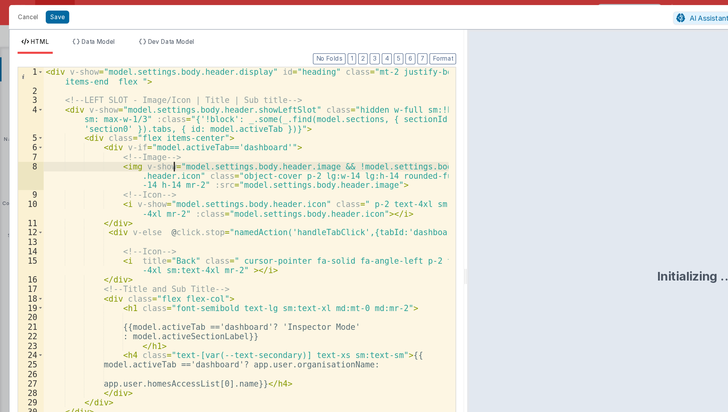
click at [134, 129] on div "< div v-show = "model.settings.body.header.display" id = "heading" class = "mt-…" at bounding box center [192, 238] width 316 height 372
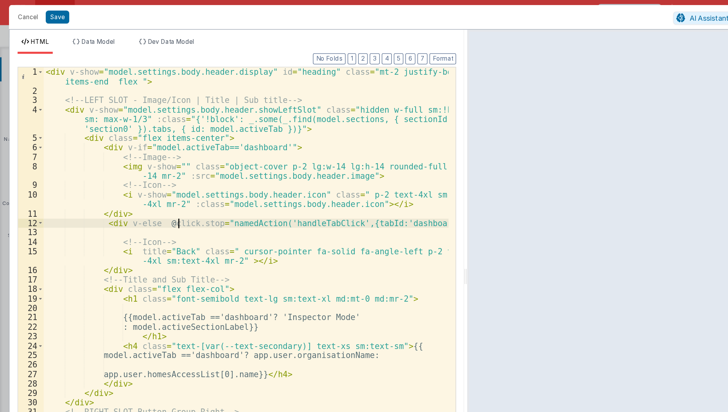
click at [139, 170] on div "< div v-show = "model.settings.body.header.display" id = "heading" class = "mt-…" at bounding box center [192, 238] width 316 height 372
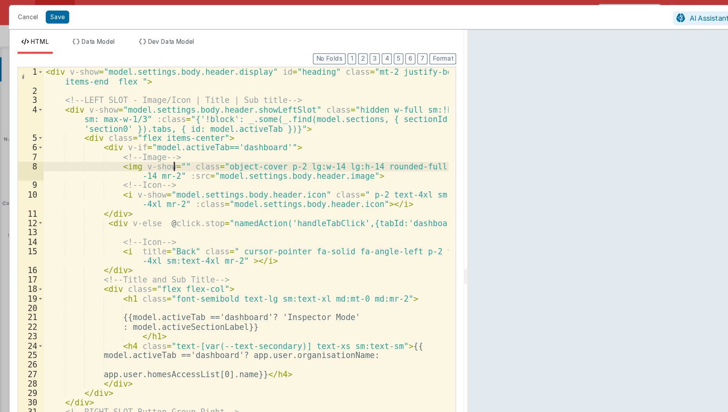
click at [136, 126] on div "< div v-show = "model.settings.body.header.display" id = "heading" class = "mt-…" at bounding box center [192, 238] width 316 height 372
click at [137, 127] on div "< div v-show = "model.settings.body.header.display" id = "heading" class = "mt-…" at bounding box center [192, 238] width 316 height 372
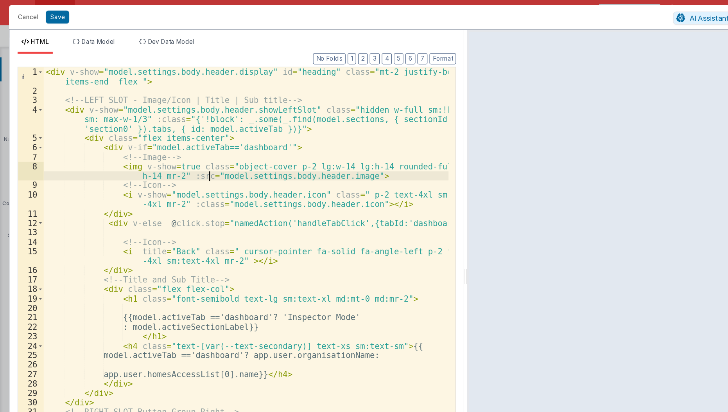
click at [163, 136] on div "< div v-show = "model.settings.body.header.display" id = "heading" class = "mt-…" at bounding box center [192, 238] width 316 height 372
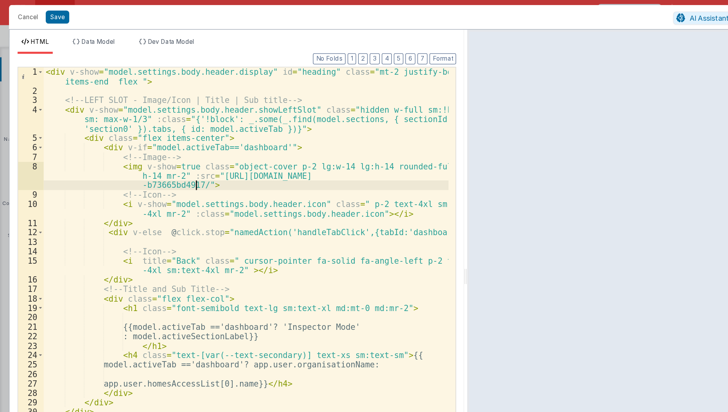
click at [147, 136] on div "< div v-show = "model.settings.body.header.display" id = "heading" class = "mt-…" at bounding box center [192, 238] width 316 height 372
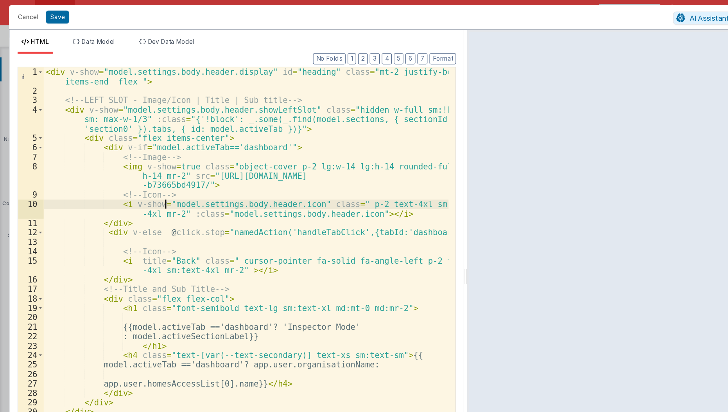
click at [130, 158] on div "< div v-show = "model.settings.body.header.display" id = "heading" class = "mt-…" at bounding box center [192, 238] width 316 height 372
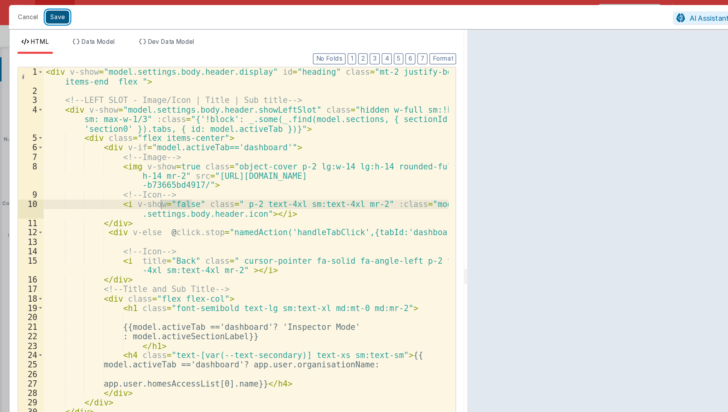
click at [43, 14] on button "Save" at bounding box center [45, 13] width 18 height 10
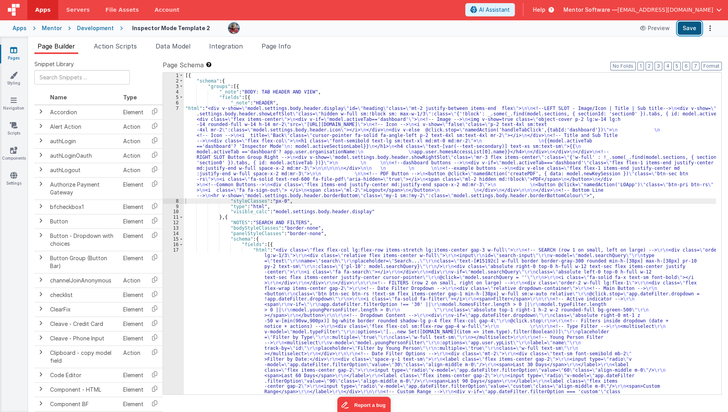
click at [690, 33] on button "Save" at bounding box center [690, 28] width 24 height 13
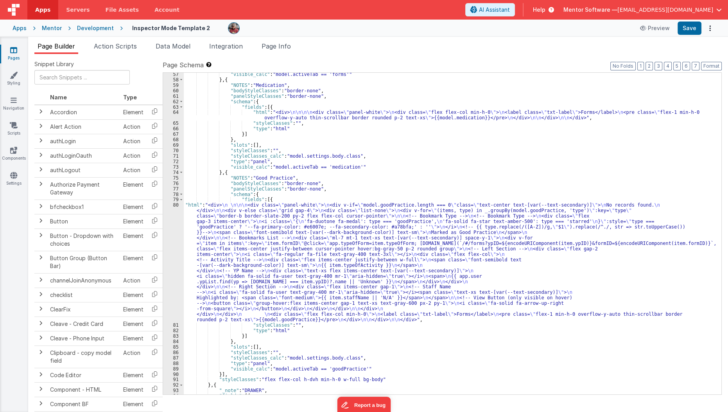
scroll to position [854, 0]
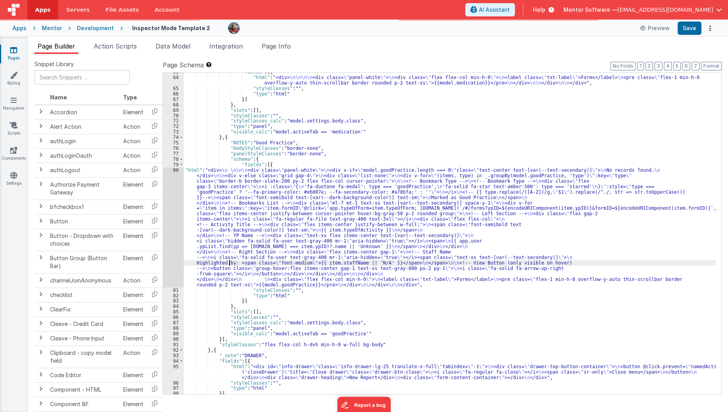
click at [228, 262] on div ""fields" : [{ "html" : "<div> \n\n\n\n <div class= \" panel-white \" > \n <div …" at bounding box center [450, 235] width 533 height 332
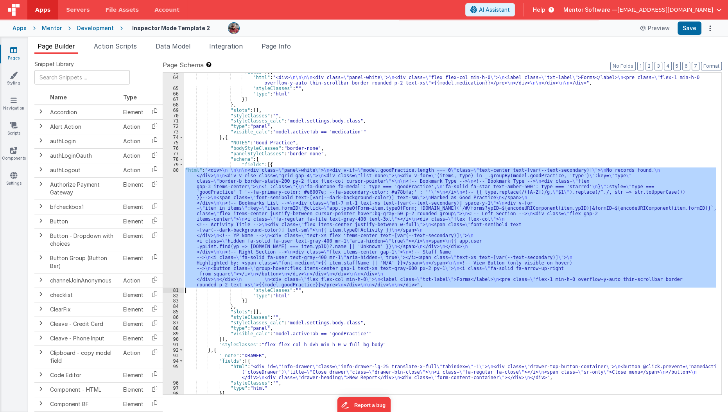
click at [171, 253] on div "80" at bounding box center [173, 227] width 21 height 120
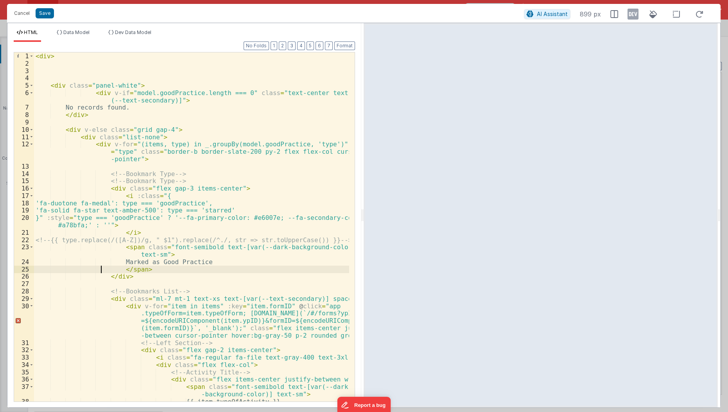
click at [99, 271] on div "< div > < div class = "panel-white" > < div v-if = "model.goodPractice.length =…" at bounding box center [192, 234] width 316 height 365
click at [85, 88] on div "< div > < div class = "panel-white" > < div v-if = "model.goodPractice.length =…" at bounding box center [192, 234] width 316 height 365
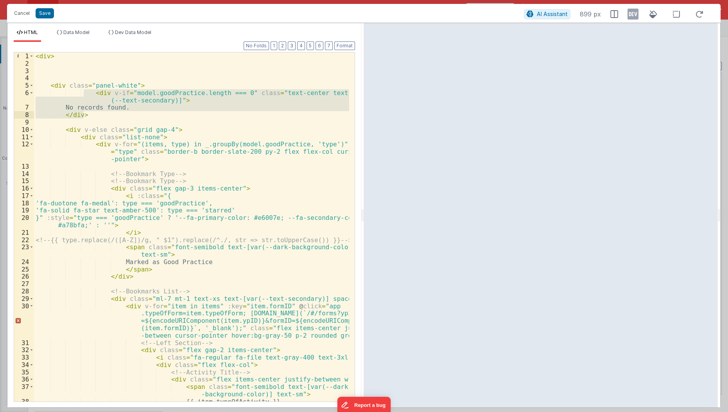
drag, startPoint x: 84, startPoint y: 92, endPoint x: 101, endPoint y: 116, distance: 28.7
click at [101, 116] on div "< div > < div class = "panel-white" > < div v-if = "model.goodPractice.length =…" at bounding box center [192, 234] width 316 height 365
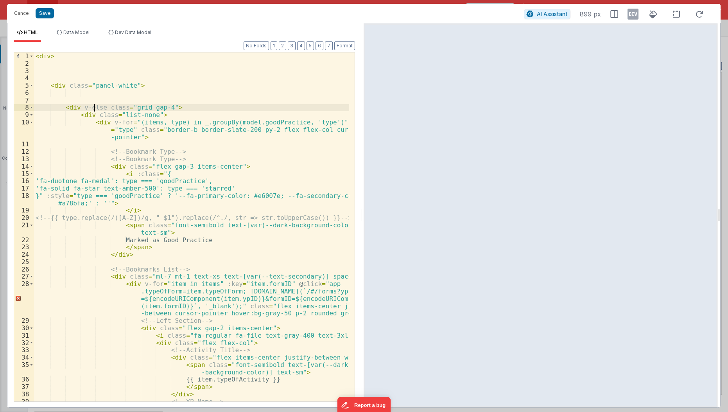
click at [92, 107] on div "< div > < div class = "panel-white" > < div v-else class = "grid gap-4" > < div…" at bounding box center [192, 238] width 316 height 372
click at [147, 252] on div "< div > < div class = "panel-white" > < div class = "grid gap-4" > < div class …" at bounding box center [192, 238] width 316 height 372
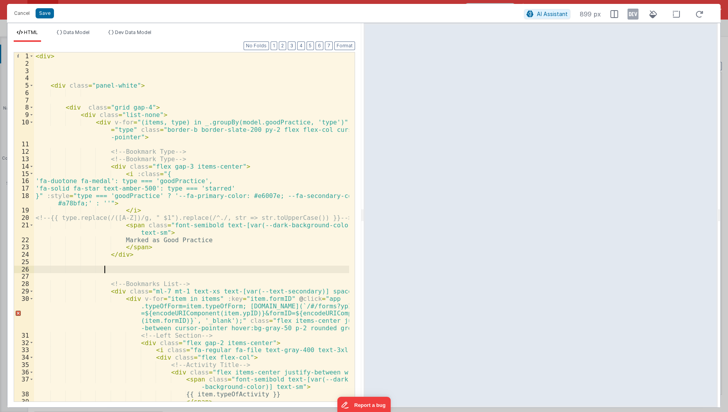
paste textarea
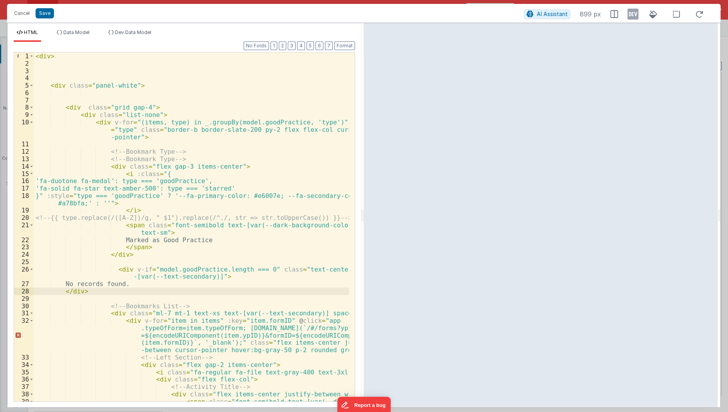
click at [123, 314] on div "< div > < div class = "panel-white" > < div class = "grid gap-4" > < div class …" at bounding box center [192, 238] width 316 height 372
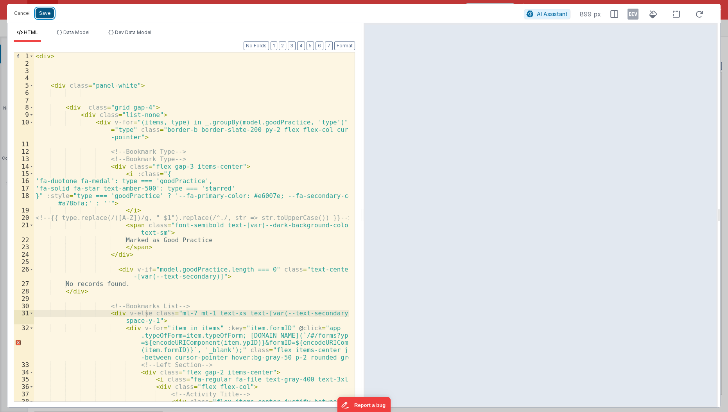
click at [43, 16] on button "Save" at bounding box center [45, 13] width 18 height 10
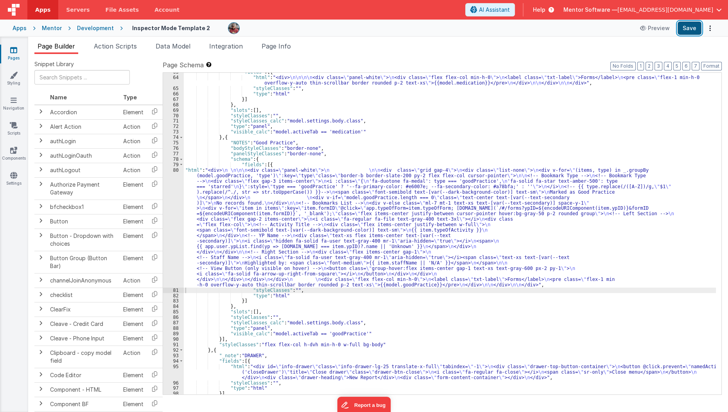
click at [694, 32] on button "Save" at bounding box center [690, 28] width 24 height 13
click at [289, 220] on div ""fields" : [{ "html" : "<div> \n\n\n\n <div class= \" panel-white \" > \n <div …" at bounding box center [450, 235] width 533 height 332
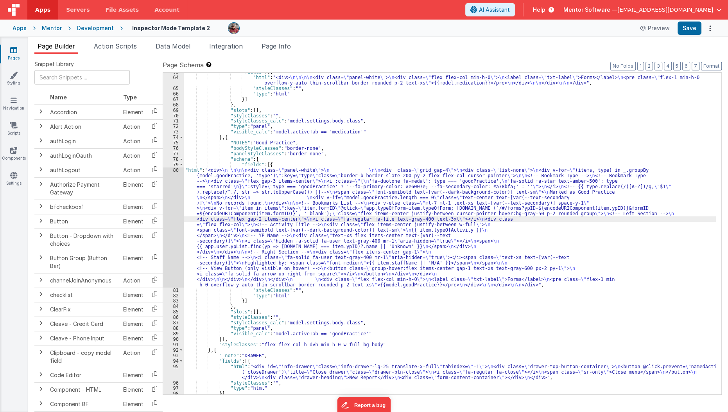
click at [168, 242] on div "80" at bounding box center [173, 227] width 21 height 120
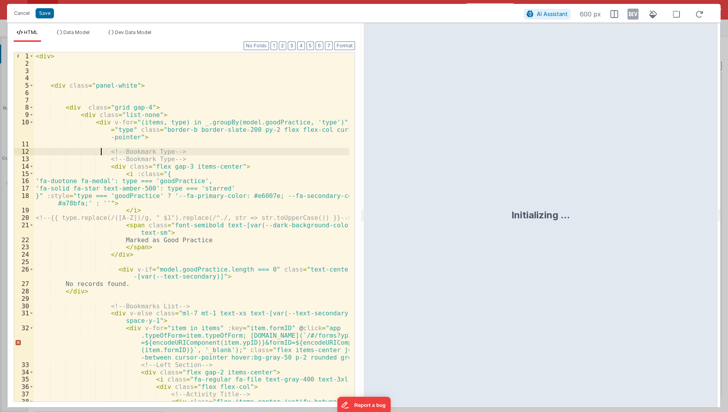
click at [102, 149] on div "< div > < div class = "panel-white" > < div class = "grid gap-4" > < div class …" at bounding box center [192, 238] width 316 height 372
click at [32, 168] on span at bounding box center [31, 166] width 4 height 7
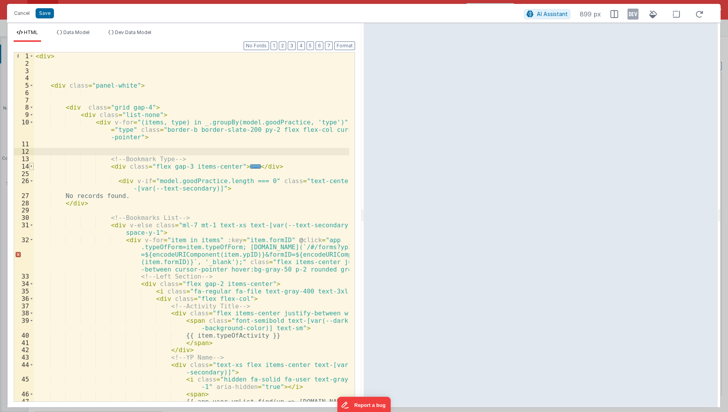
click at [32, 168] on span at bounding box center [31, 166] width 4 height 7
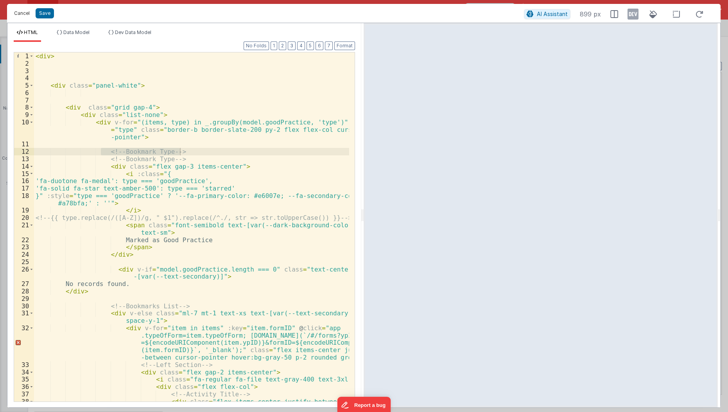
click at [13, 14] on button "Cancel" at bounding box center [21, 13] width 23 height 11
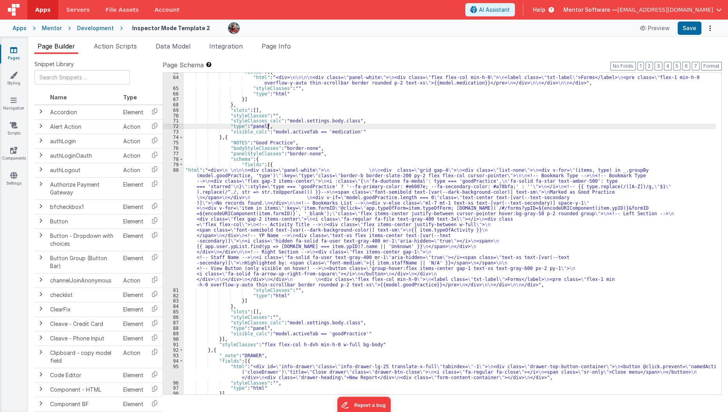
click at [288, 124] on div ""fields" : [{ "html" : "<div> \n\n\n\n <div class= \" panel-white \" > \n <div …" at bounding box center [450, 235] width 533 height 332
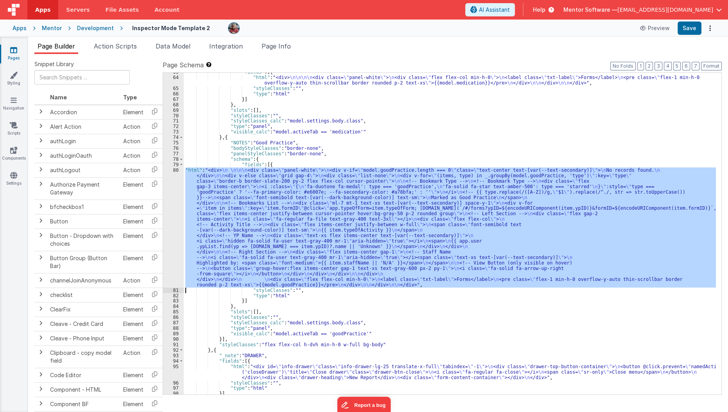
click at [236, 221] on div ""fields" : [{ "html" : "<div> \n\n\n\n <div class= \" panel-white \" > \n <div …" at bounding box center [450, 233] width 532 height 321
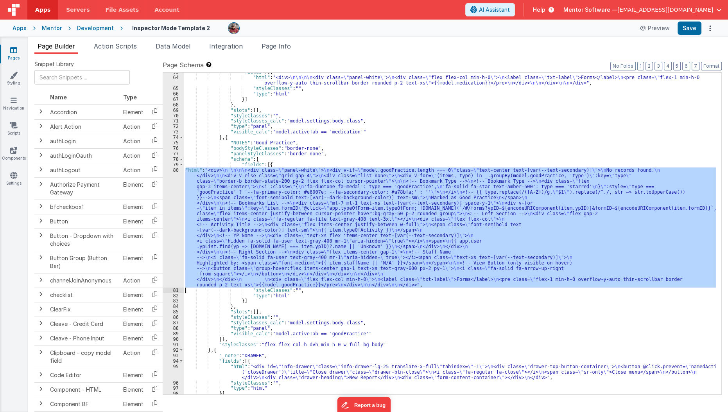
click at [174, 226] on div "80" at bounding box center [173, 227] width 21 height 120
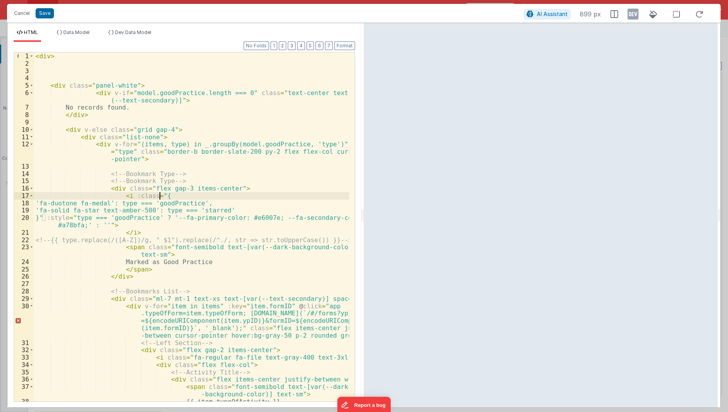
click at [187, 194] on div "< div > < div class = "panel-white" > < div v-if = "model.goodPractice.length =…" at bounding box center [192, 234] width 316 height 365
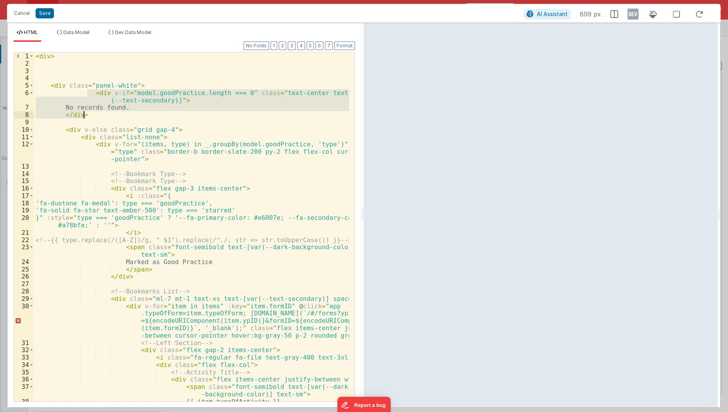
drag, startPoint x: 87, startPoint y: 92, endPoint x: 92, endPoint y: 113, distance: 20.9
click at [92, 113] on div "< div > < div class = "panel-white" > < div v-if = "model.goodPractice.length =…" at bounding box center [192, 234] width 316 height 365
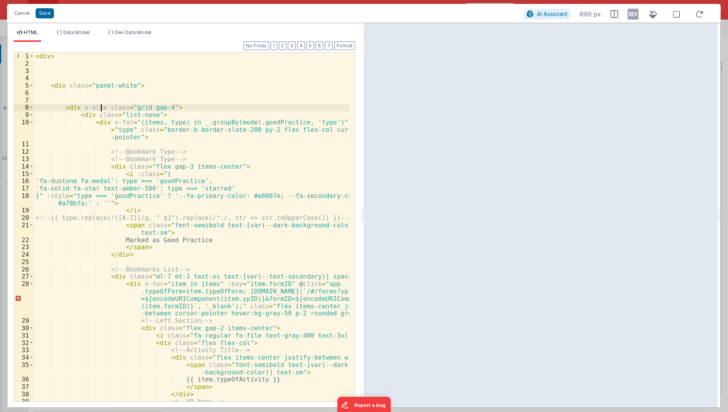
click at [100, 108] on div "< div > < div class = "panel-white" > < div v-else class = "grid gap-4" > < div…" at bounding box center [192, 238] width 316 height 372
click at [162, 118] on div "< div > < div class = "panel-white" > < div class = "grid gap-4" > < div class …" at bounding box center [192, 238] width 316 height 372
click at [166, 115] on div "< div > < div class = "panel-white" > < div class = "grid gap-4" > < div class …" at bounding box center [192, 238] width 316 height 372
click at [169, 107] on div "< div > < div class = "panel-white" > < div class = "grid gap-4" > < div class …" at bounding box center [192, 238] width 316 height 372
click at [168, 119] on div "< div > < div class = "panel-white" > < div class = "grid gap-4" > < div class …" at bounding box center [192, 238] width 316 height 372
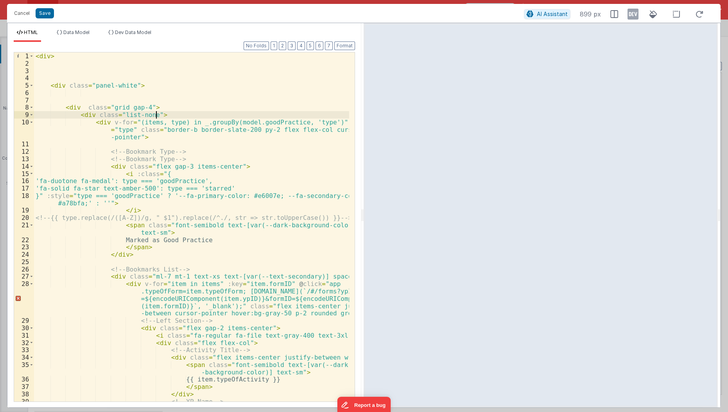
click at [172, 115] on div "< div > < div class = "panel-white" > < div class = "grid gap-4" > < div class …" at bounding box center [192, 238] width 316 height 372
click at [178, 109] on div "< div > < div class = "panel-white" > < div class = "grid gap-4" > < div class …" at bounding box center [192, 238] width 316 height 372
click at [131, 259] on div "< div > < div class = "panel-white" > < div class = "grid gap-4" > < div class …" at bounding box center [192, 238] width 316 height 372
click at [345, 44] on button "Format" at bounding box center [344, 45] width 21 height 9
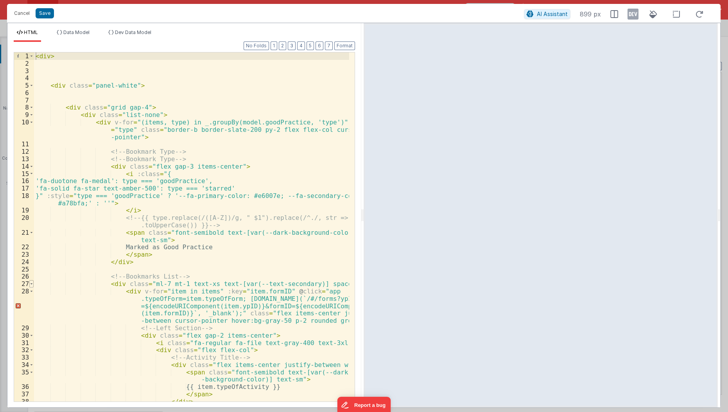
click at [29, 284] on span at bounding box center [31, 283] width 4 height 7
click at [31, 285] on span at bounding box center [31, 283] width 4 height 7
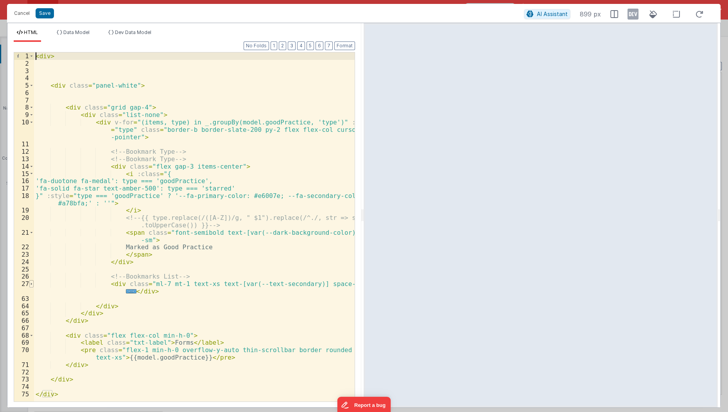
click at [31, 285] on span at bounding box center [31, 283] width 4 height 7
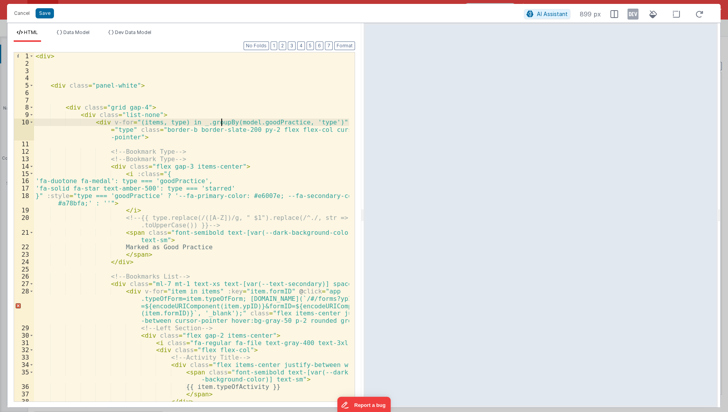
click at [223, 124] on div "< div > < div class = "panel-white" > < div class = "grid gap-4" > < div class …" at bounding box center [192, 234] width 316 height 365
click at [237, 104] on div "< div > < div class = "panel-white" > < div class = "grid gap-4" > < div class …" at bounding box center [192, 234] width 316 height 365
click at [20, 12] on button "Cancel" at bounding box center [21, 13] width 23 height 11
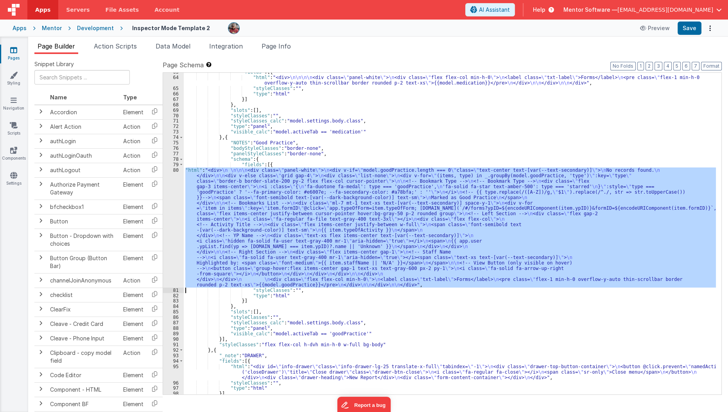
click at [221, 178] on div ""fields" : [{ "html" : "<div> \n\n\n\n <div class= \" panel-white \" > \n <div …" at bounding box center [450, 233] width 532 height 321
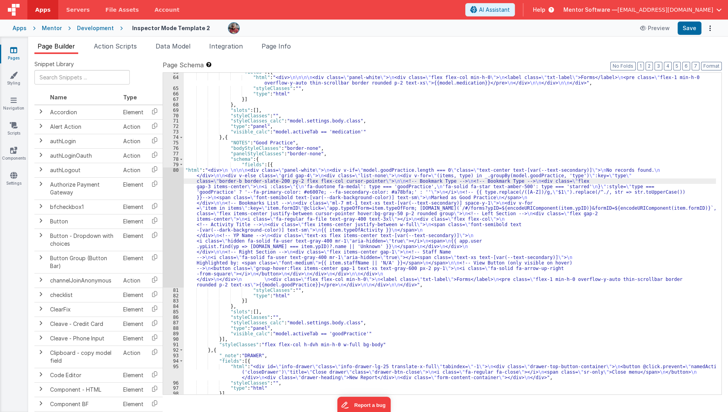
click at [171, 205] on div "80" at bounding box center [173, 227] width 21 height 120
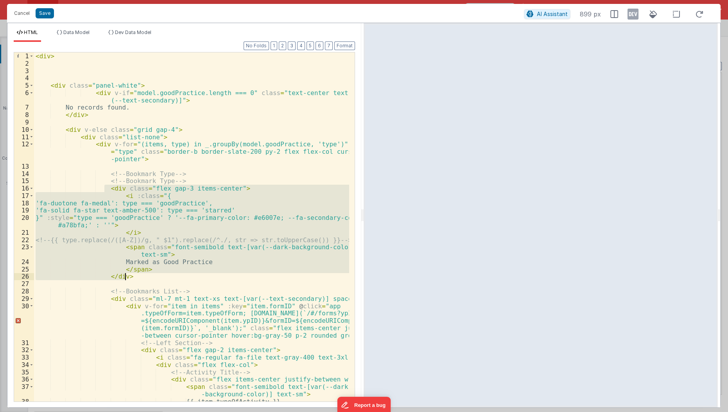
drag, startPoint x: 104, startPoint y: 189, endPoint x: 136, endPoint y: 276, distance: 93.0
click at [136, 276] on div "< div > < div class = "panel-white" > < div v-if = "model.goodPractice.length =…" at bounding box center [192, 234] width 316 height 365
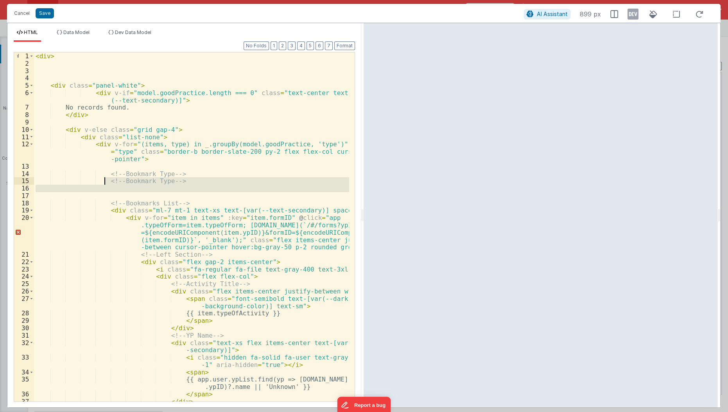
drag, startPoint x: 110, startPoint y: 192, endPoint x: 101, endPoint y: 179, distance: 15.3
click at [101, 179] on div "< div > < div class = "panel-white" > < div v-if = "model.goodPractice.length =…" at bounding box center [192, 234] width 316 height 365
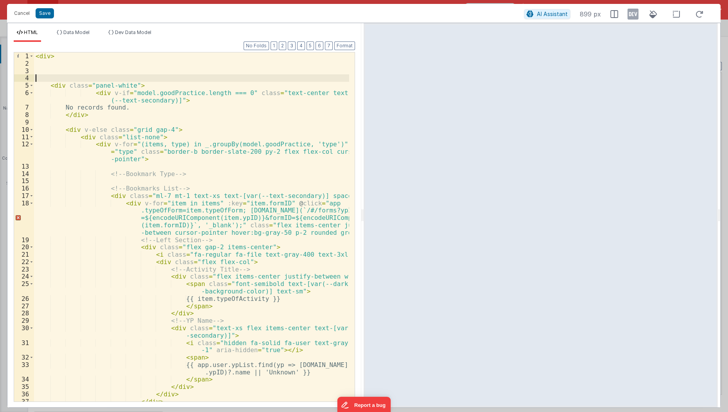
click at [153, 81] on div "< div > < div class = "panel-white" > < div v-if = "model.goodPractice.length =…" at bounding box center [192, 234] width 316 height 365
click at [153, 84] on div "< div > < div class = "panel-white" > < div v-if = "model.goodPractice.length =…" at bounding box center [192, 234] width 316 height 365
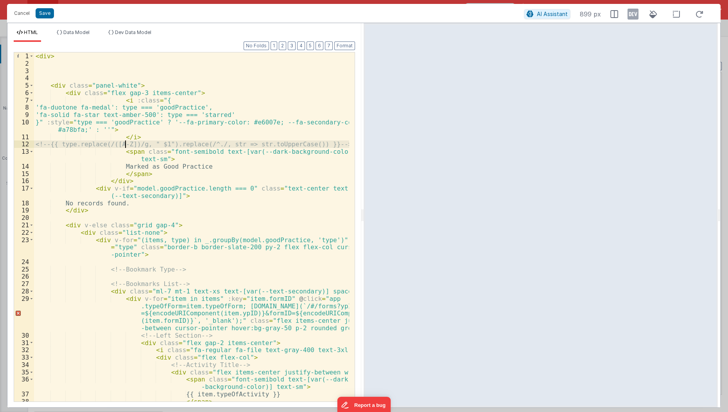
click at [126, 141] on div "< div > < div class = "panel-white" > < div class = "flex gap-3 items-center" >…" at bounding box center [192, 234] width 316 height 365
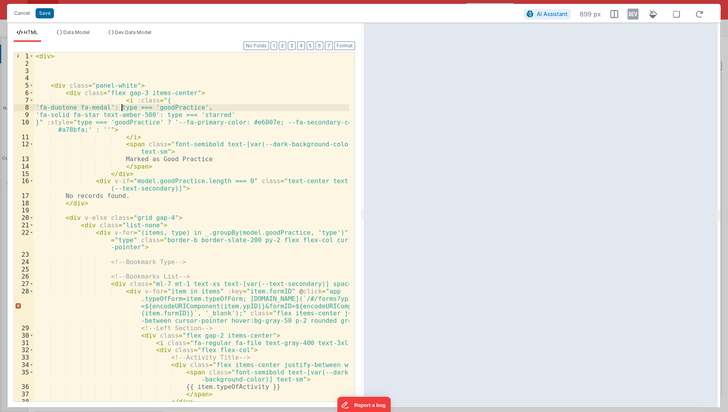
click at [120, 108] on div "< div > < div class = "panel-white" > < div class = "flex gap-3 items-center" >…" at bounding box center [192, 234] width 316 height 365
click at [133, 100] on div "< div > < div class = "panel-white" > < div class = "flex gap-3 items-center" >…" at bounding box center [192, 234] width 316 height 365
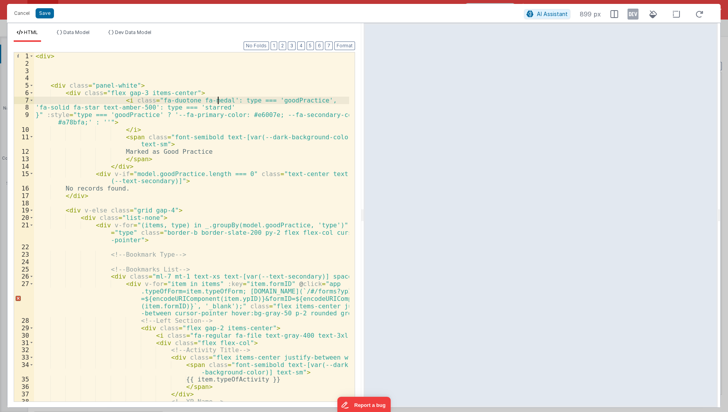
click at [219, 98] on div "< div > < div class = "panel-white" > < div class = "flex gap-3 items-center" >…" at bounding box center [192, 238] width 316 height 372
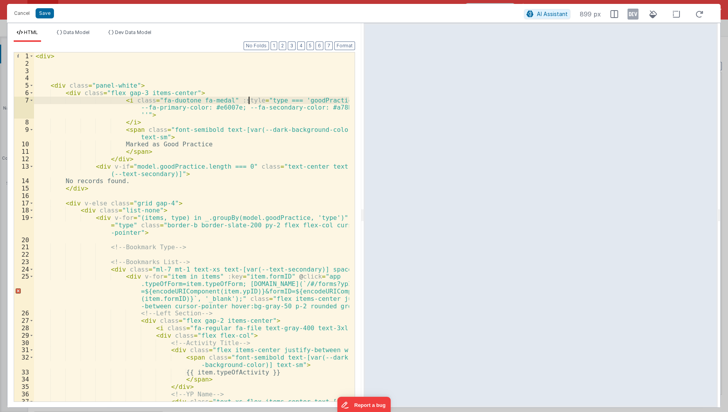
click at [249, 100] on div "< div > < div class = "panel-white" > < div class = "flex gap-3 items-center" >…" at bounding box center [192, 238] width 316 height 372
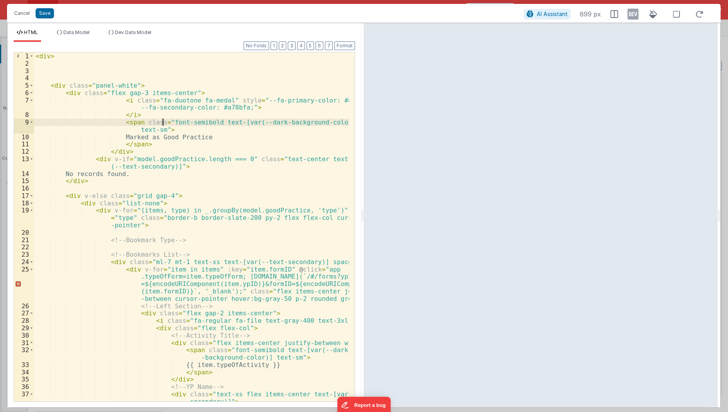
click at [164, 121] on div "< div > < div class = "panel-white" > < div class = "flex gap-3 items-center" >…" at bounding box center [192, 238] width 316 height 372
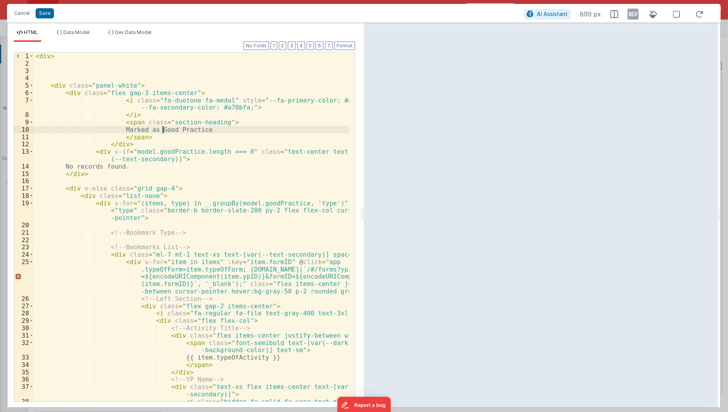
click at [161, 128] on div "< div > < div class = "panel-white" > < div class = "flex gap-3 items-center" >…" at bounding box center [192, 238] width 316 height 372
click at [164, 120] on div "< div > < div class = "panel-white" > < div class = "flex gap-3 items-center" >…" at bounding box center [192, 238] width 316 height 372
click at [152, 160] on div "< div > < div class = "panel-white" > < div class = "flex gap-3 items-center" >…" at bounding box center [192, 238] width 316 height 372
click at [42, 16] on button "Save" at bounding box center [45, 13] width 18 height 10
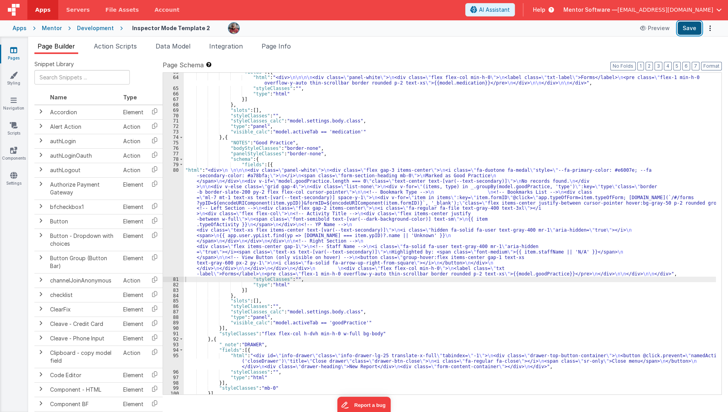
click at [684, 30] on button "Save" at bounding box center [690, 28] width 24 height 13
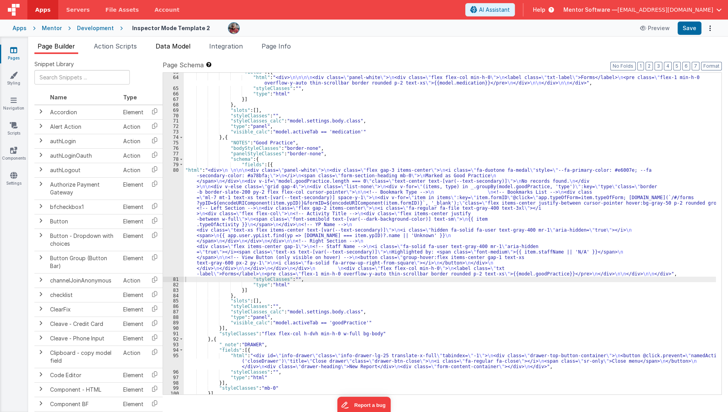
click at [175, 47] on span "Data Model" at bounding box center [173, 46] width 35 height 8
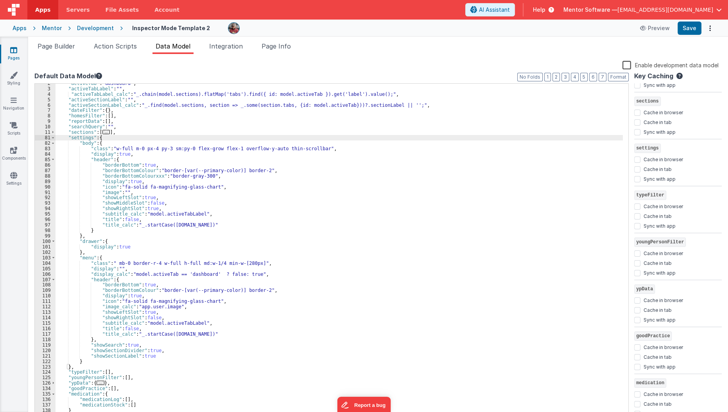
scroll to position [9, 0]
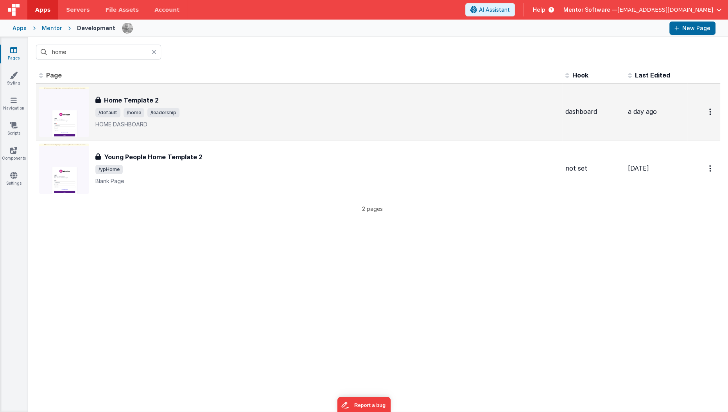
type input "home"
click at [108, 108] on span "/default" at bounding box center [107, 112] width 25 height 9
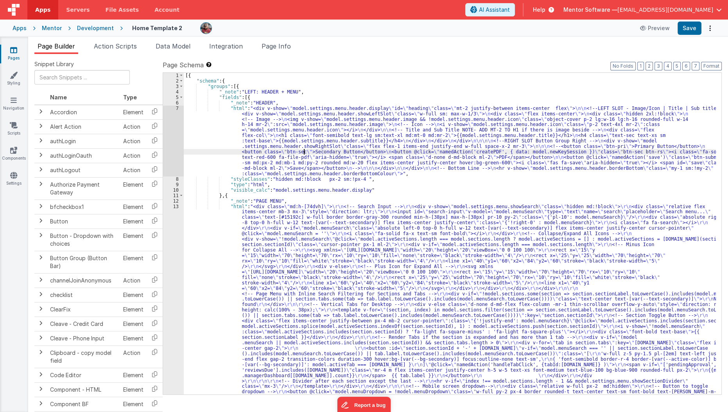
click at [304, 151] on div "[{ "schema" : { "groups" : [{ "_note" : "LEFT: HEADER + MENU" , "fields" : [{ "…" at bounding box center [450, 394] width 533 height 643
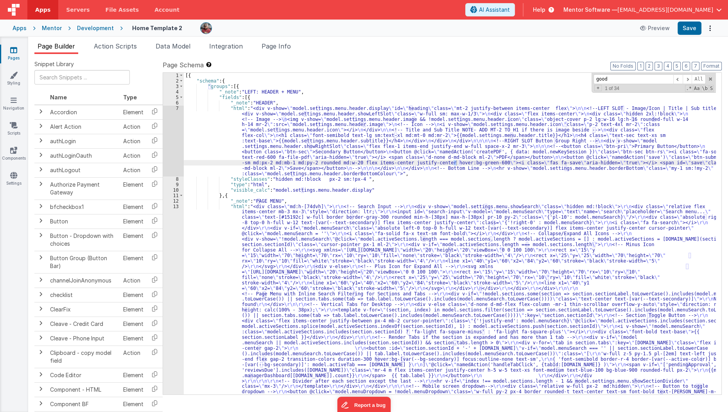
scroll to position [4957, 0]
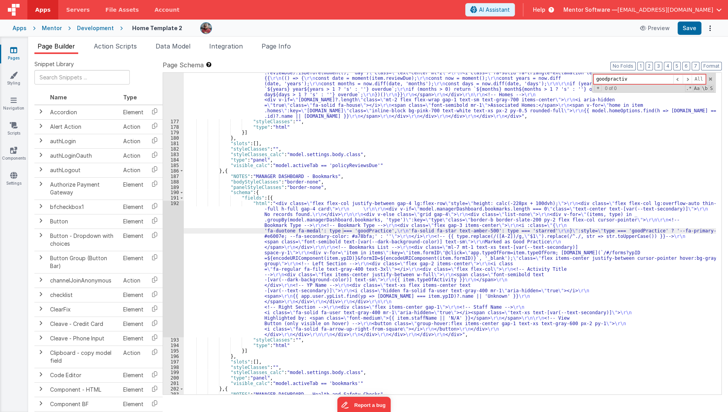
type input "goodpractiv"
click at [205, 268] on div ""html" : "<div class= \" flex flex-col justify-between gap-4 md:flex-row \" sty…" at bounding box center [450, 187] width 533 height 518
click at [171, 278] on div "192" at bounding box center [173, 269] width 21 height 136
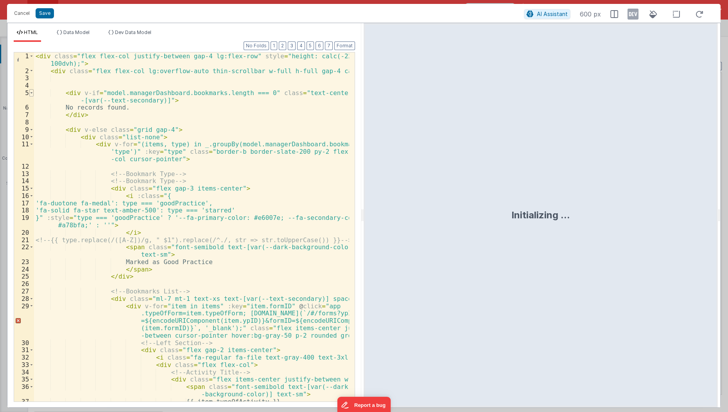
click at [30, 92] on span at bounding box center [31, 92] width 4 height 7
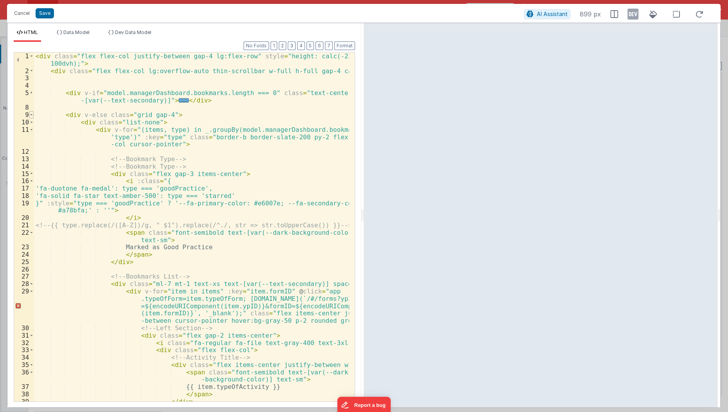
click at [31, 117] on span at bounding box center [31, 114] width 4 height 7
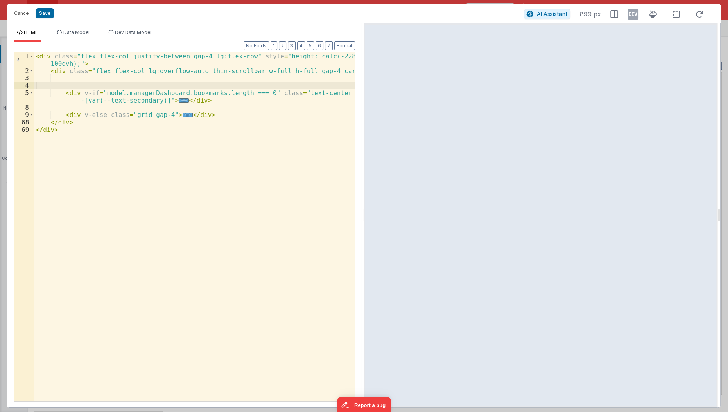
click at [61, 88] on div "< div class = "flex flex-col justify-between gap-4 lg:flex-row" style = "height…" at bounding box center [194, 238] width 321 height 372
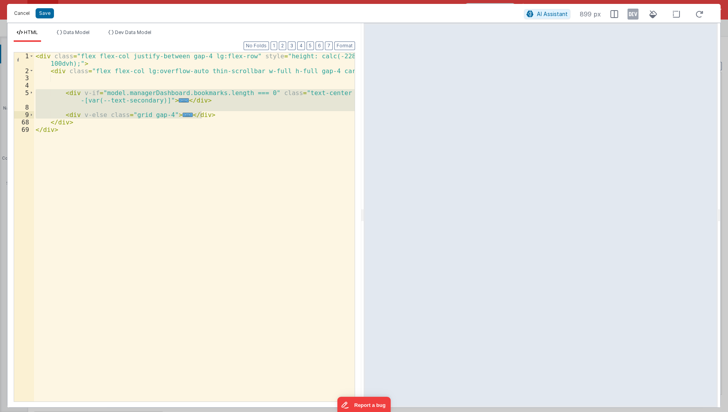
click at [23, 10] on button "Cancel" at bounding box center [21, 13] width 23 height 11
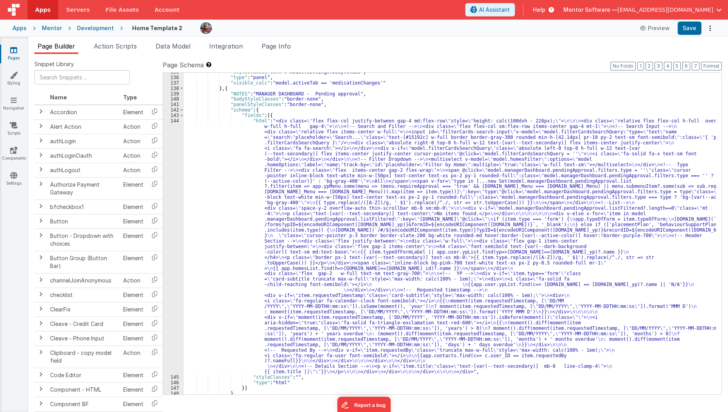
scroll to position [4143, 0]
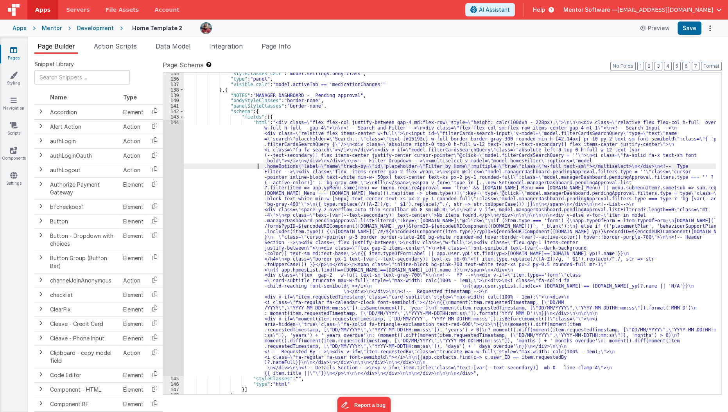
click at [247, 163] on div ""styleClasses_calc" : "model.settings.body.class" , "type" : "panel" , "visible…" at bounding box center [450, 237] width 533 height 332
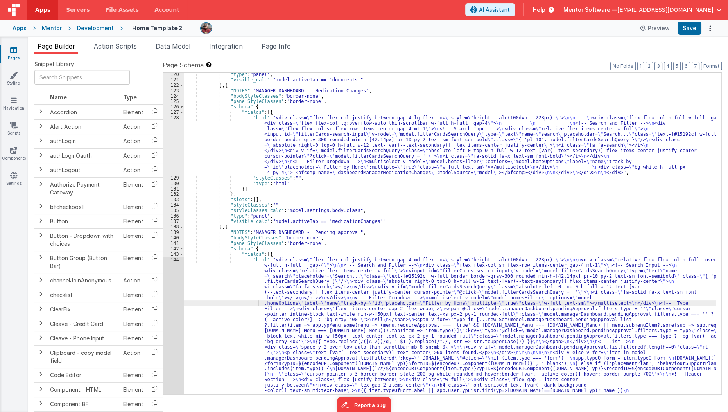
scroll to position [4011, 0]
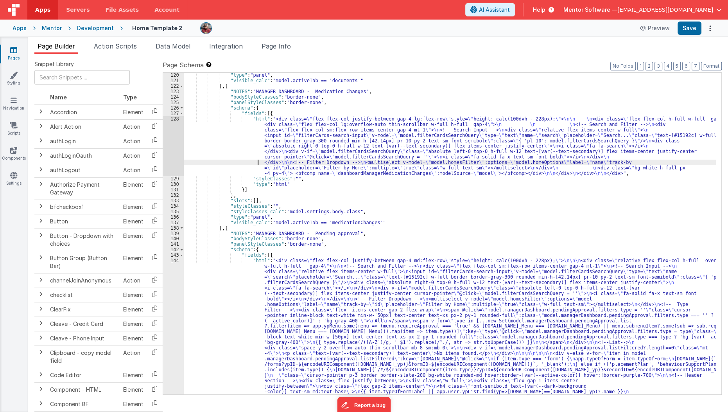
click at [247, 163] on div ""type" : "panel" , "visible_calc" : "model.activeTab == 'documents'" } , { "NOT…" at bounding box center [450, 363] width 533 height 583
click at [224, 156] on div ""type" : "panel" , "visible_calc" : "model.activeTab == 'documents'" } , { "NOT…" at bounding box center [450, 363] width 533 height 583
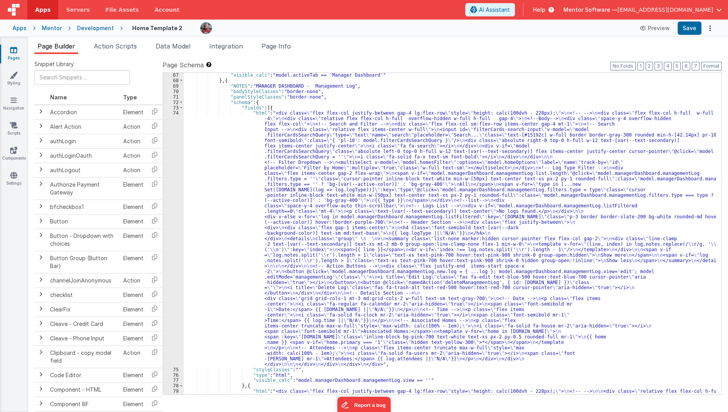
scroll to position [1600, 0]
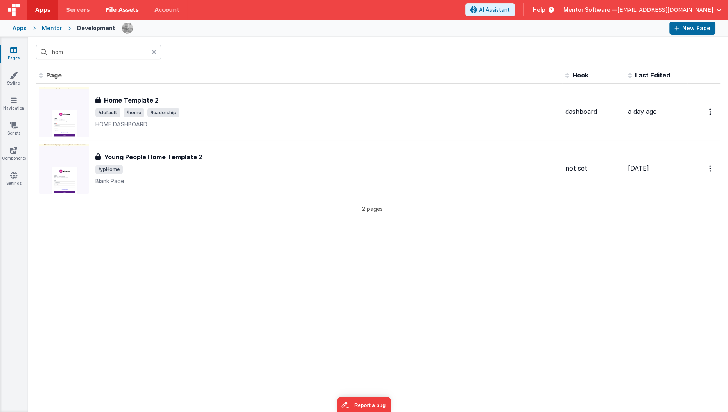
click at [113, 6] on span "File Assets" at bounding box center [123, 10] width 34 height 8
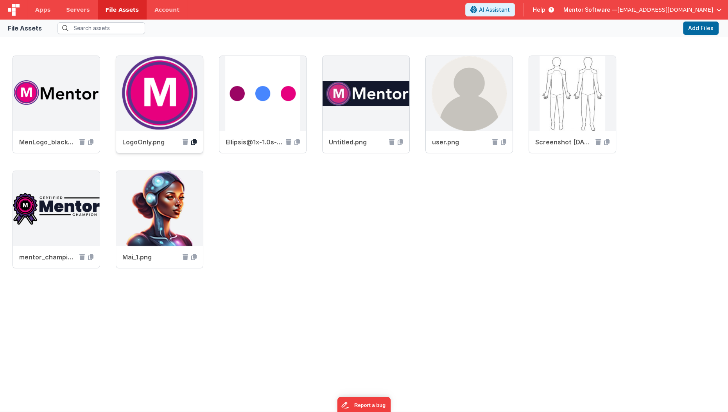
click at [197, 144] on icon at bounding box center [193, 142] width 5 height 6
click at [45, 16] on link "Apps" at bounding box center [42, 10] width 31 height 20
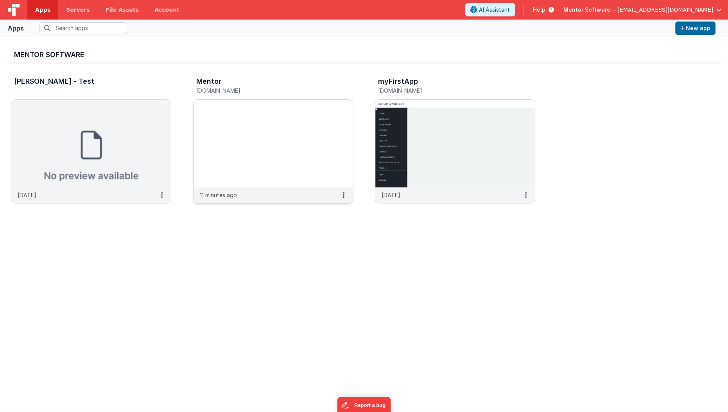
click at [292, 156] on img at bounding box center [274, 144] width 160 height 88
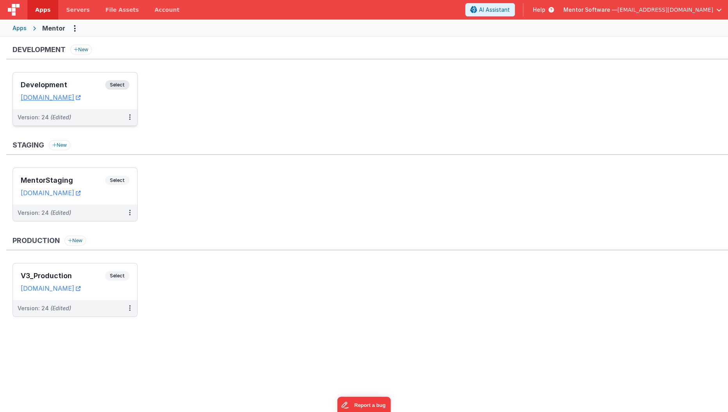
click at [72, 107] on div "Development Select URLs [DOMAIN_NAME]" at bounding box center [75, 90] width 124 height 37
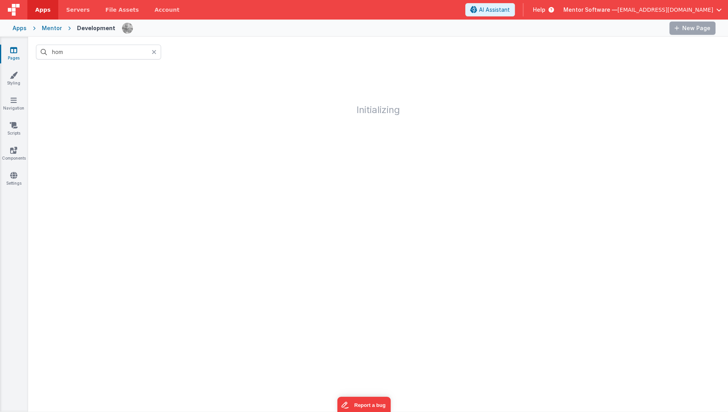
click at [153, 49] on icon at bounding box center [154, 52] width 5 height 6
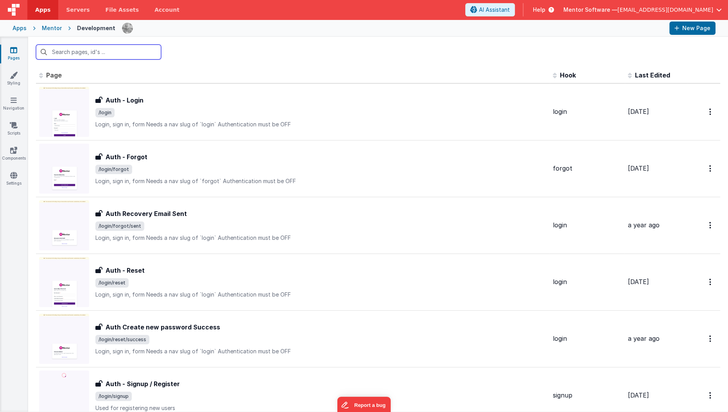
click at [135, 51] on input "text" at bounding box center [98, 52] width 125 height 15
click at [17, 122] on icon at bounding box center [14, 125] width 8 height 8
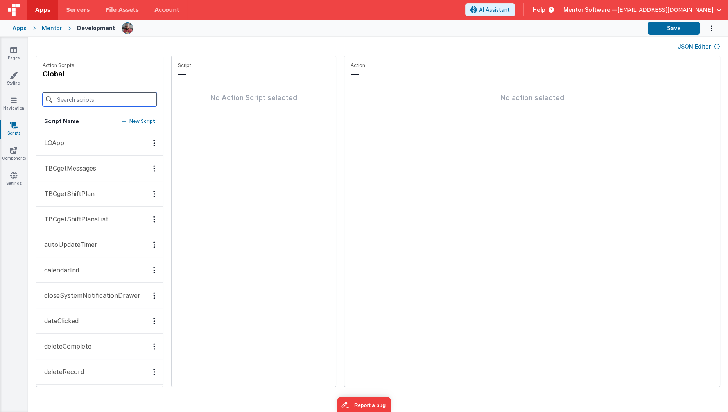
click at [70, 95] on input at bounding box center [100, 99] width 114 height 14
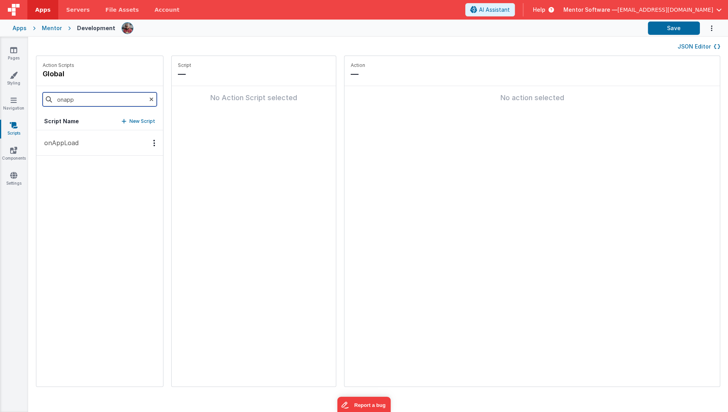
type input "onapp"
click at [52, 146] on p "onAppLoad" at bounding box center [59, 142] width 39 height 9
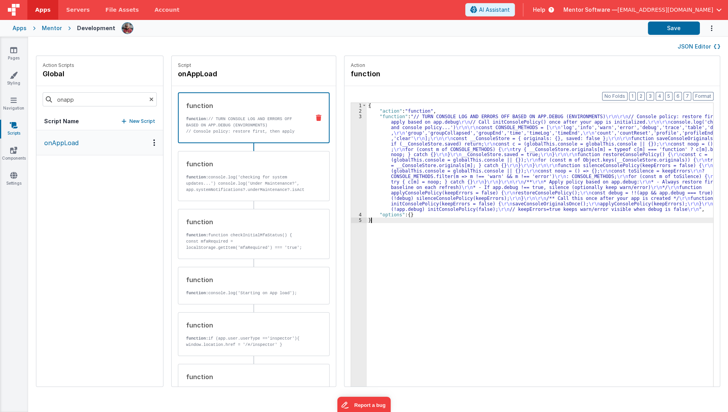
click at [397, 226] on div "{ "action" : "function" , "function" : "// TURN CONSOLE LOG AND ERRORS OFF BASE…" at bounding box center [545, 262] width 356 height 319
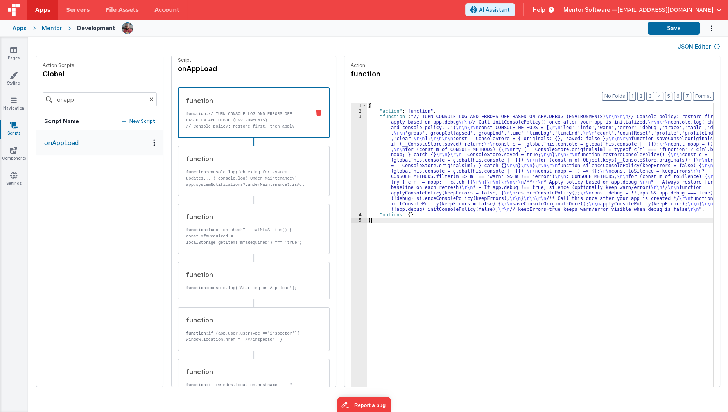
scroll to position [5, 0]
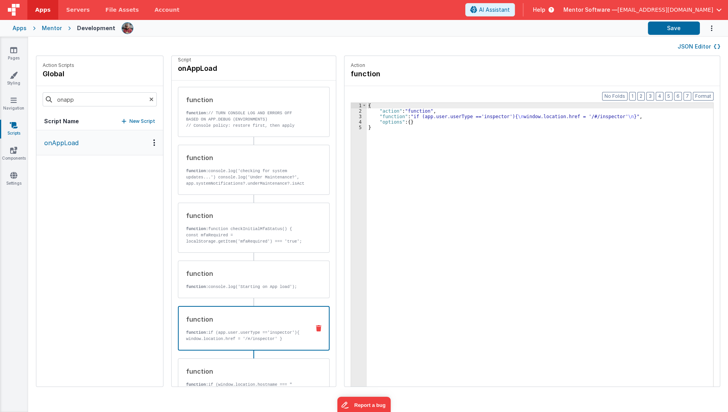
click at [256, 329] on p "function: if (app.user.userType =='inspector'){ window.location.href = '/#/insp…" at bounding box center [245, 335] width 118 height 13
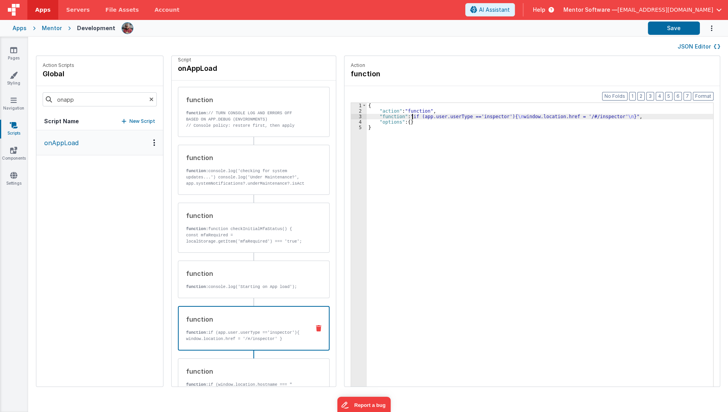
click at [403, 115] on div "{ "action" : "function" , "function" : "if (app.user.userType =='inspector'){ \…" at bounding box center [545, 262] width 356 height 319
click at [351, 115] on div "3" at bounding box center [359, 116] width 16 height 5
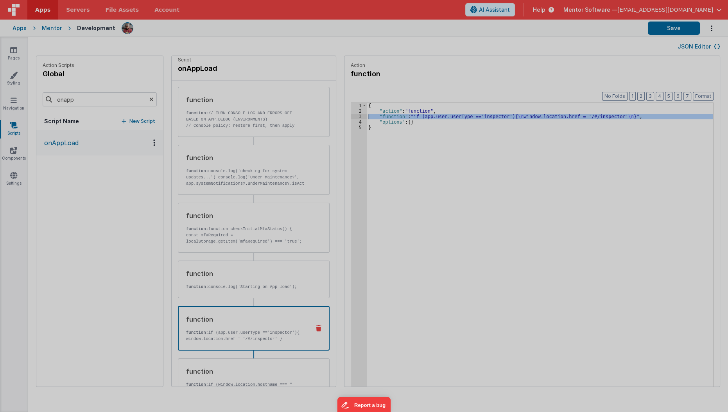
click at [348, 115] on div "Cancel Save AI Assistant JavaScript Data Model Dev Data Model Format 7 6 5 4 3 …" at bounding box center [364, 206] width 728 height 412
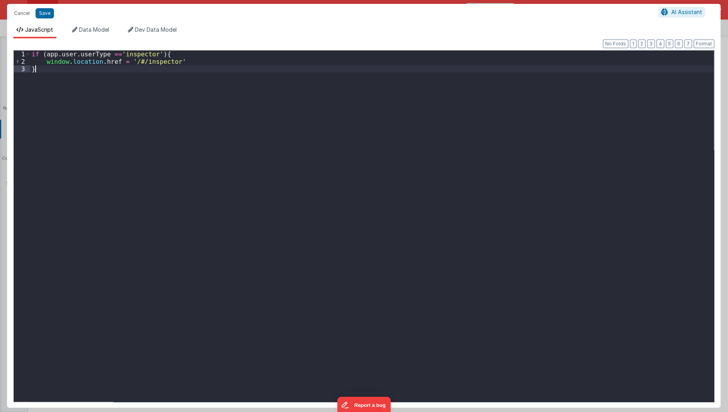
click at [231, 164] on div "if ( app . user . userType == 'inspector' ) { window . location . href = '/#/in…" at bounding box center [372, 233] width 684 height 366
click at [153, 53] on div "if ( app . user . userType == 'inspector' ) { window . location . href = '/#/in…" at bounding box center [372, 233] width 684 height 366
click at [169, 64] on div "if ( app . user . userType == 'inspector' && ) { window . location . href = '/#…" at bounding box center [372, 233] width 684 height 366
click at [192, 155] on div "if ( app . user . userType == 'inspector' && ) { window . location . href = '/#…" at bounding box center [372, 233] width 684 height 366
click at [159, 51] on div "if ( app . user . userType == 'inspector' && ) { window . location . href = '/#…" at bounding box center [372, 233] width 684 height 366
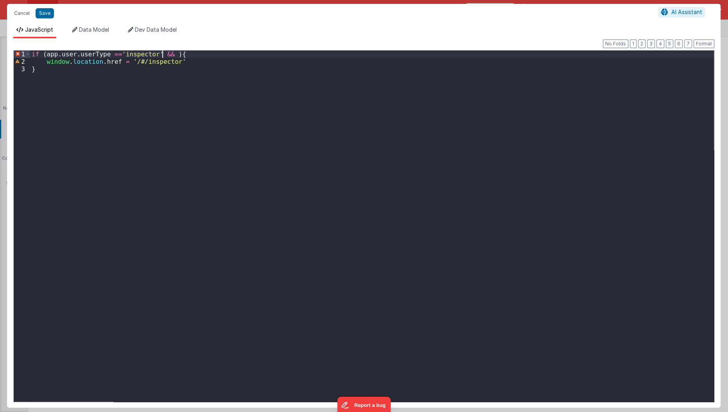
click at [162, 54] on div "if ( app . user . userType == 'inspector' && ) { window . location . href = '/#…" at bounding box center [372, 233] width 684 height 366
click at [238, 55] on div "if ( app . user . userType == 'inspector' && window . location . href = '/#/ins…" at bounding box center [372, 233] width 684 height 366
click at [415, 158] on div "if ( app . user . userType == 'inspector' && window . location . href != '/#/fo…" at bounding box center [372, 233] width 684 height 366
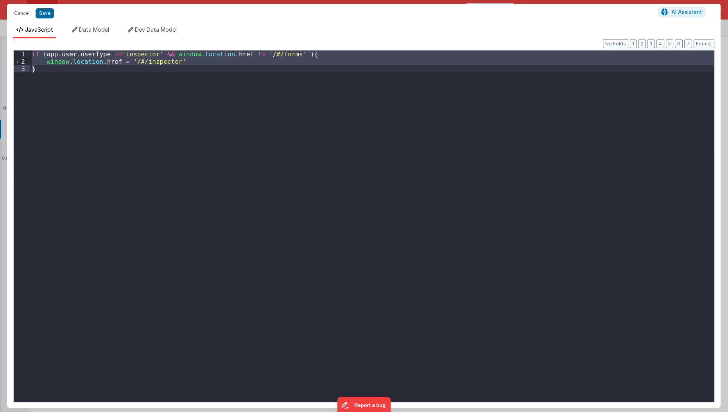
click at [153, 180] on div "if ( app . user . userType == 'inspector' && window . location . href != '/#/fo…" at bounding box center [372, 225] width 684 height 351
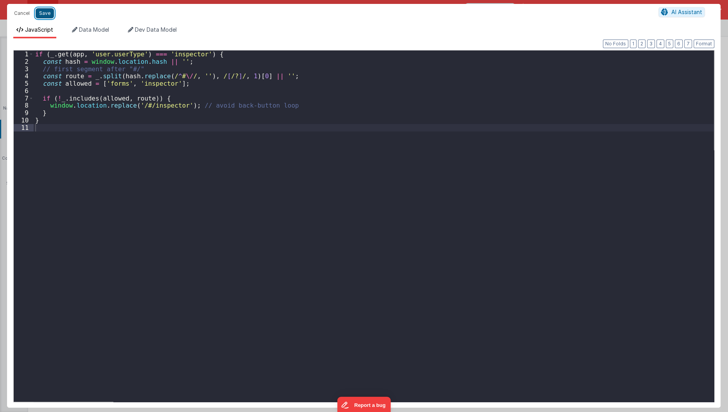
click at [46, 11] on button "Save" at bounding box center [45, 13] width 18 height 10
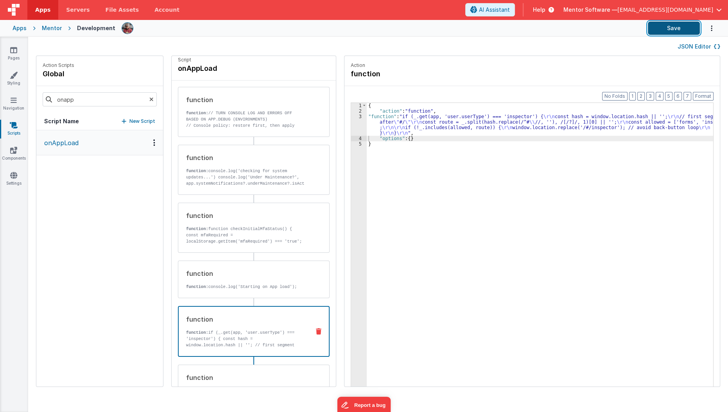
click at [664, 32] on button "Save" at bounding box center [674, 28] width 52 height 13
